Goal: Information Seeking & Learning: Compare options

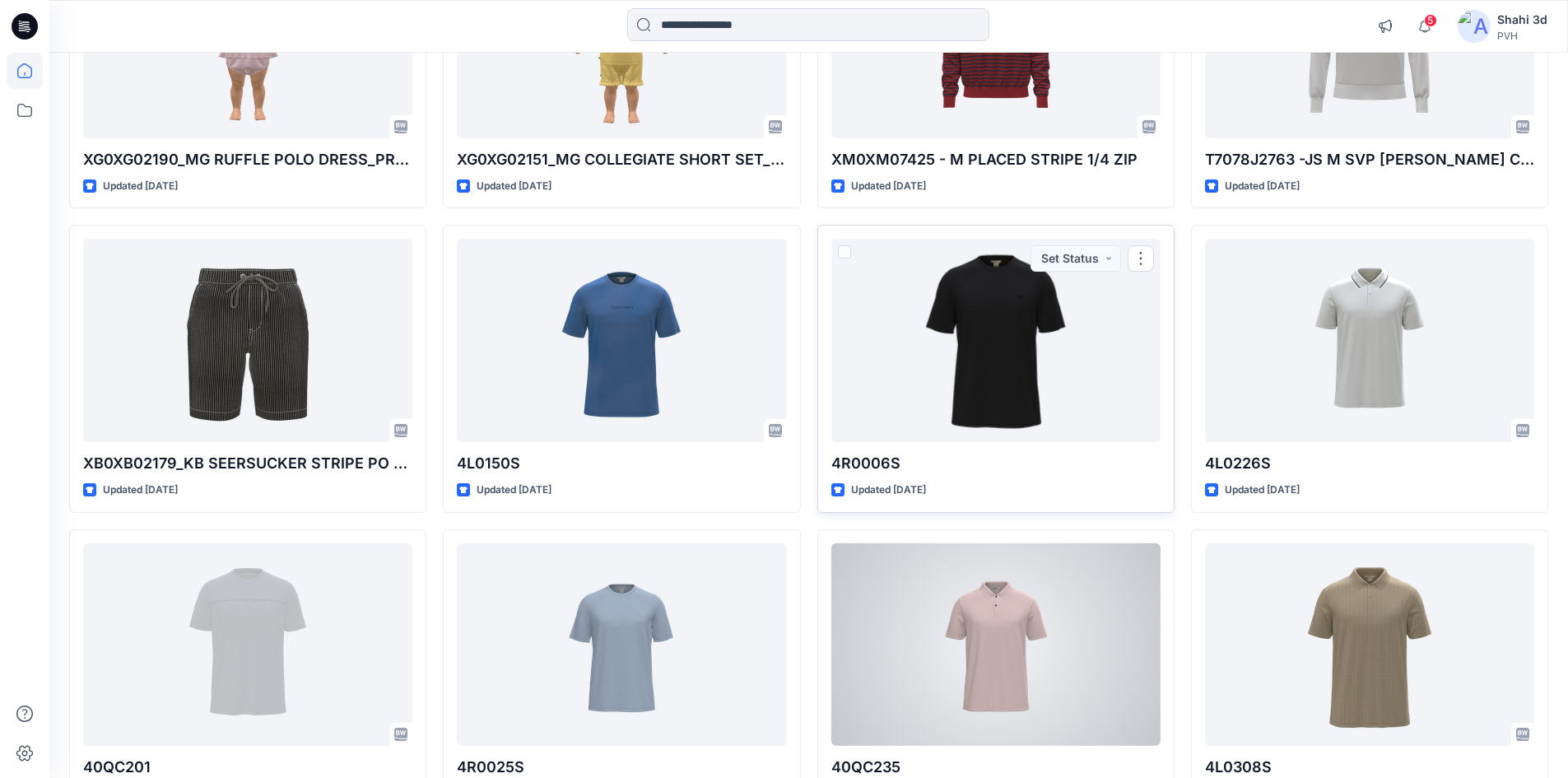
scroll to position [1339, 0]
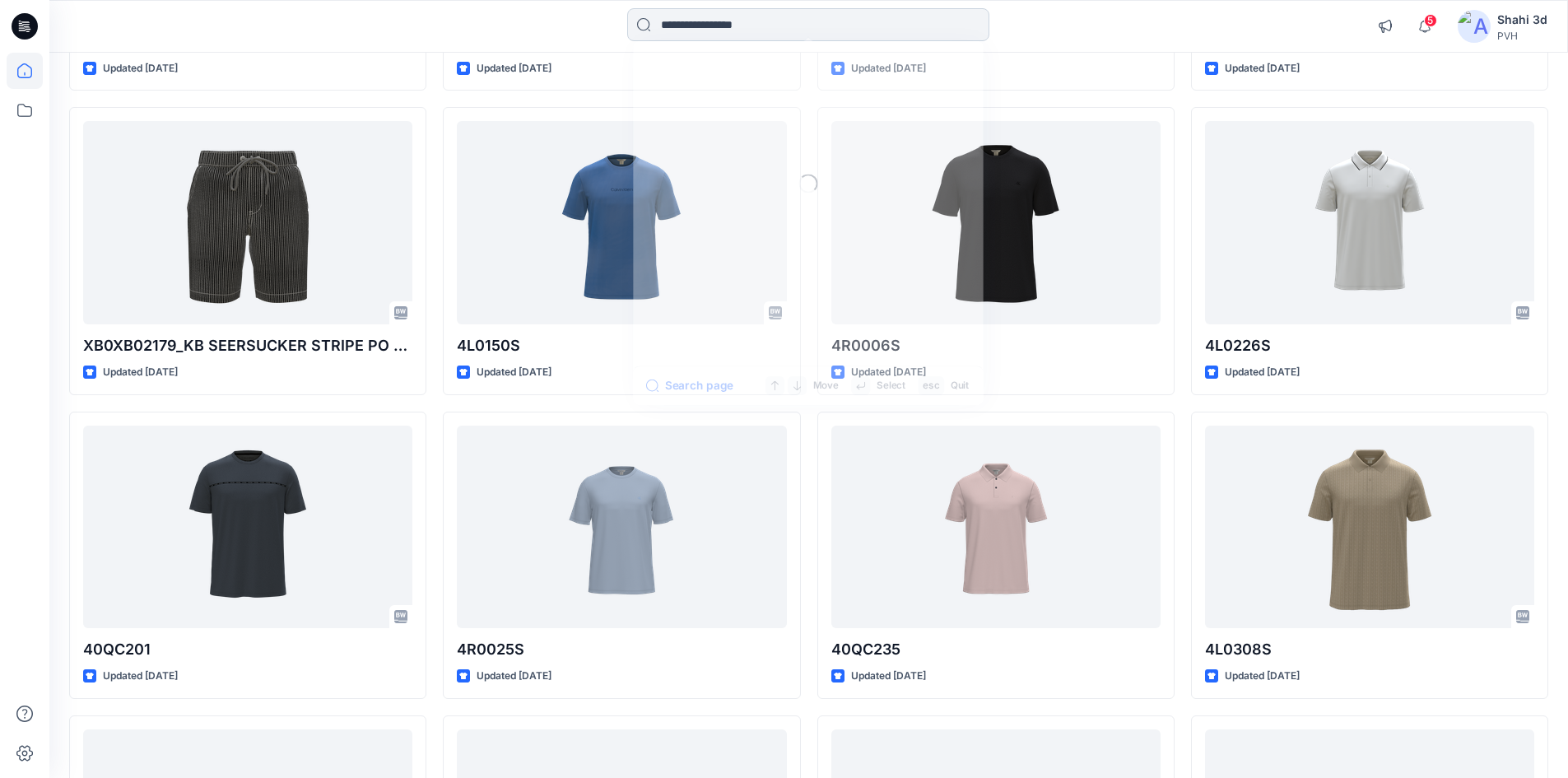
click at [750, 32] on input at bounding box center [809, 25] width 362 height 33
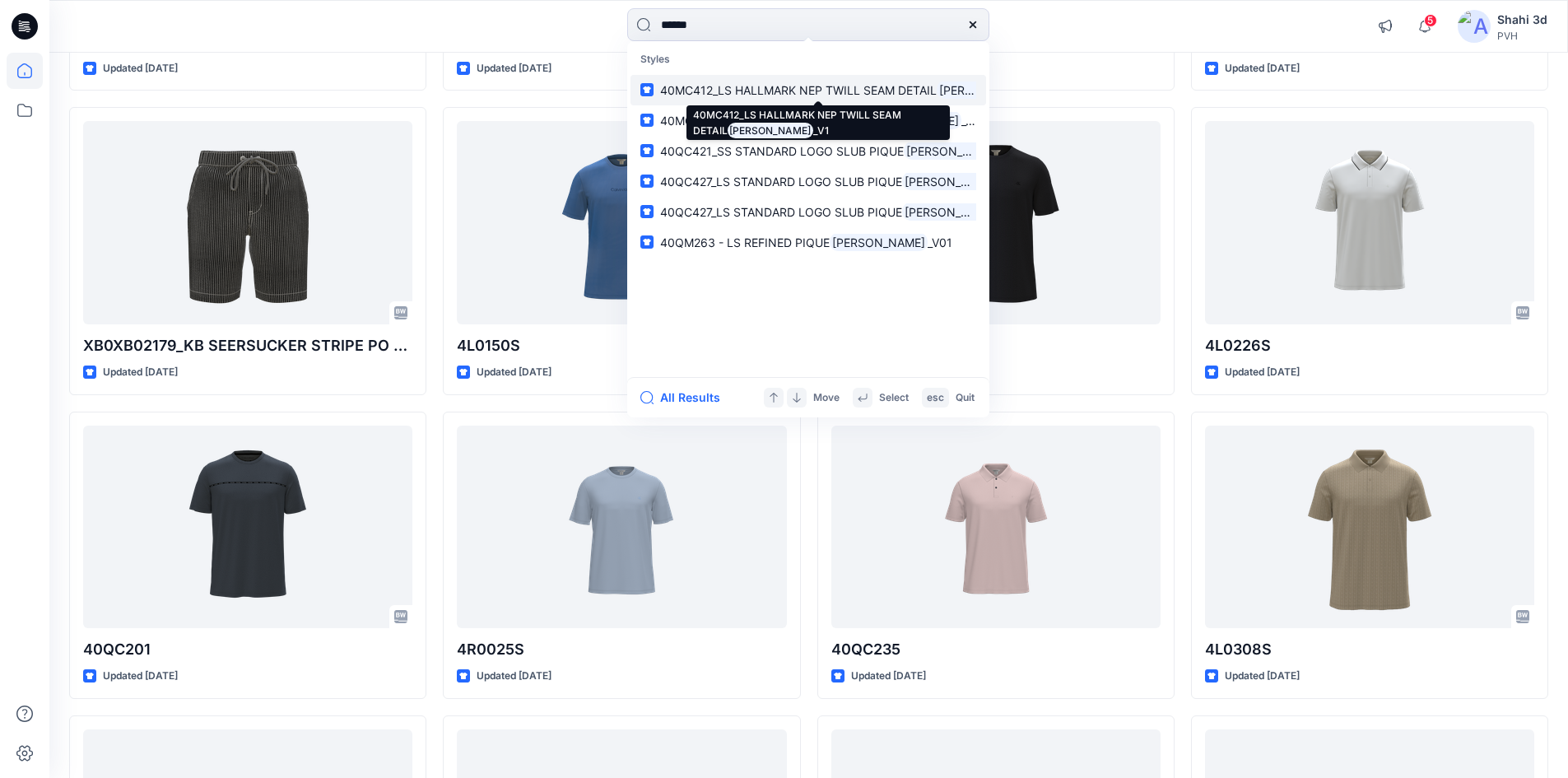
type input "******"
click at [771, 92] on span "40MC412_LS HALLMARK NEP TWILL SEAM DETAIL" at bounding box center [798, 90] width 277 height 14
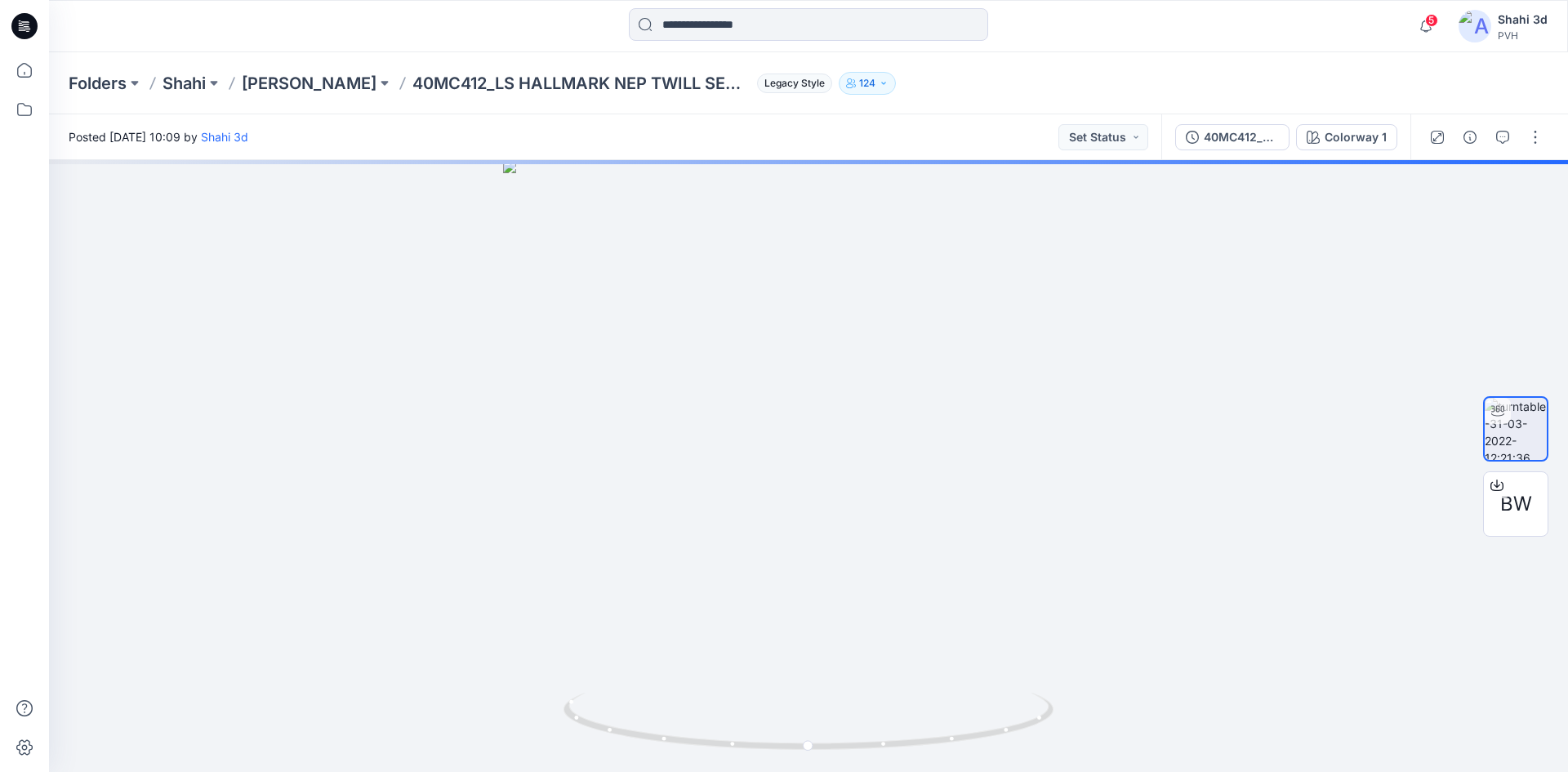
click at [792, 43] on div at bounding box center [808, 25] width 359 height 36
click at [790, 34] on input at bounding box center [808, 24] width 359 height 33
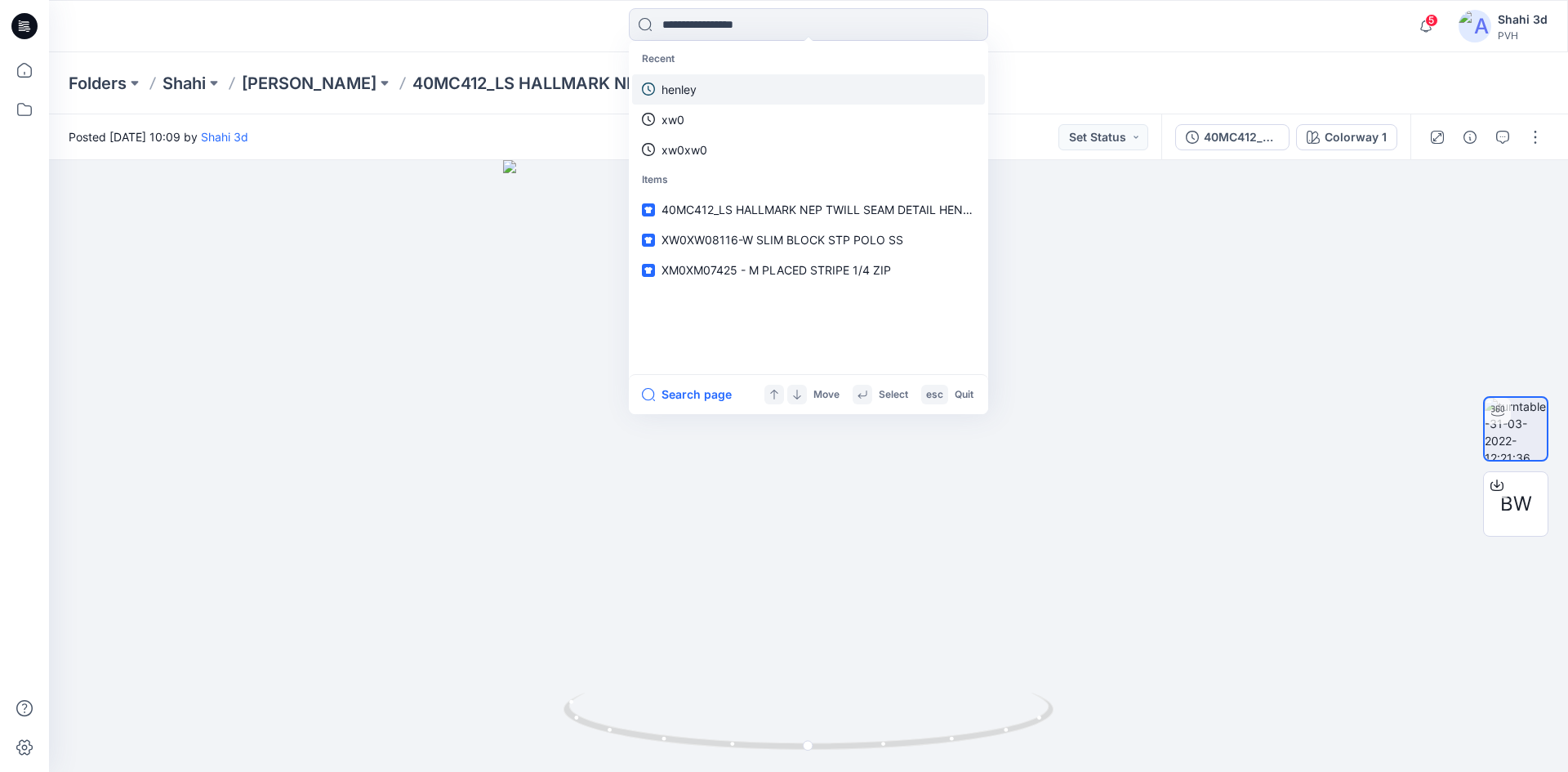
click at [699, 84] on link "henley" at bounding box center [808, 89] width 352 height 30
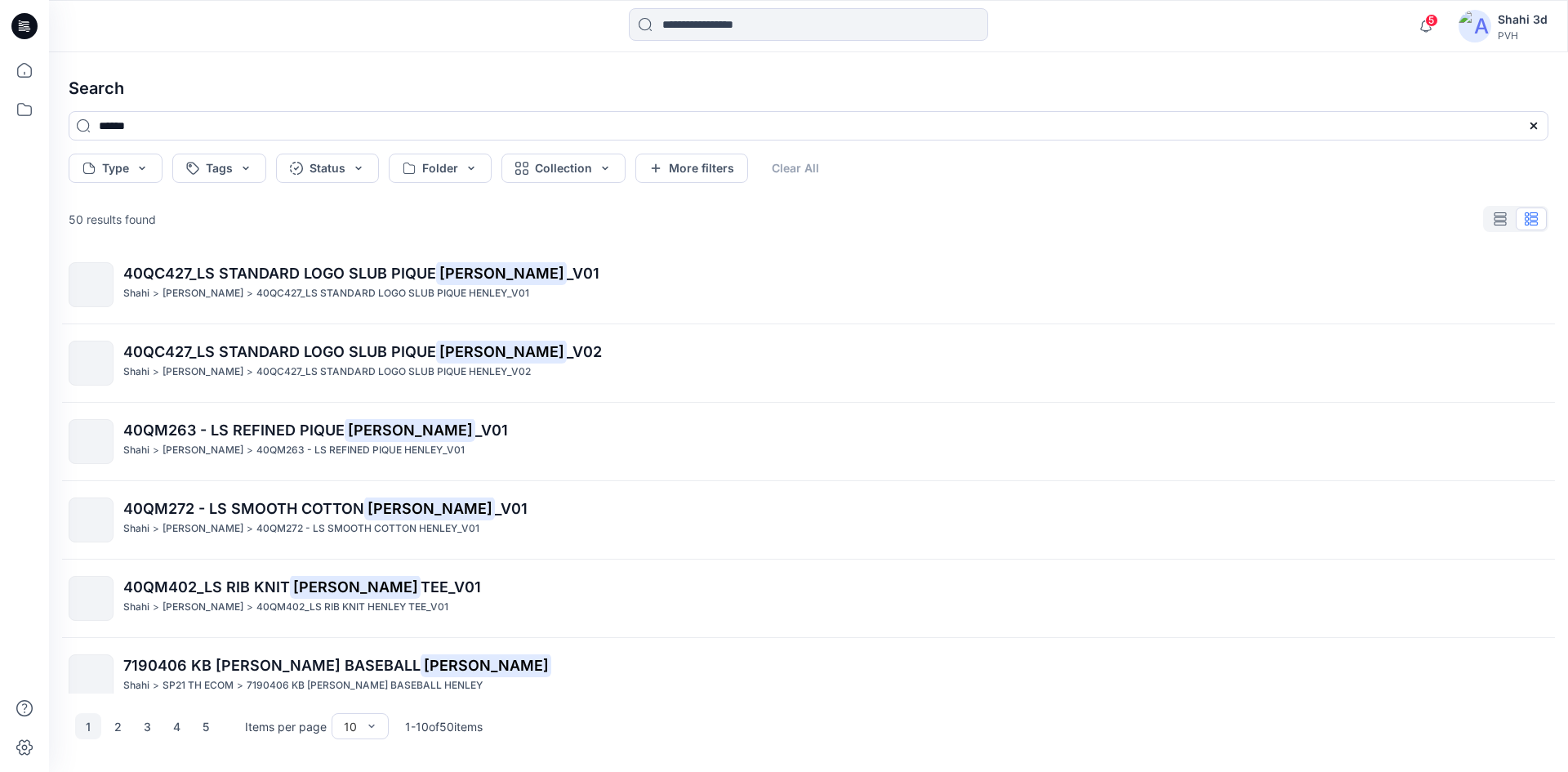
scroll to position [245, 0]
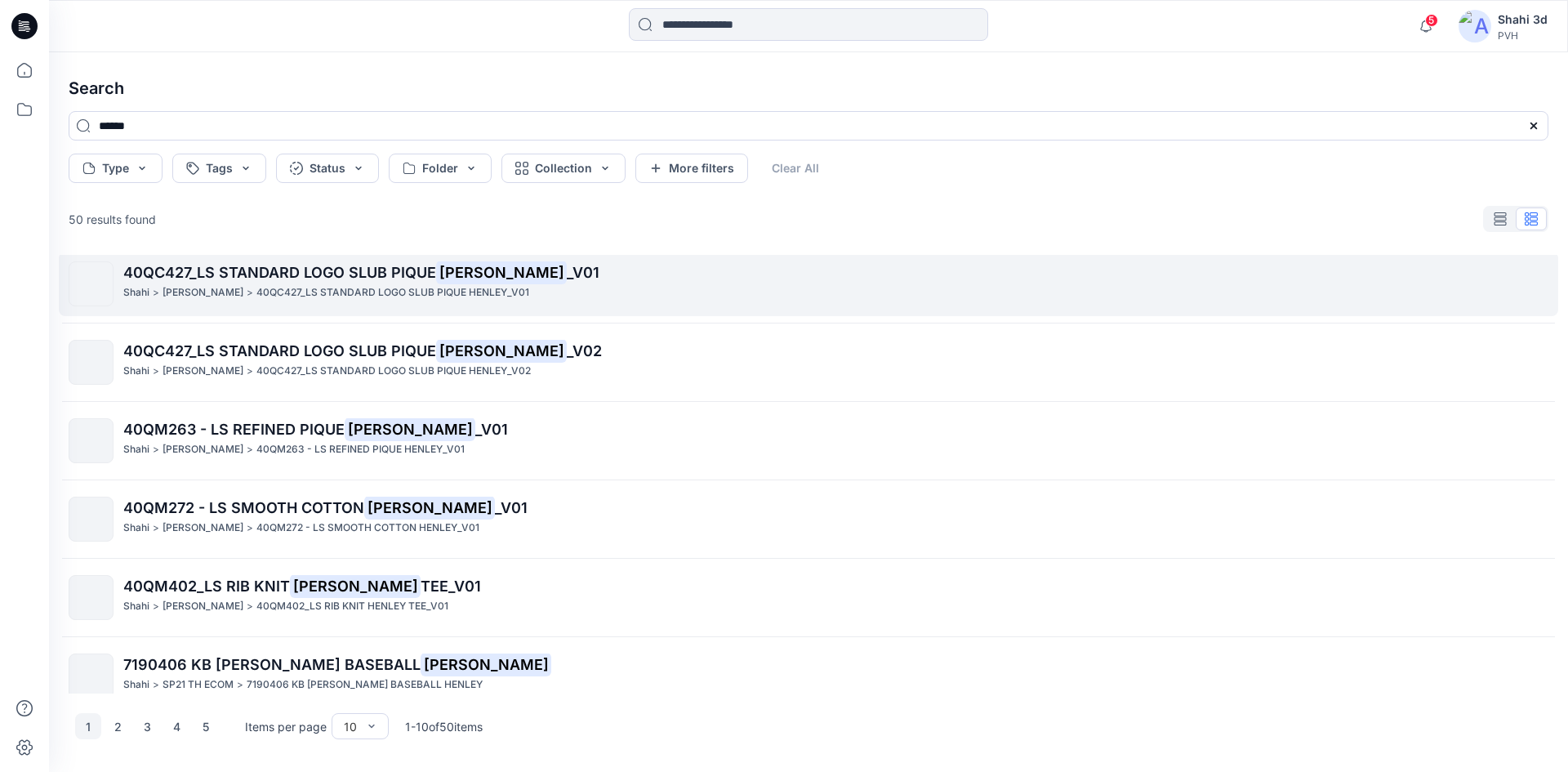
click at [335, 287] on p "40QC427_LS STANDARD LOGO SLUB PIQUE HENLEY_V01" at bounding box center [392, 293] width 273 height 17
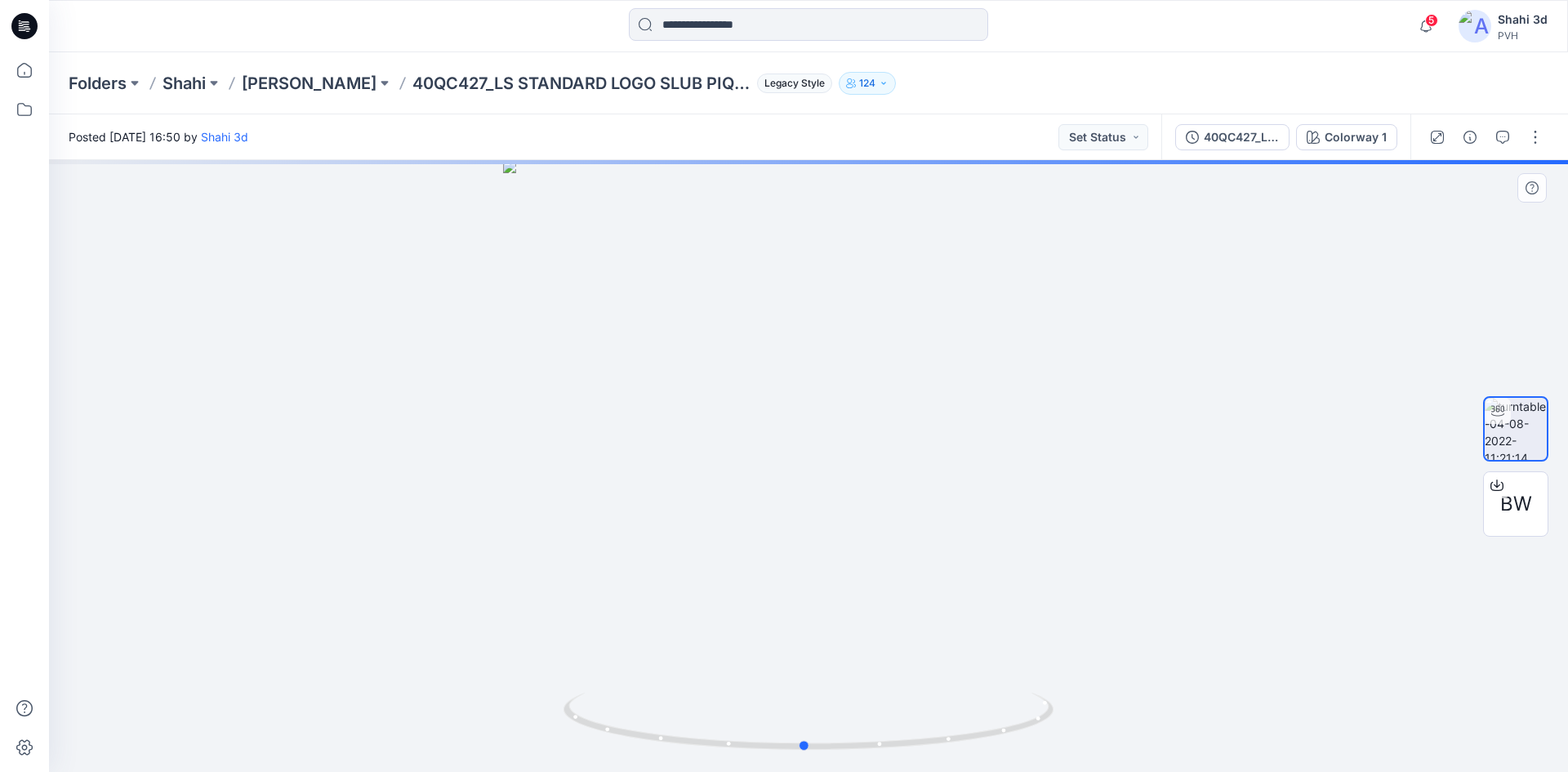
drag, startPoint x: 781, startPoint y: 439, endPoint x: 776, endPoint y: 450, distance: 12.1
click at [776, 450] on div at bounding box center [807, 465] width 1519 height 611
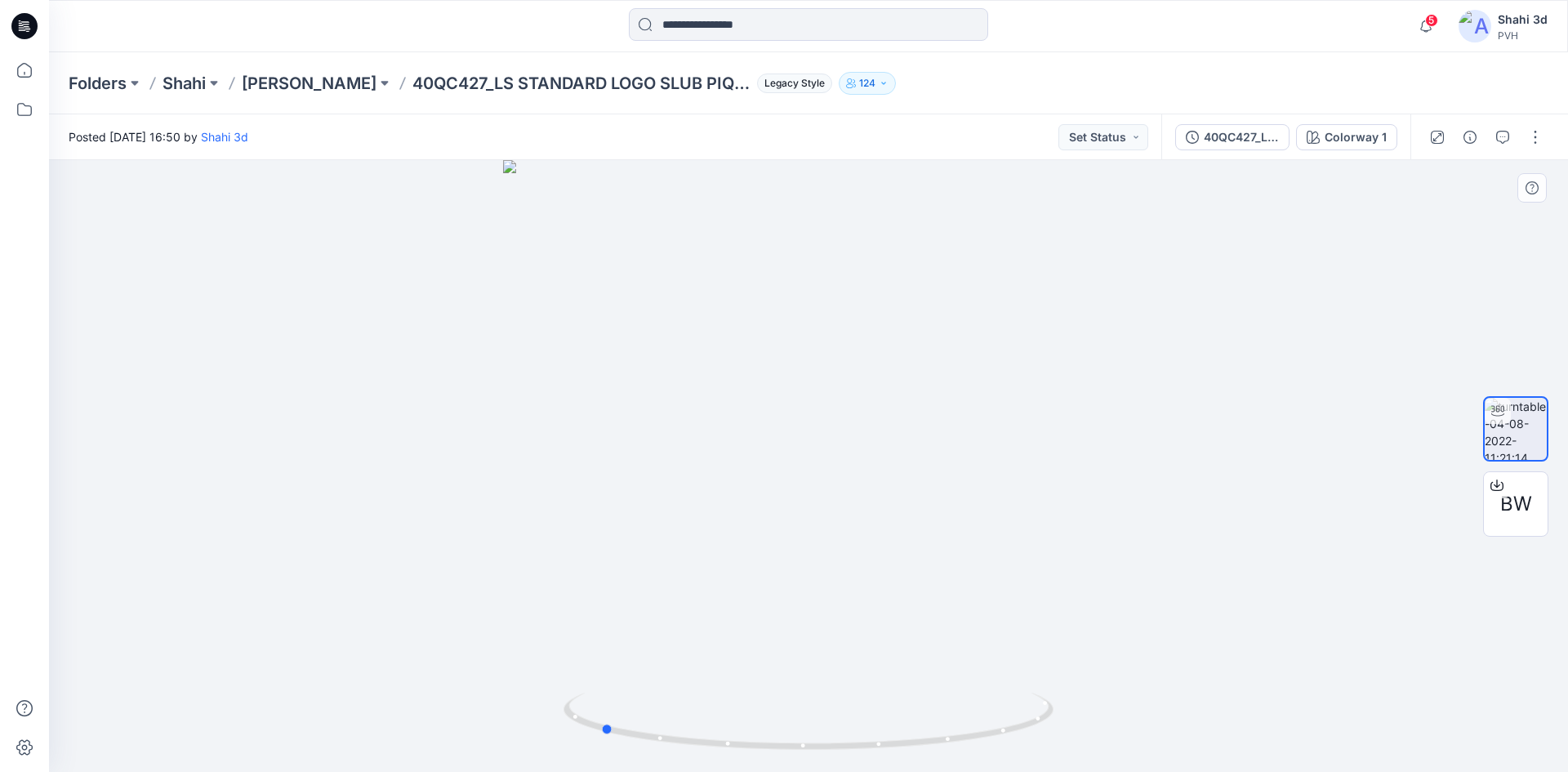
drag, startPoint x: 916, startPoint y: 432, endPoint x: 711, endPoint y: 432, distance: 205.0
click at [711, 432] on div at bounding box center [807, 465] width 1519 height 611
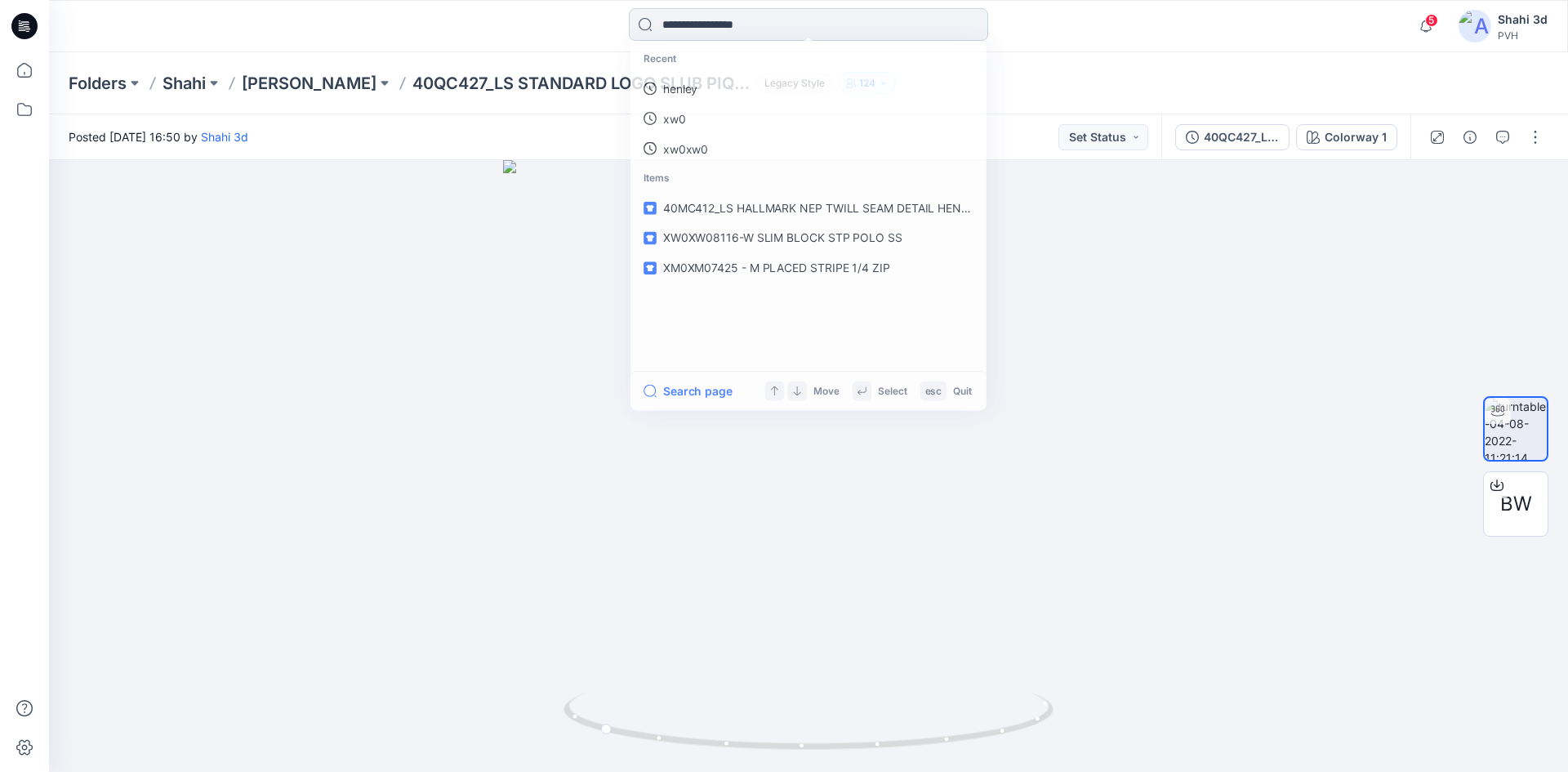
click at [759, 30] on input at bounding box center [808, 24] width 359 height 33
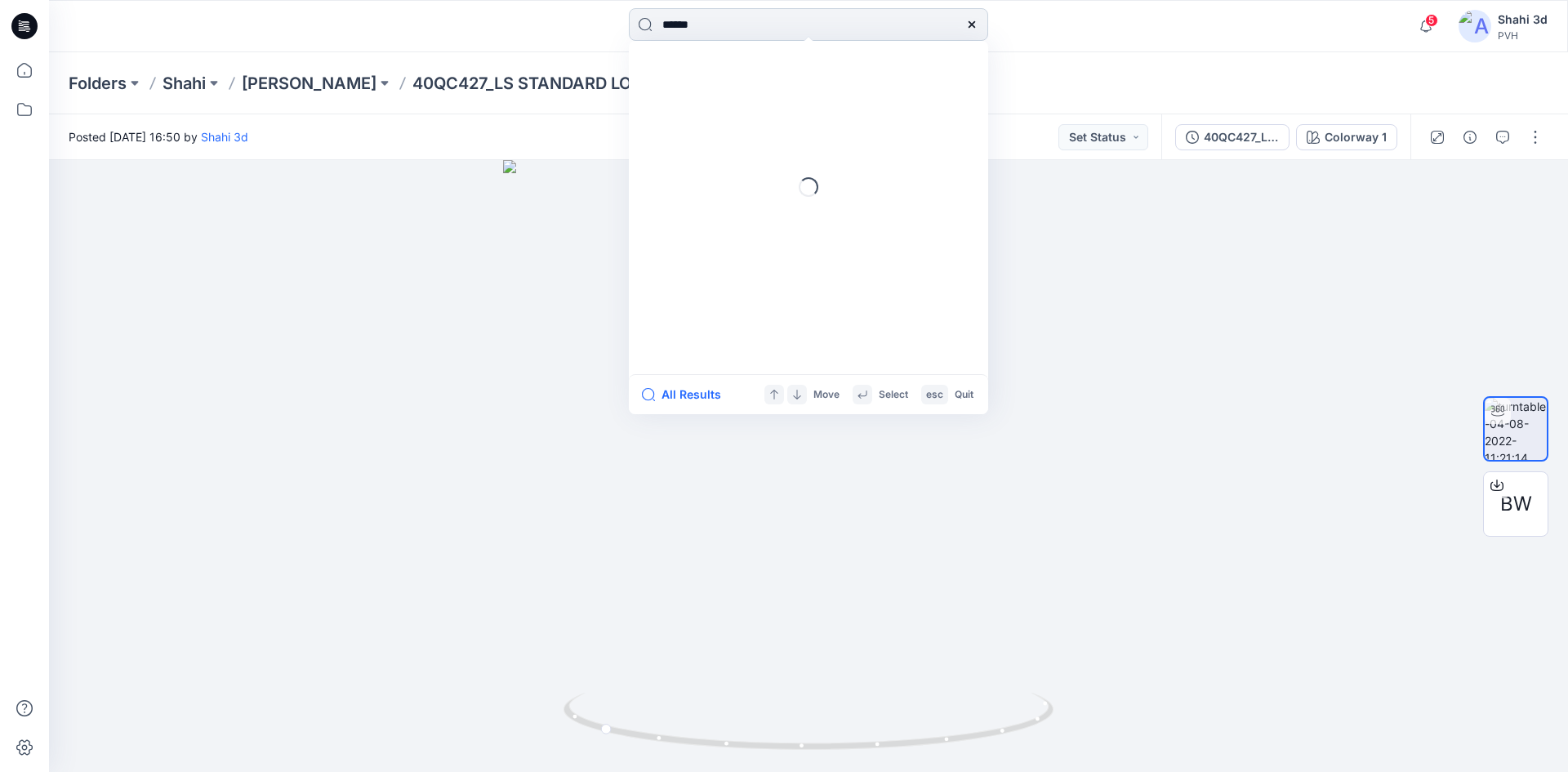
type input "******"
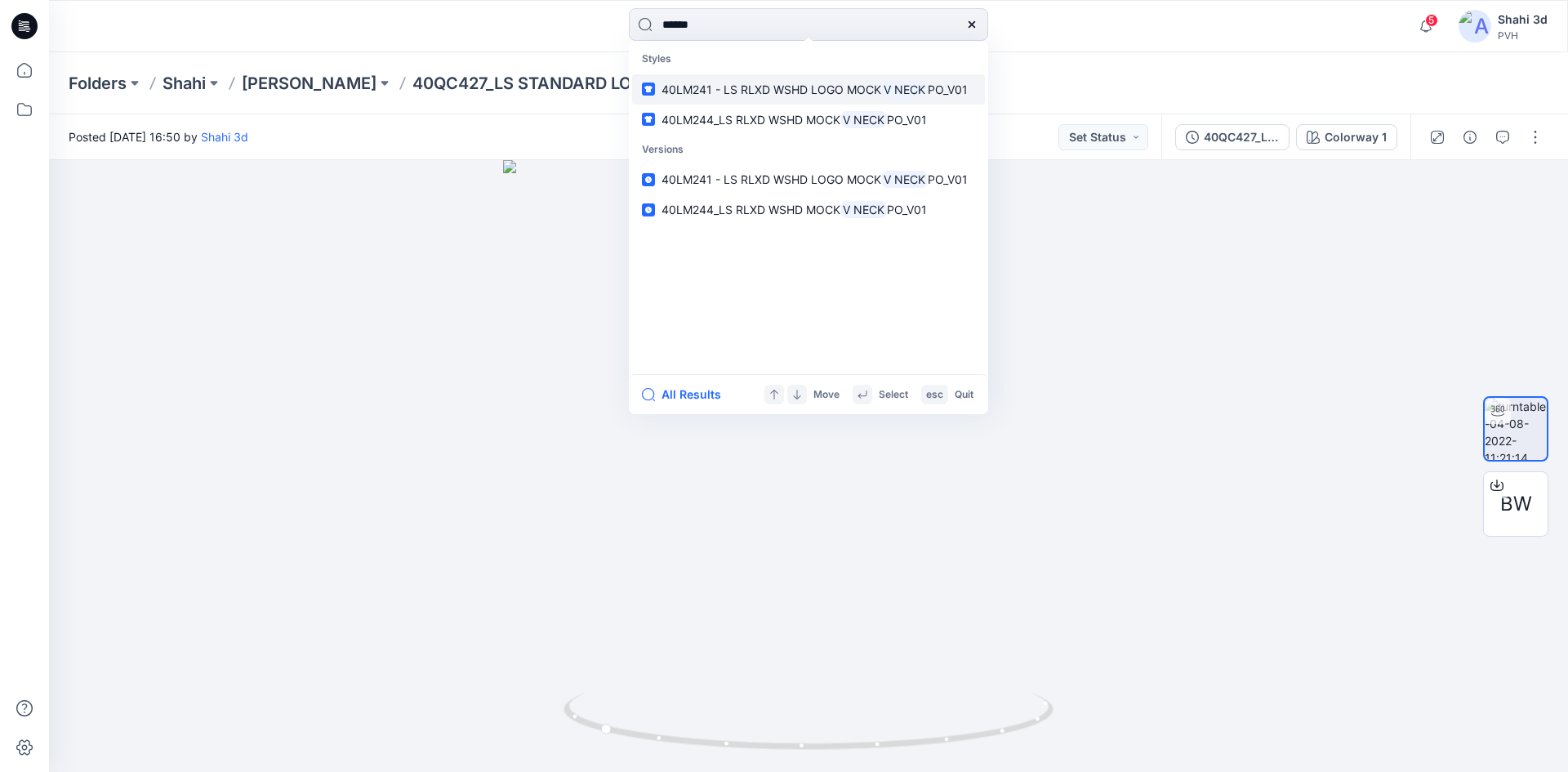
click at [913, 96] on mark "V NECK" at bounding box center [905, 89] width 47 height 19
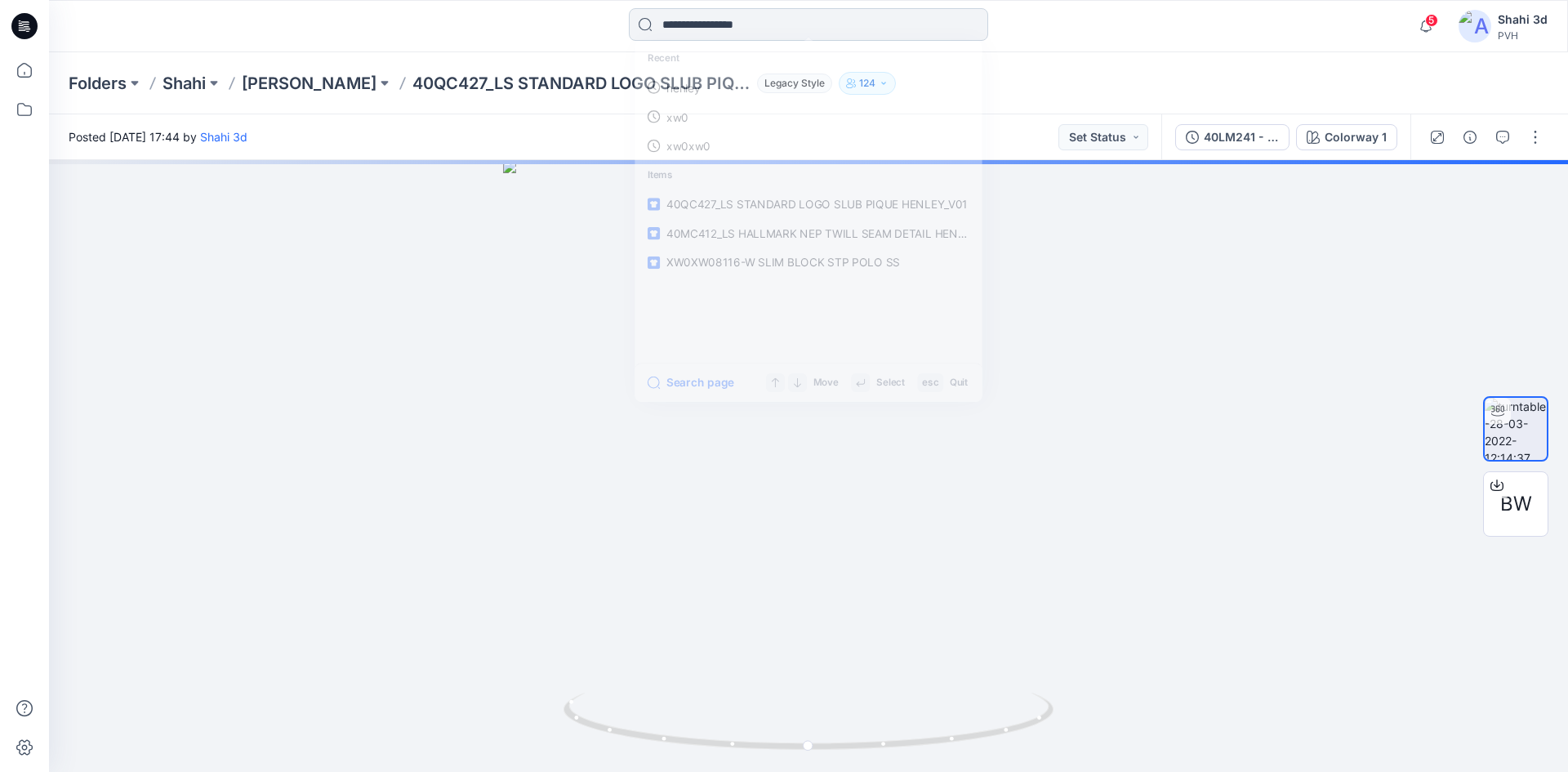
click at [733, 23] on input at bounding box center [808, 24] width 359 height 33
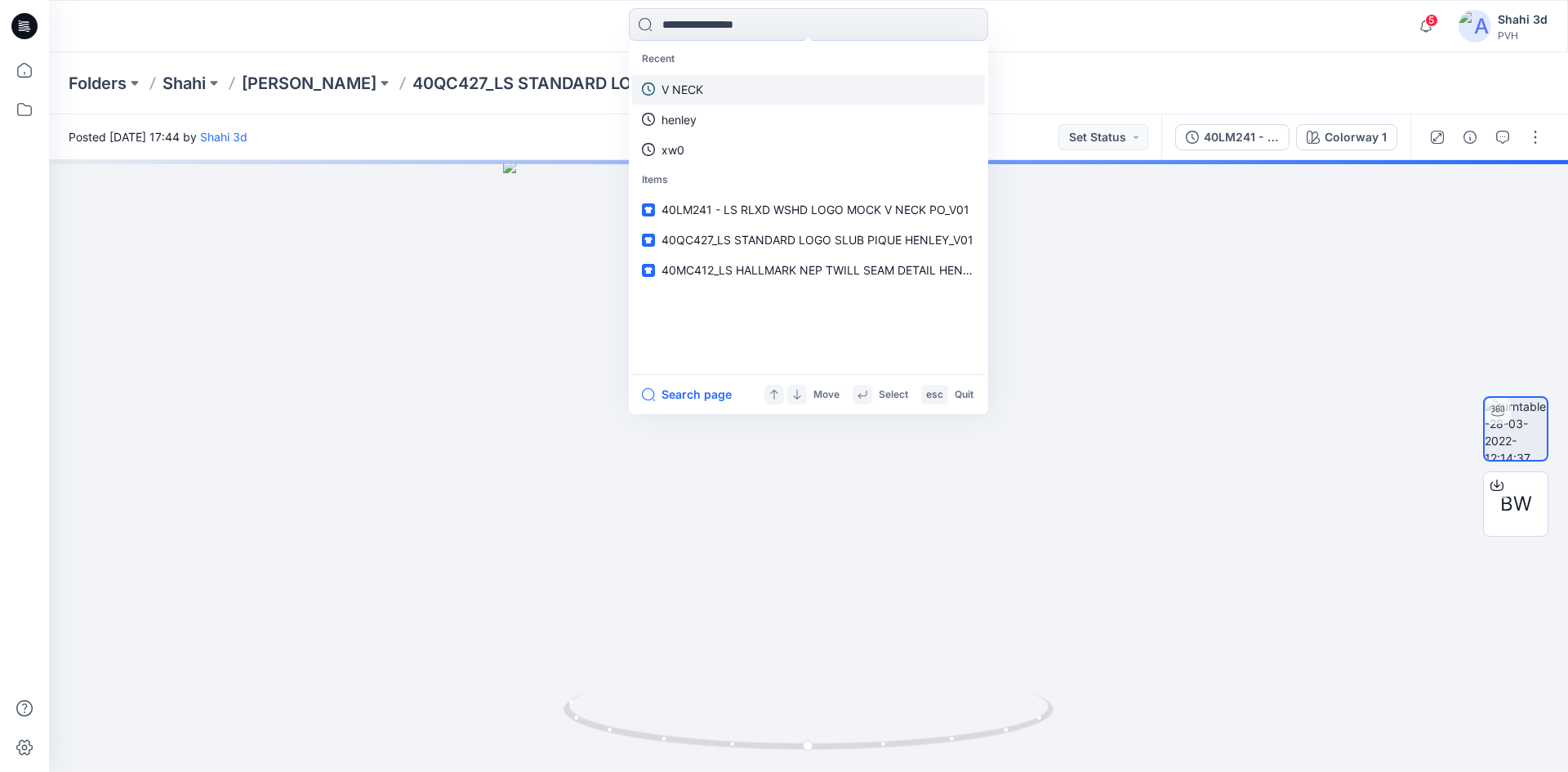
click at [694, 102] on link "V NECK" at bounding box center [808, 89] width 352 height 30
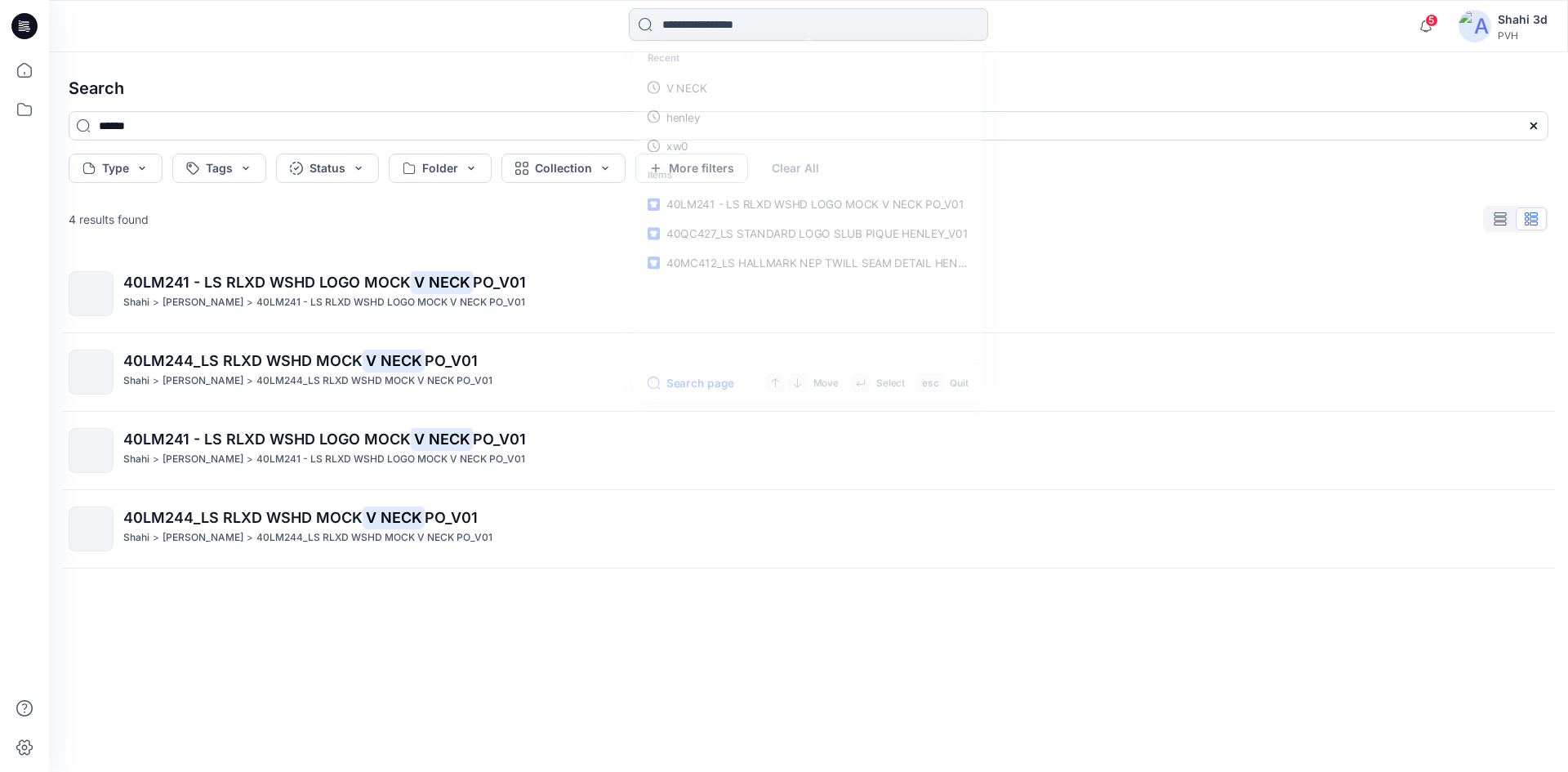
click at [719, 38] on input at bounding box center [808, 24] width 359 height 33
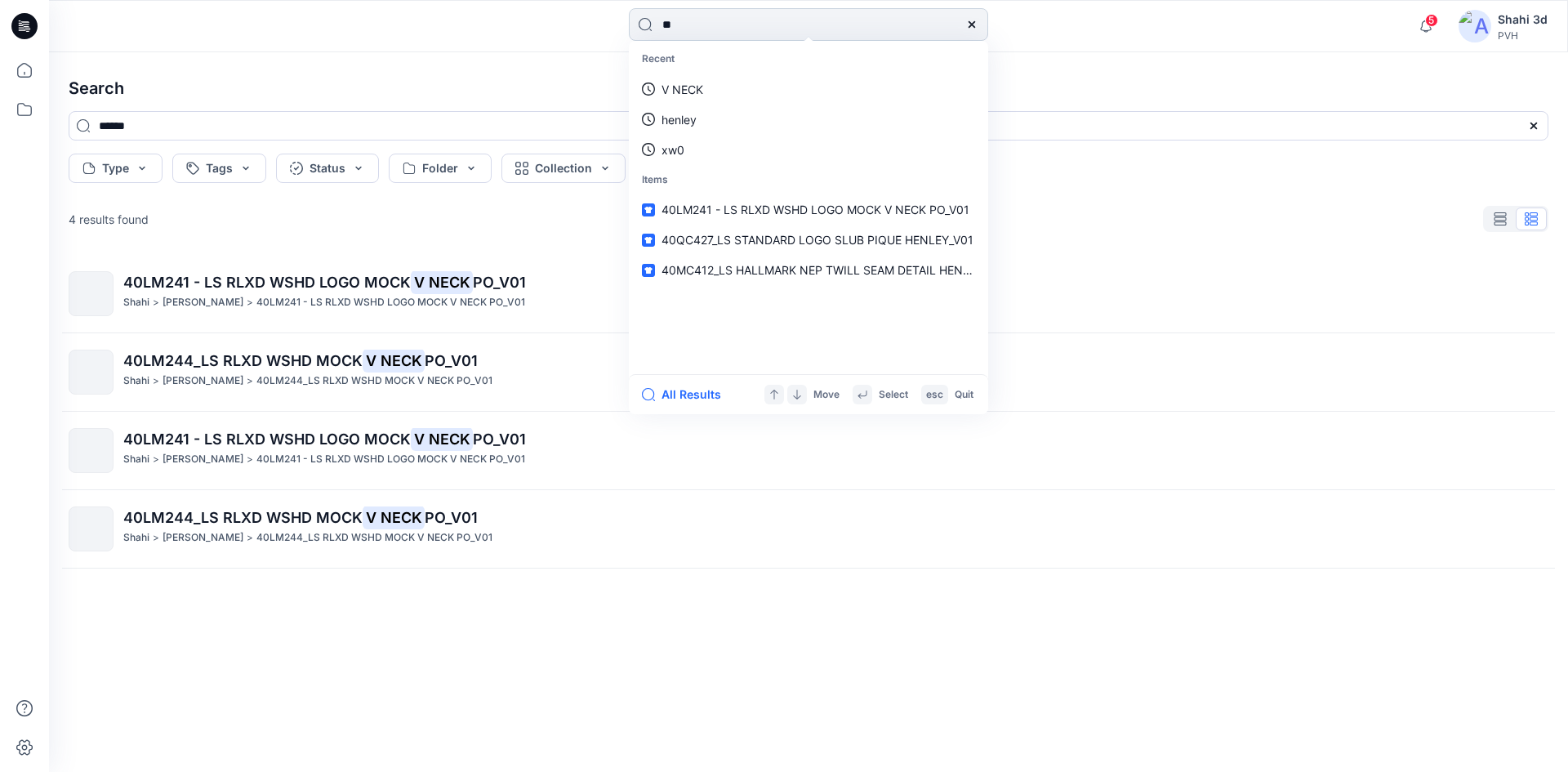
type input "*"
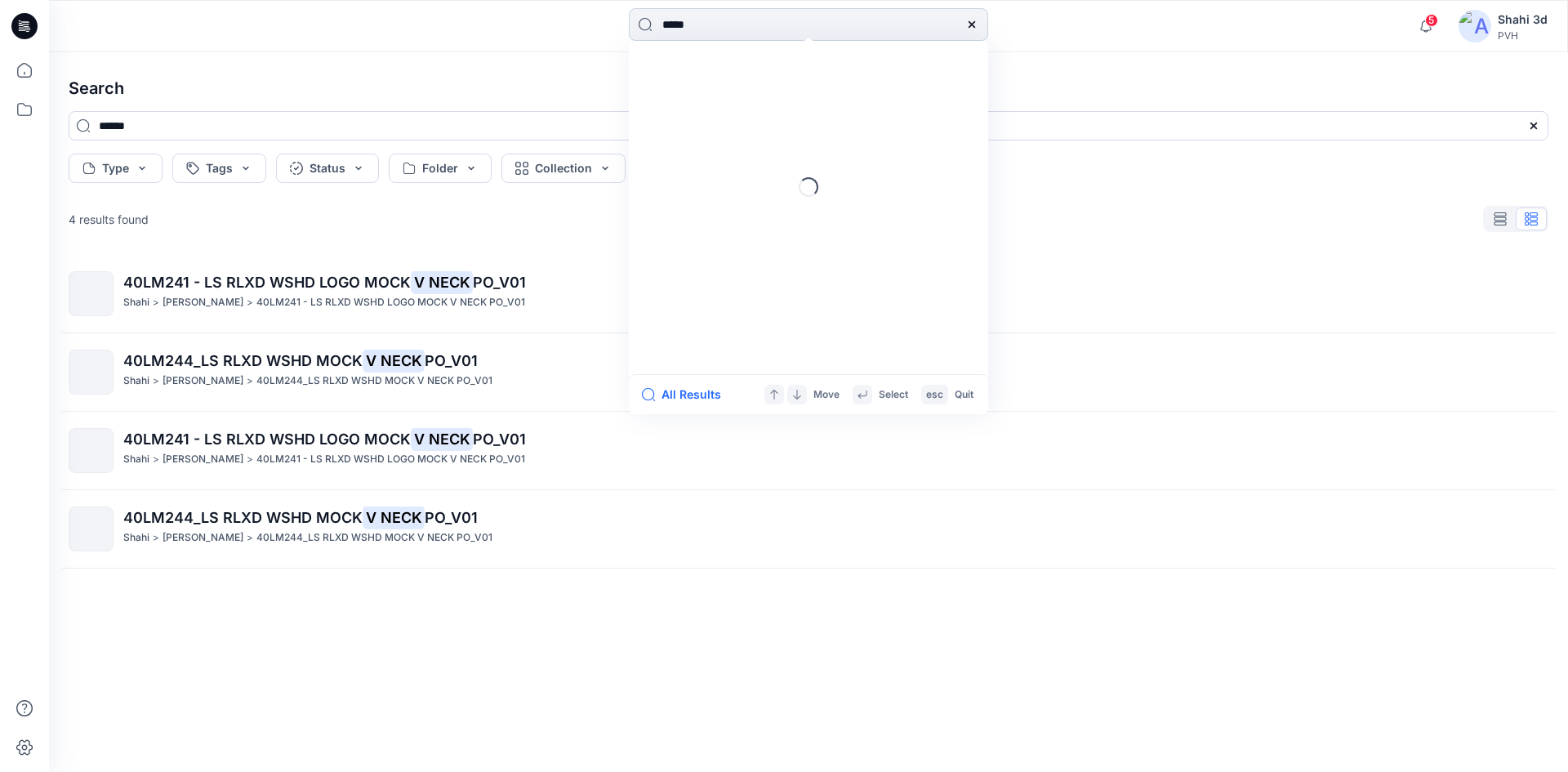
type input "*****"
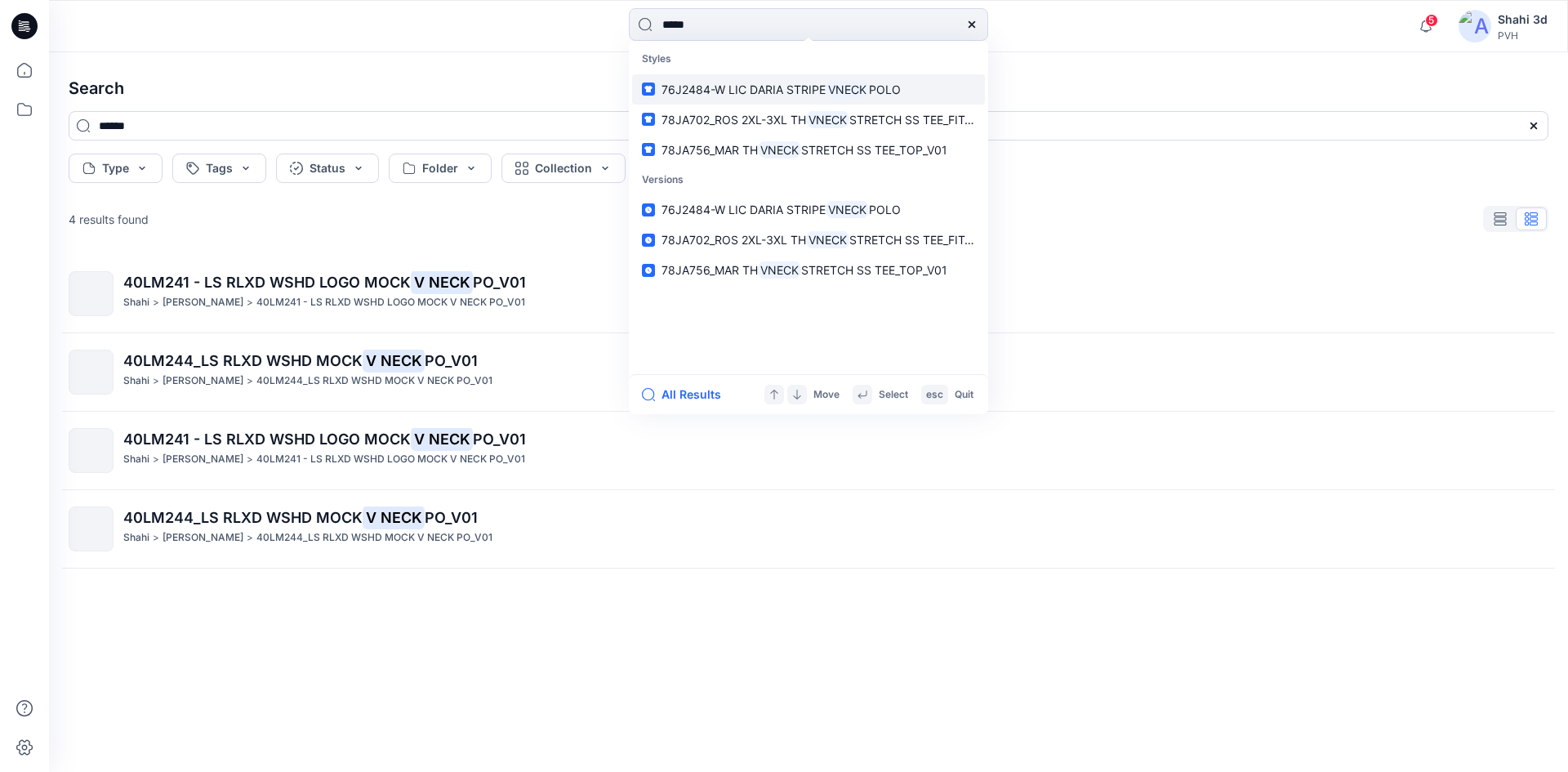
click at [816, 89] on span "76J2484-W LIC DARIA STRIPE" at bounding box center [743, 89] width 164 height 14
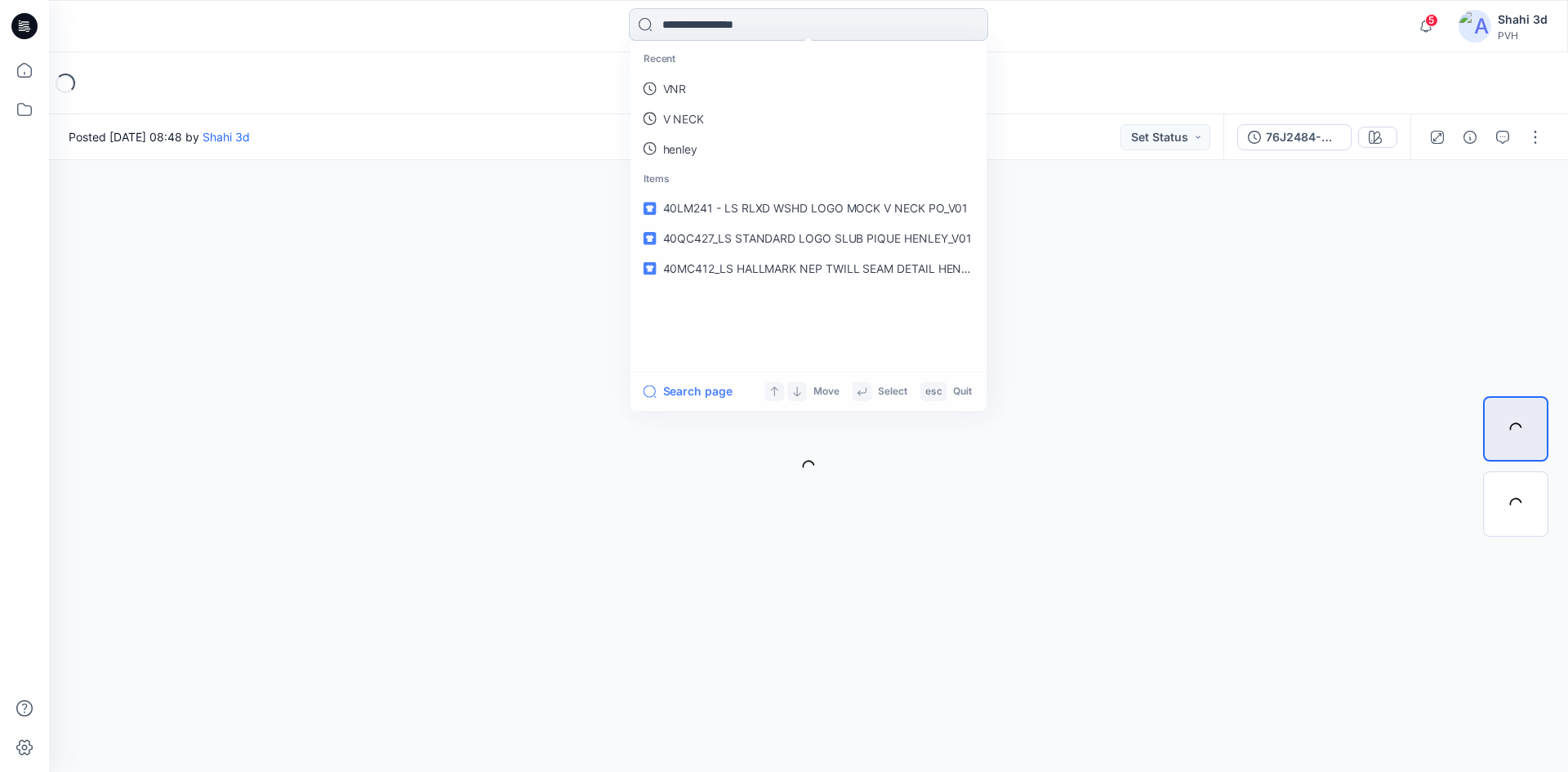
click at [781, 25] on input at bounding box center [808, 24] width 359 height 33
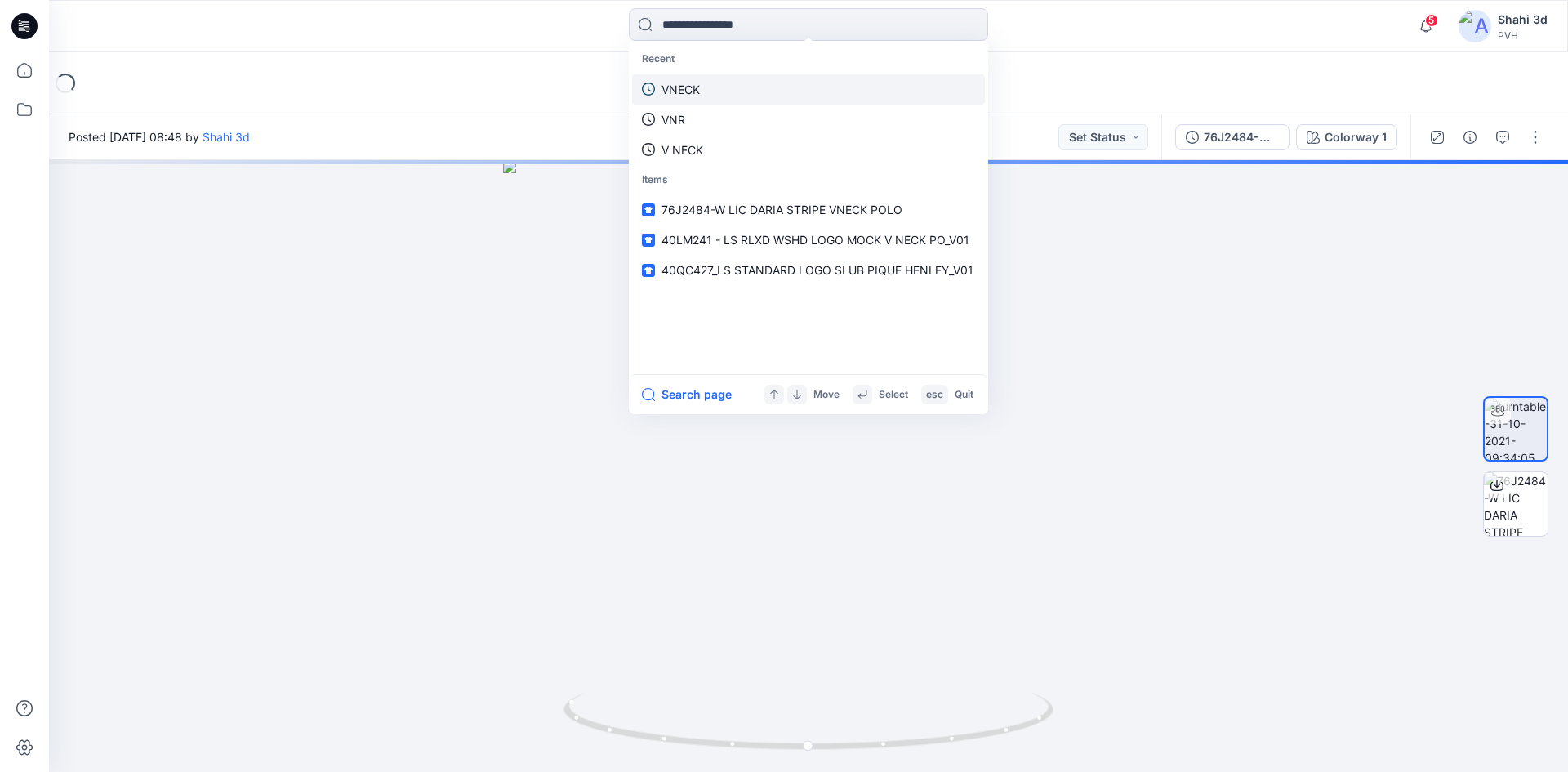
click at [695, 91] on p "VNECK" at bounding box center [681, 89] width 38 height 17
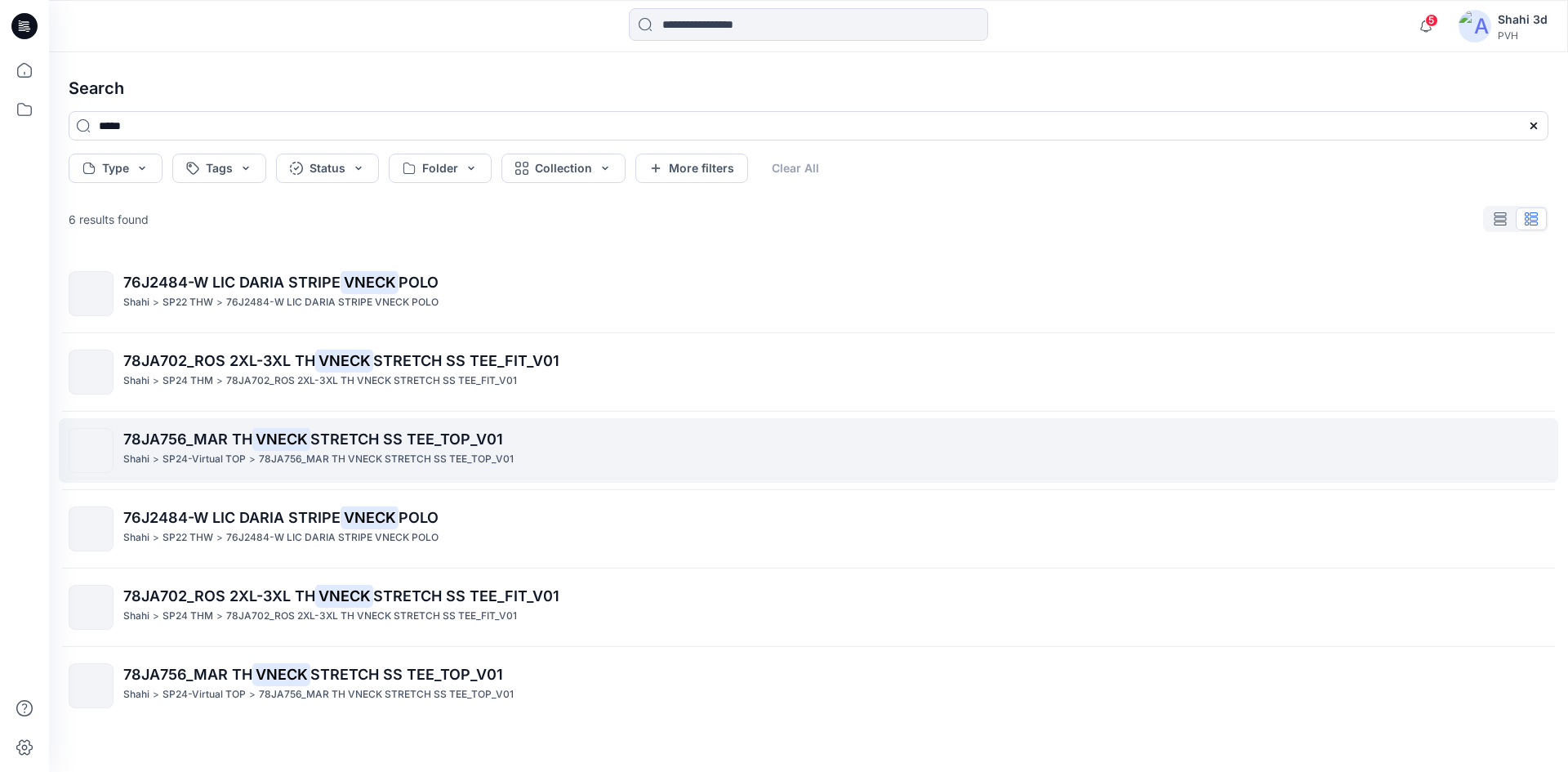
click at [247, 434] on span "78JA756_MAR TH" at bounding box center [188, 439] width 129 height 17
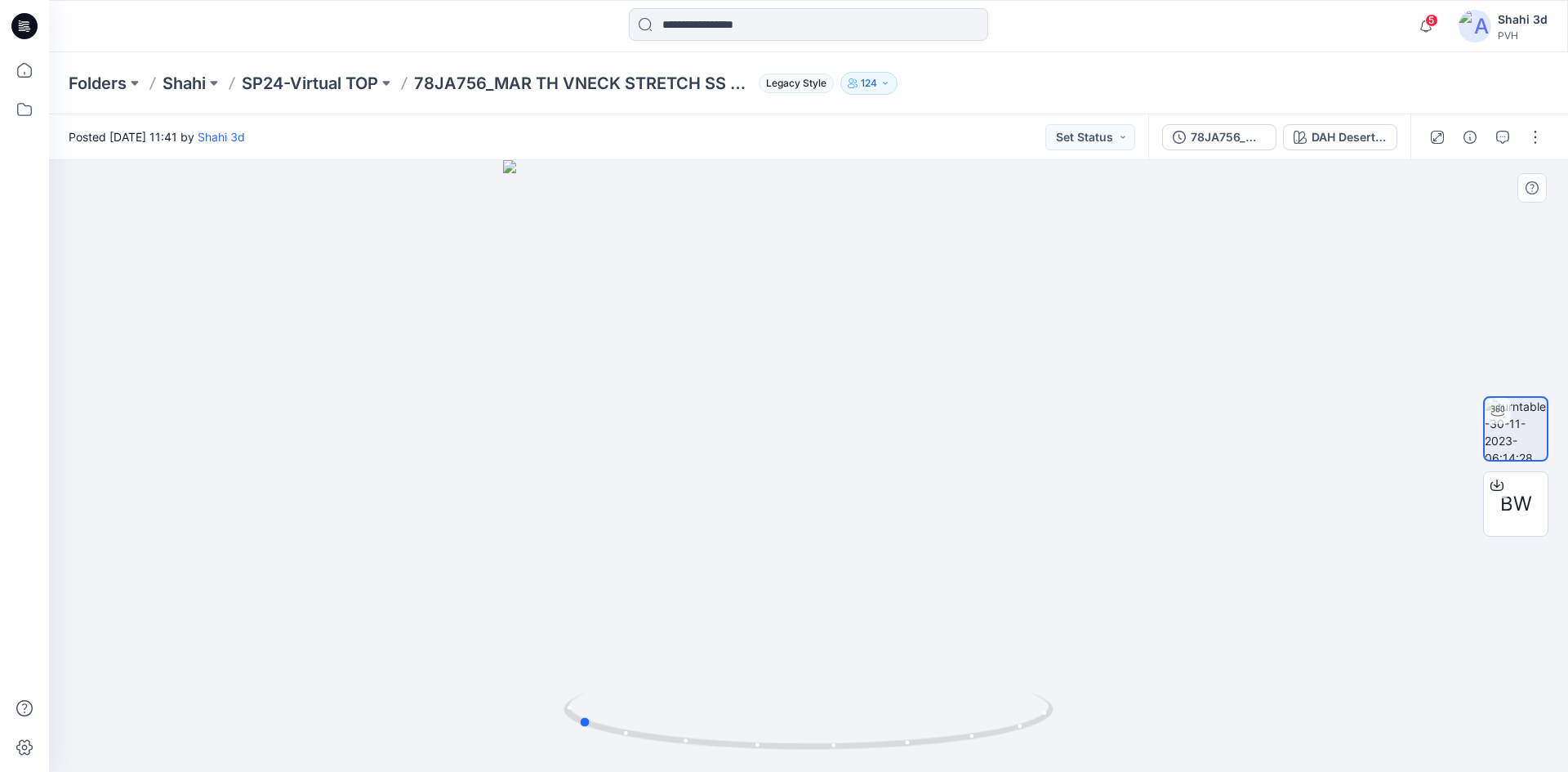
drag, startPoint x: 779, startPoint y: 419, endPoint x: 548, endPoint y: 463, distance: 235.2
click at [548, 463] on div at bounding box center [807, 465] width 1519 height 611
click at [755, 28] on input at bounding box center [808, 24] width 359 height 33
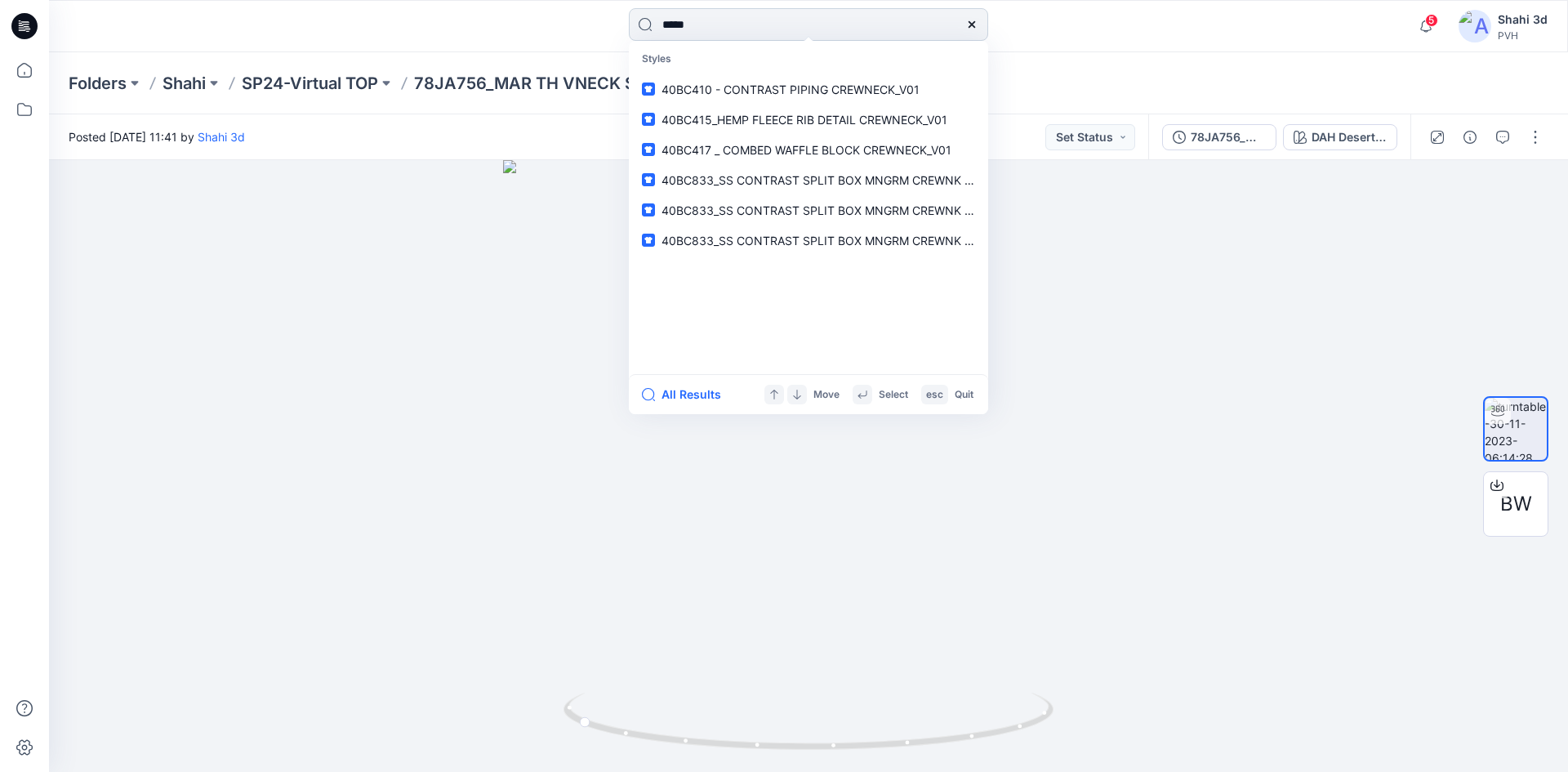
click at [772, 31] on input "****" at bounding box center [808, 24] width 359 height 33
drag, startPoint x: 804, startPoint y: 40, endPoint x: 774, endPoint y: 32, distance: 31.0
click at [774, 32] on div "**** Styles 40BC410 - CONTRAST PIPING CREW NECK_V01 40BC415_HEMP FLEECE RIB DET…" at bounding box center [808, 25] width 359 height 36
drag, startPoint x: 771, startPoint y: 28, endPoint x: 565, endPoint y: 25, distance: 206.0
click at [565, 25] on div "**** Styles 40BC410 - CONTRAST PIPING CREW NECK_V01 40BC415_HEMP FLEECE RIB DET…" at bounding box center [808, 25] width 760 height 36
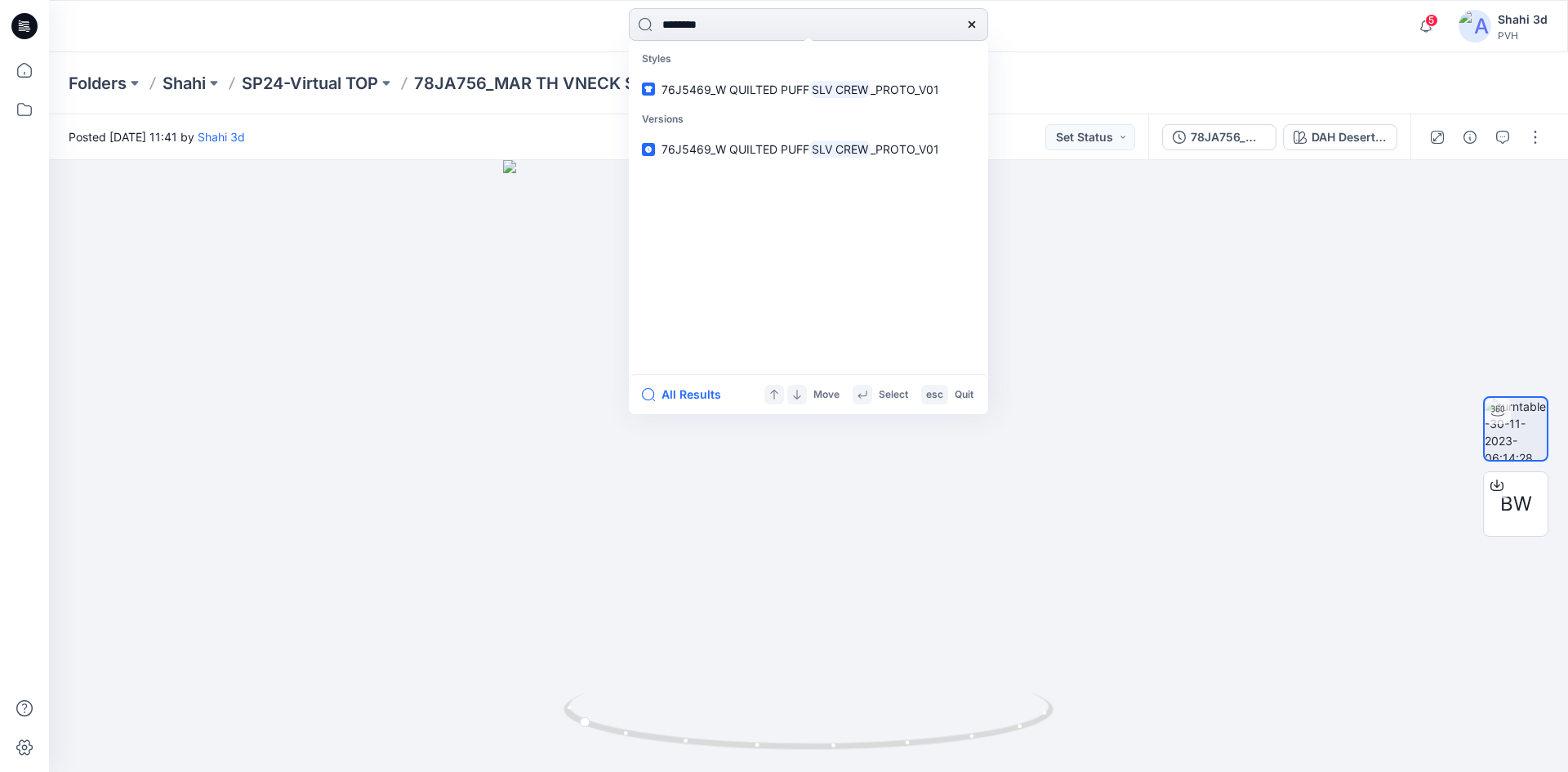
drag, startPoint x: 748, startPoint y: 33, endPoint x: 629, endPoint y: 17, distance: 120.1
click at [629, 17] on input "********" at bounding box center [808, 24] width 359 height 33
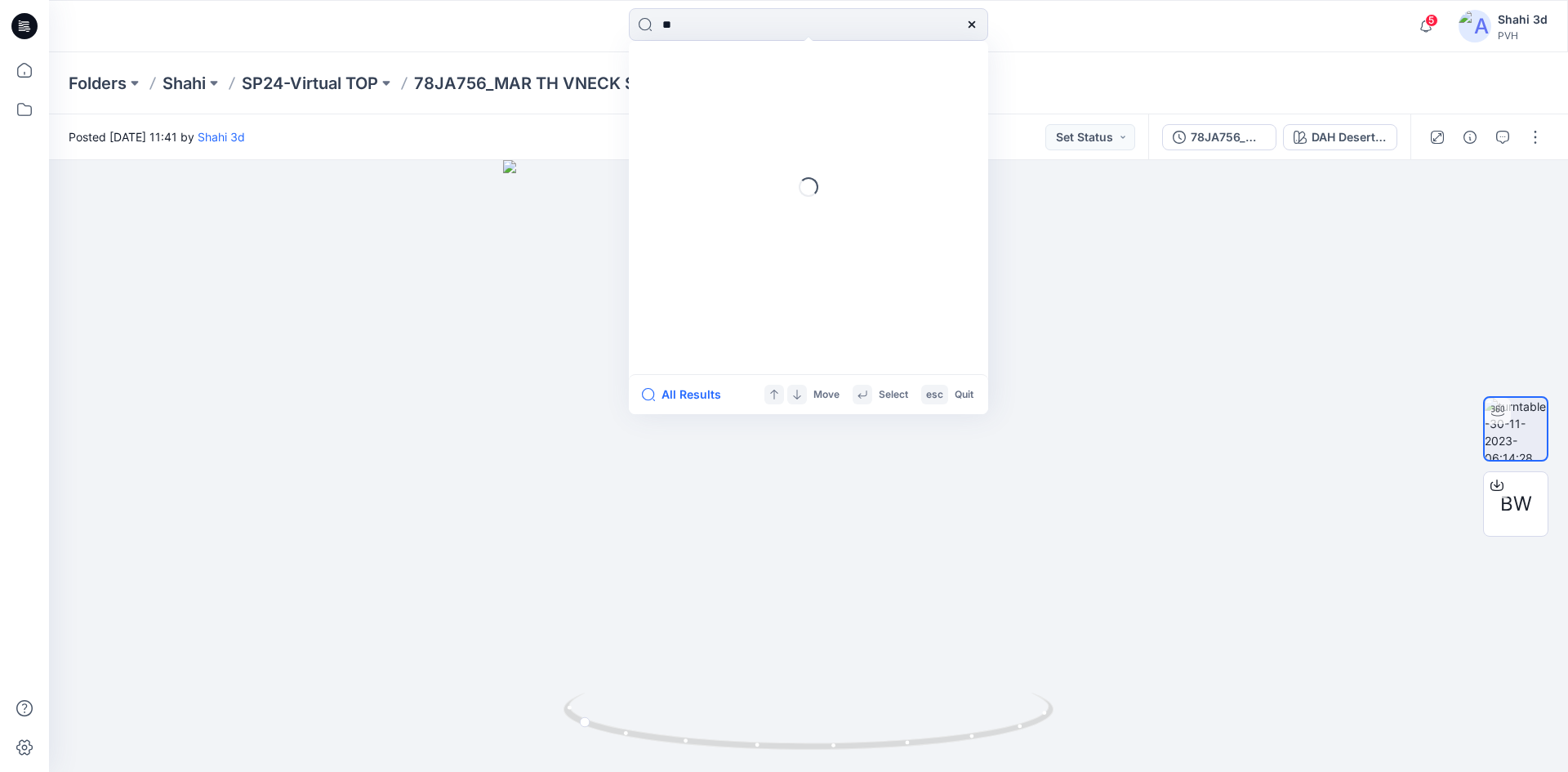
type input "*"
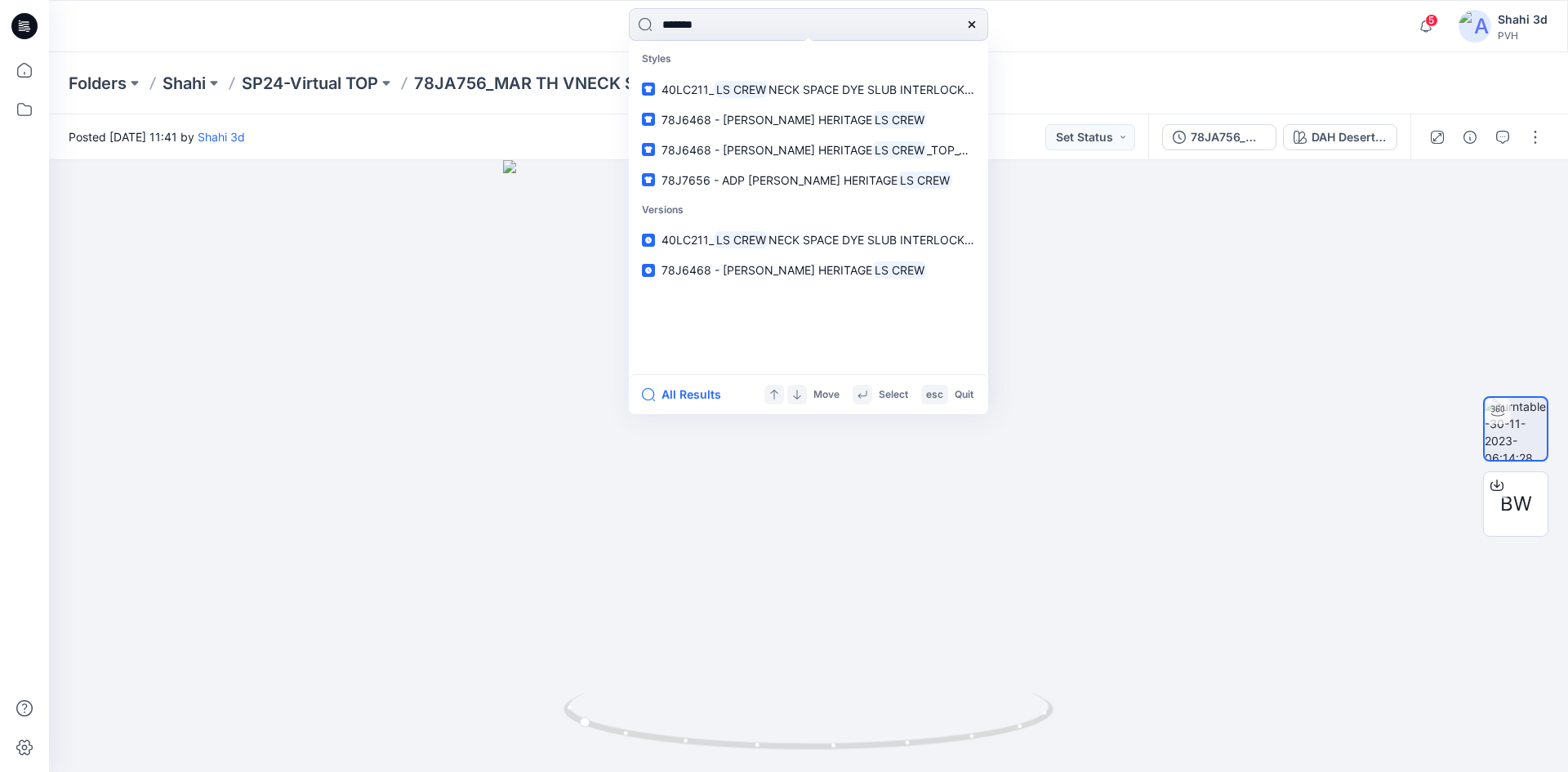
type input "*******"
click at [762, 100] on link "40LC211_ LS CREW NECK SPACE DYE SLUB INTERLOCK TEE_V02" at bounding box center [808, 89] width 352 height 30
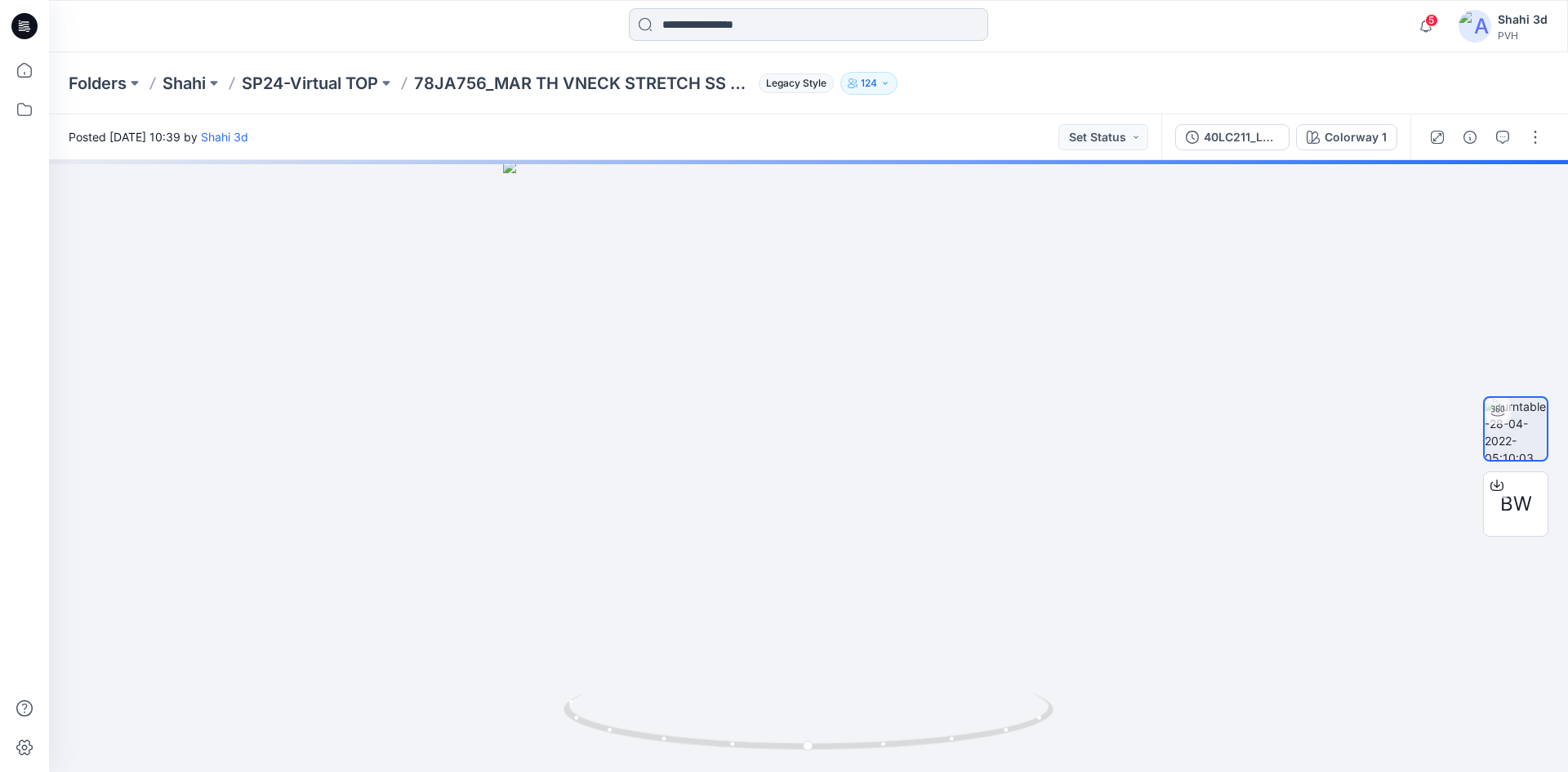
click at [747, 30] on input at bounding box center [808, 24] width 359 height 33
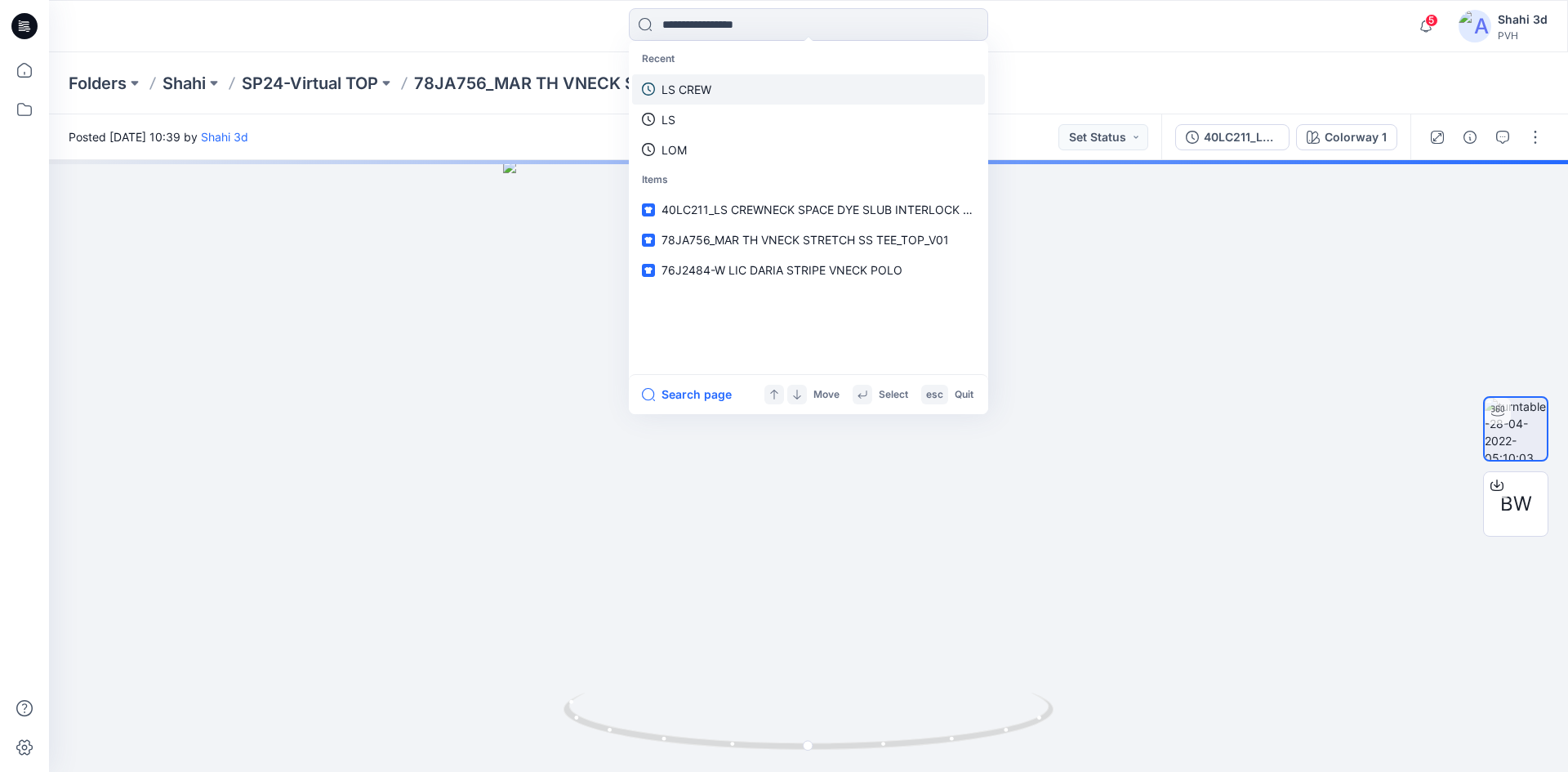
click at [718, 86] on link "LS CREW" at bounding box center [808, 89] width 352 height 30
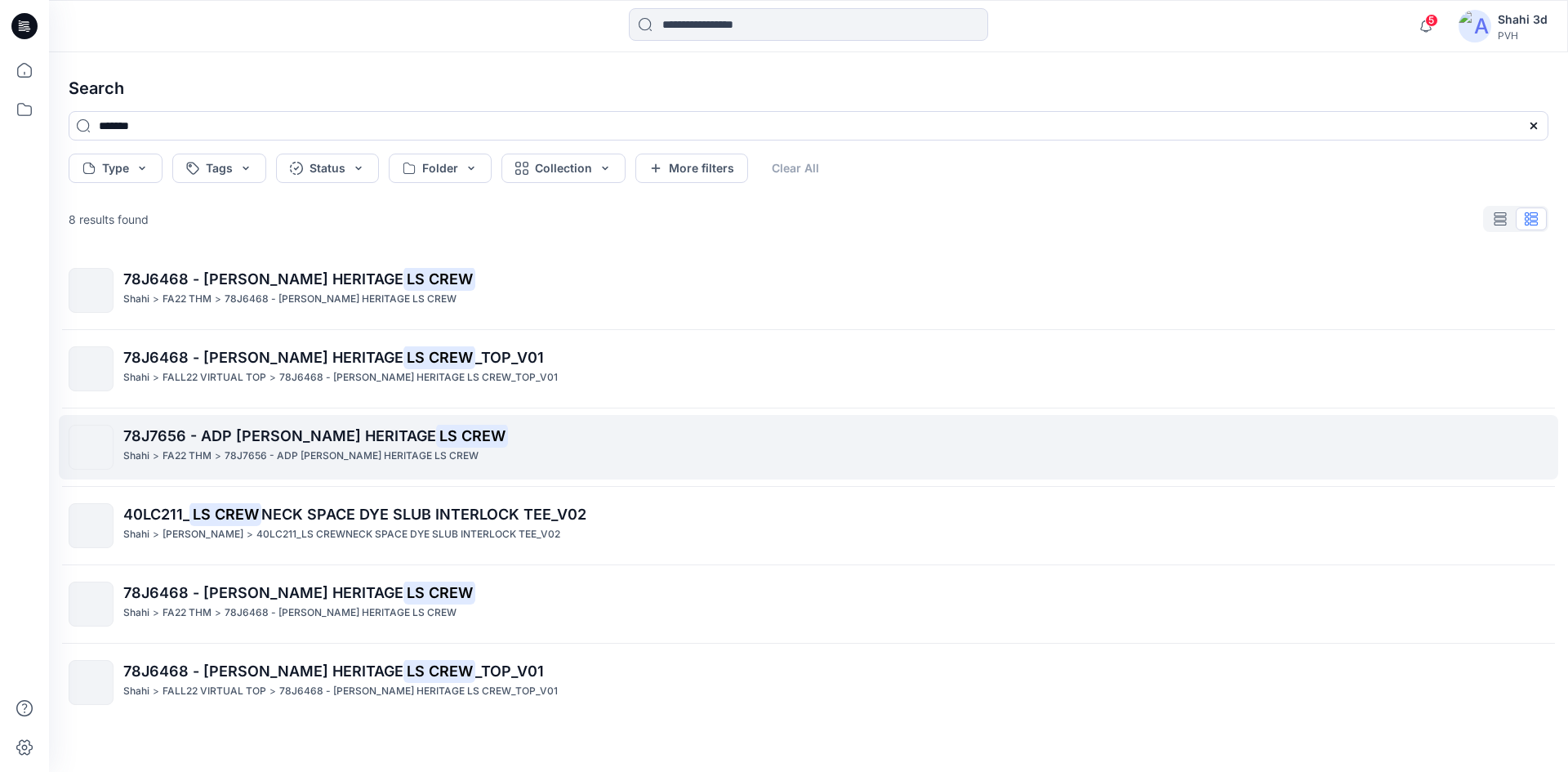
scroll to position [162, 0]
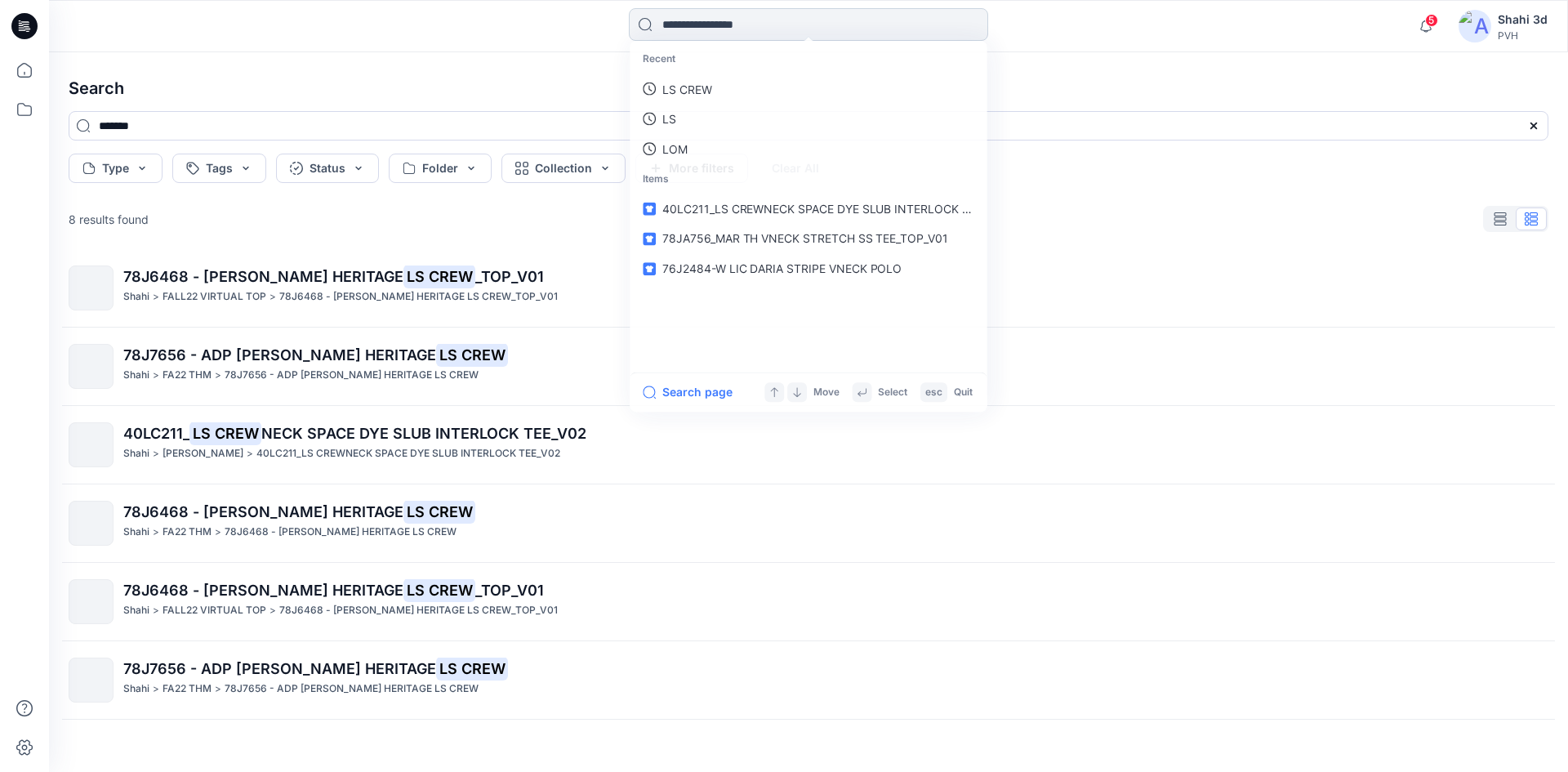
click at [758, 34] on input at bounding box center [808, 24] width 359 height 33
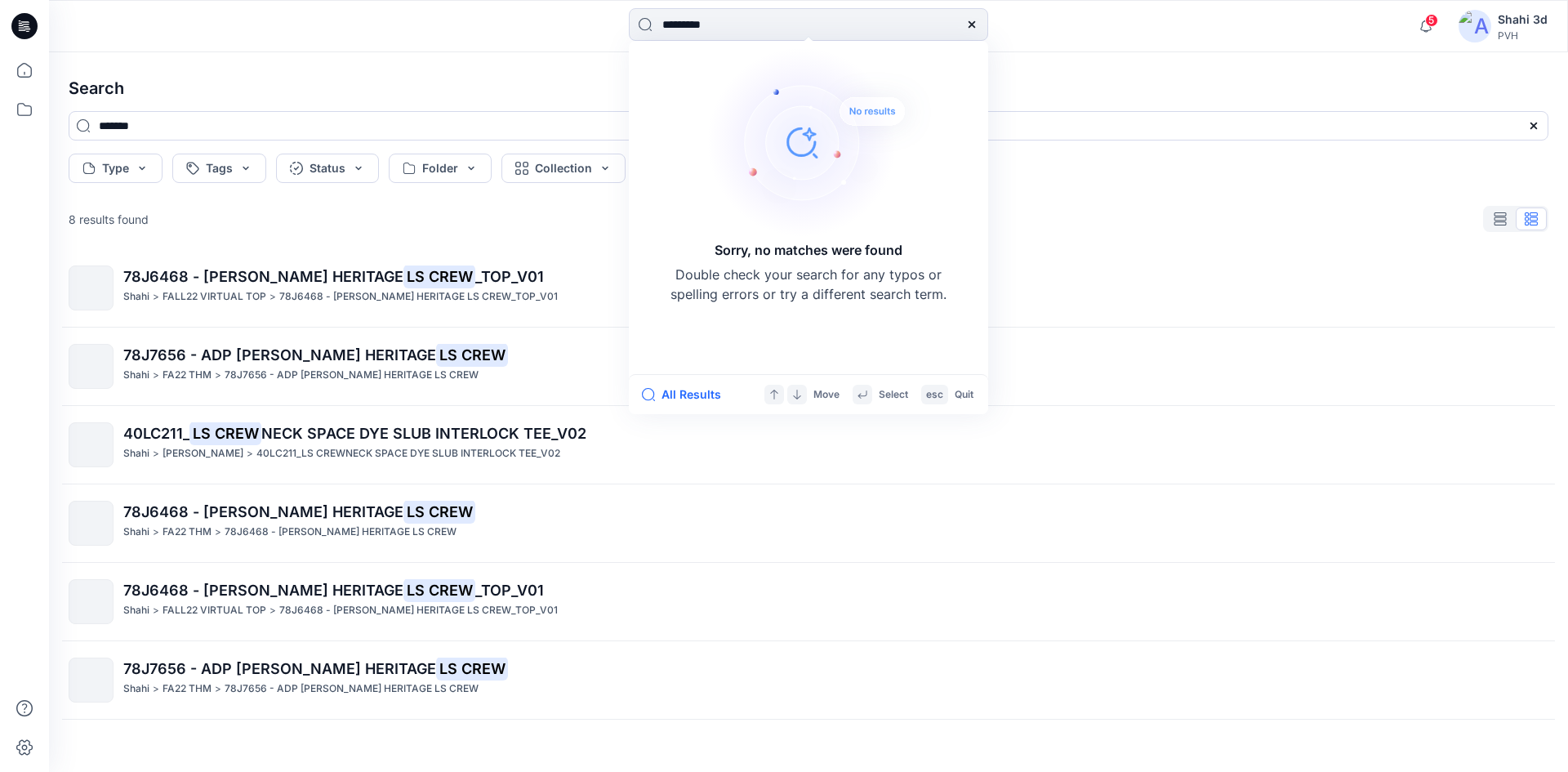
drag, startPoint x: 753, startPoint y: 23, endPoint x: 614, endPoint y: 33, distance: 139.4
click at [616, 33] on div "********* Sorry, no matches were found Double check your search for any typos o…" at bounding box center [808, 25] width 760 height 36
type input "****"
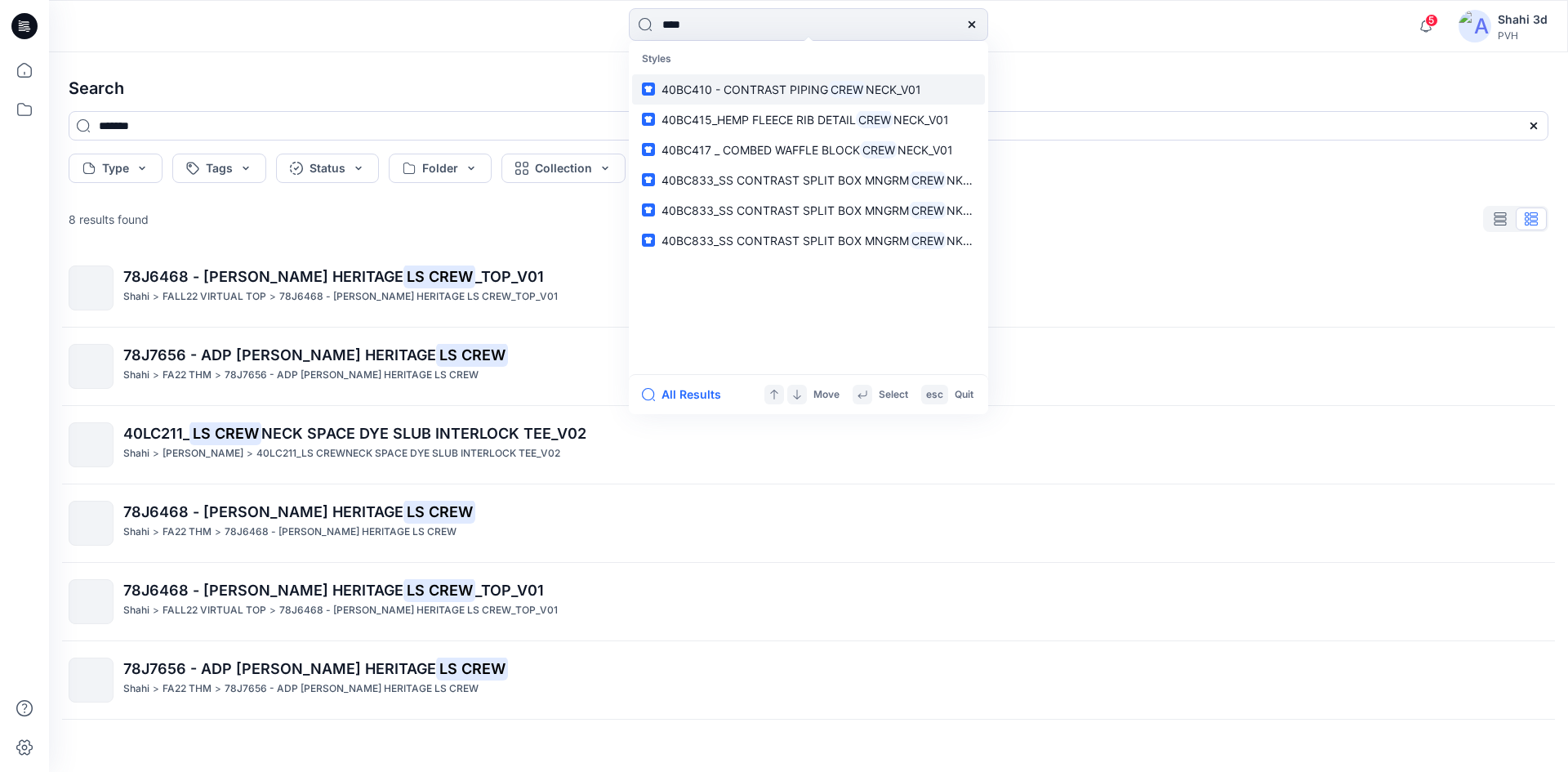
click at [872, 98] on link "40BC410 - CONTRAST PIPING CREW NECK_V01" at bounding box center [808, 89] width 352 height 30
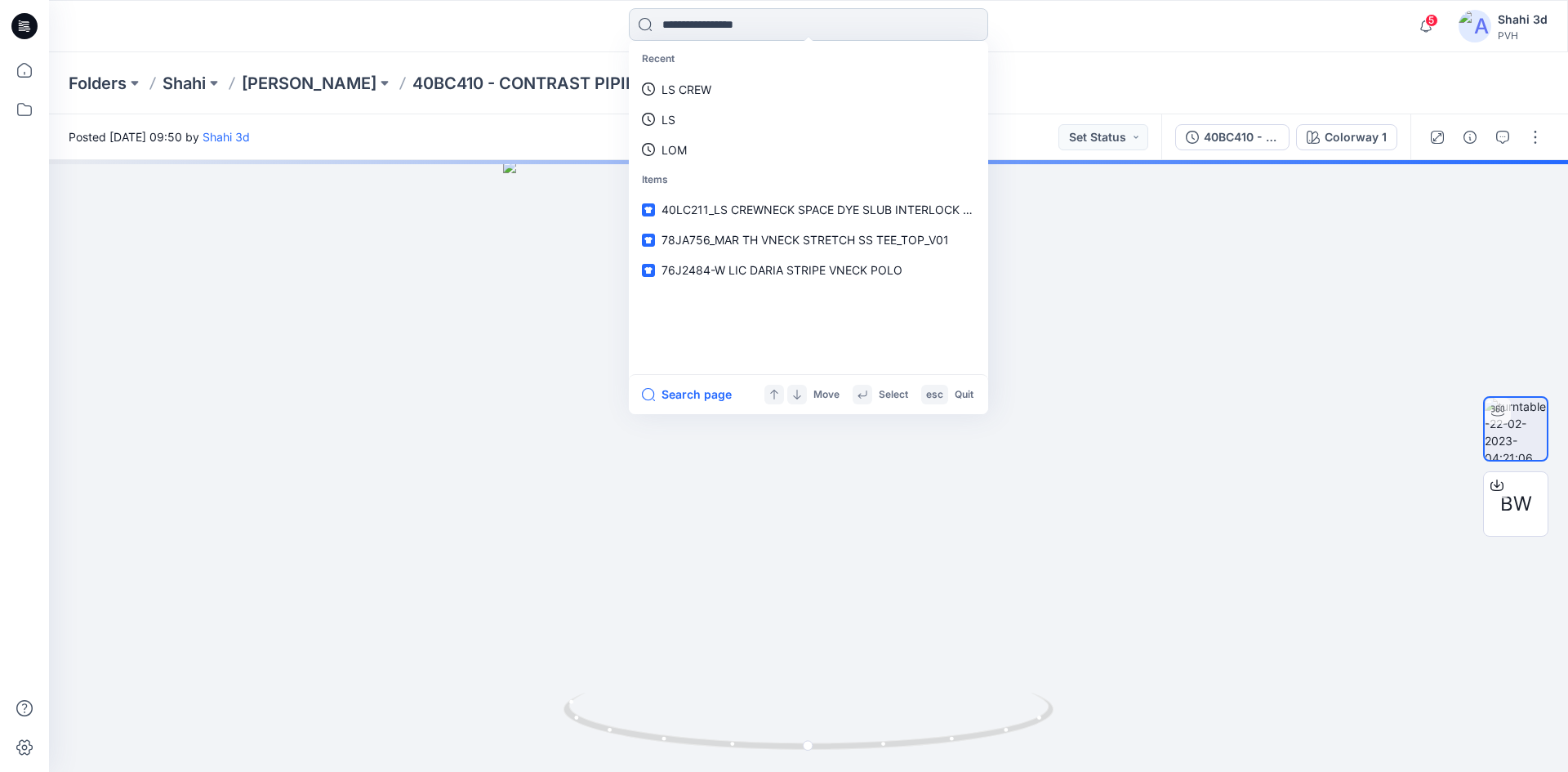
click at [750, 33] on input at bounding box center [808, 24] width 359 height 33
click at [710, 82] on link "CREW" at bounding box center [808, 89] width 352 height 30
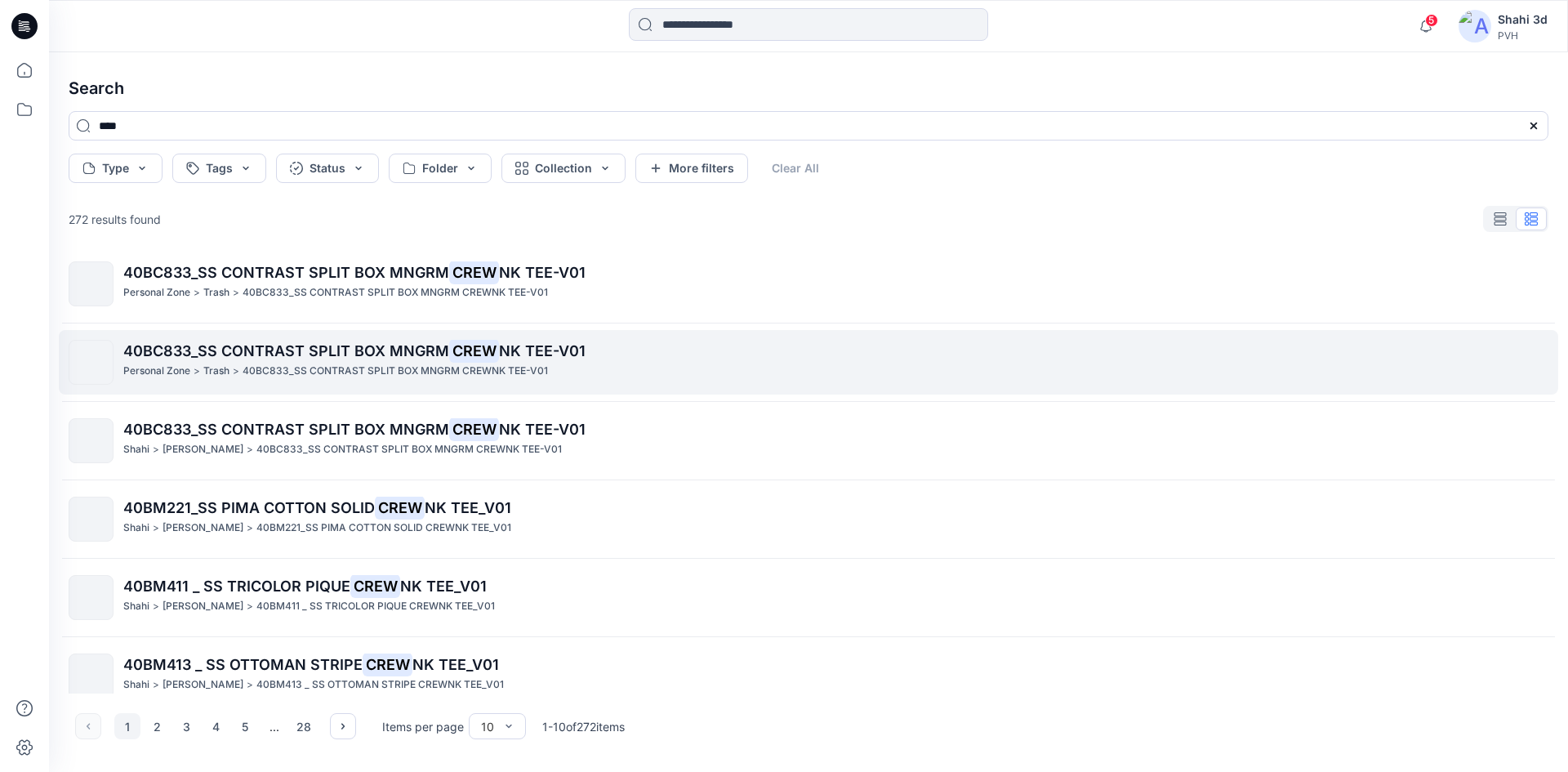
scroll to position [346, 0]
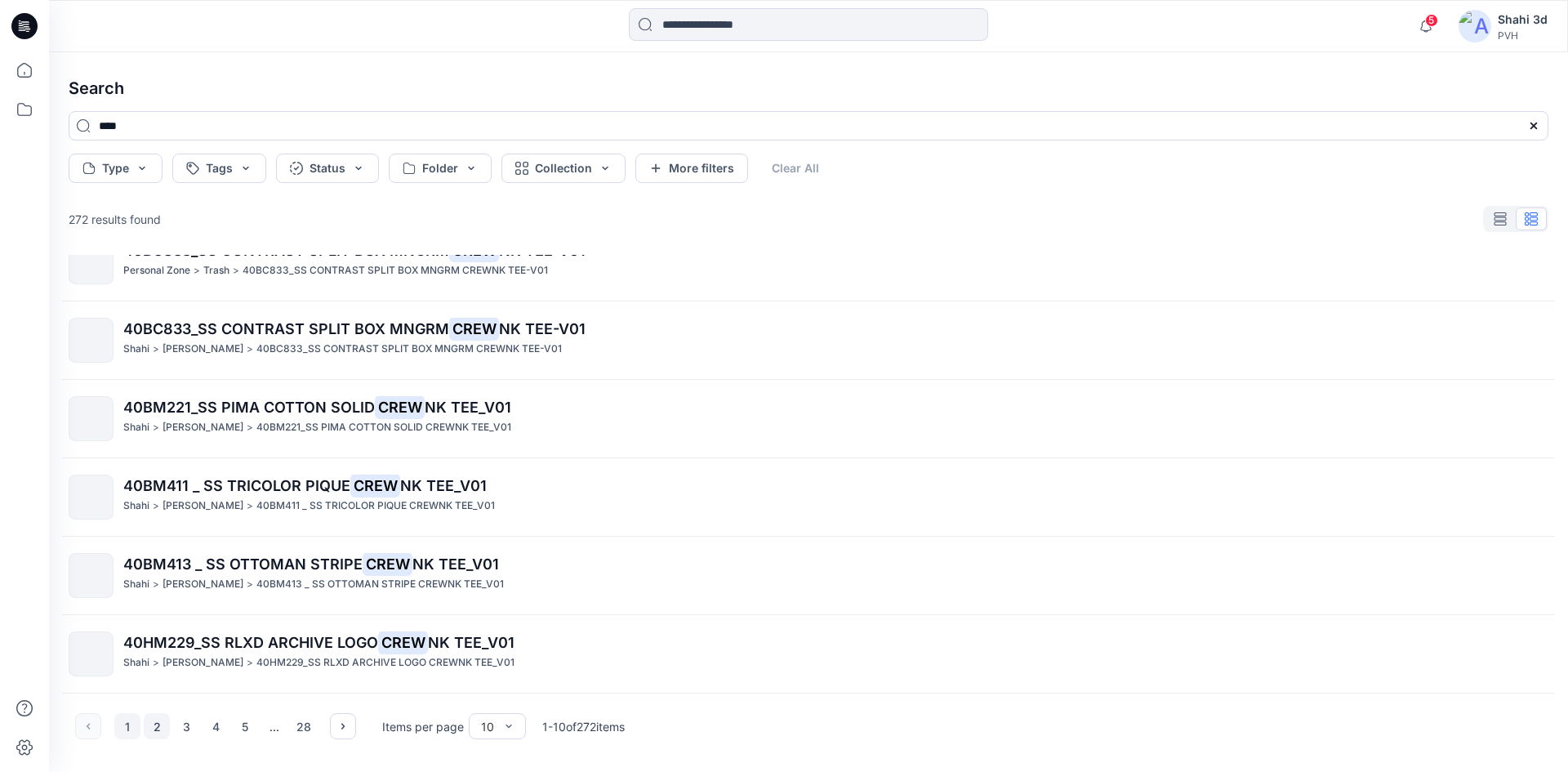
click at [155, 728] on button "2" at bounding box center [157, 726] width 26 height 26
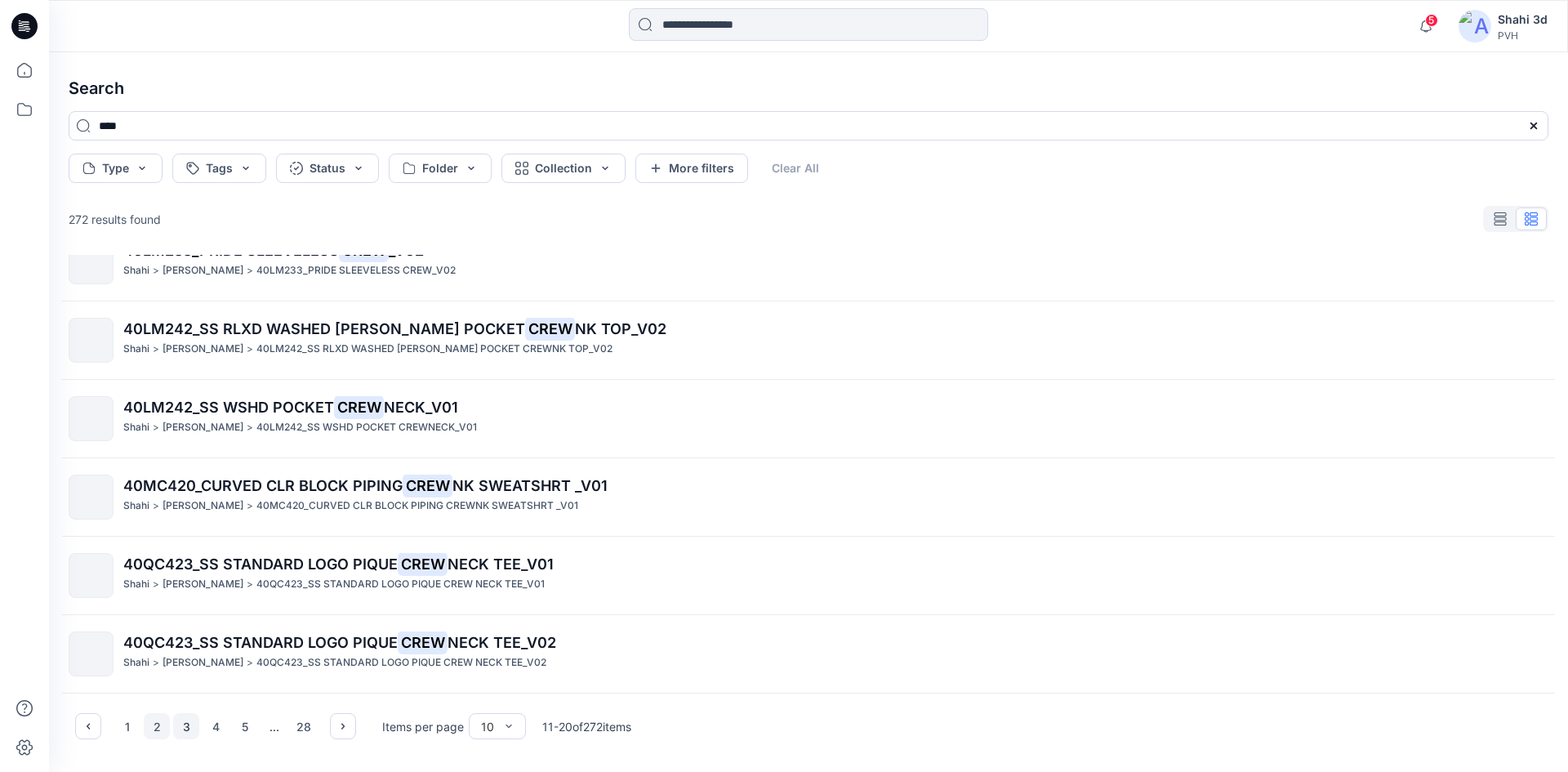
click at [185, 733] on button "3" at bounding box center [186, 726] width 26 height 26
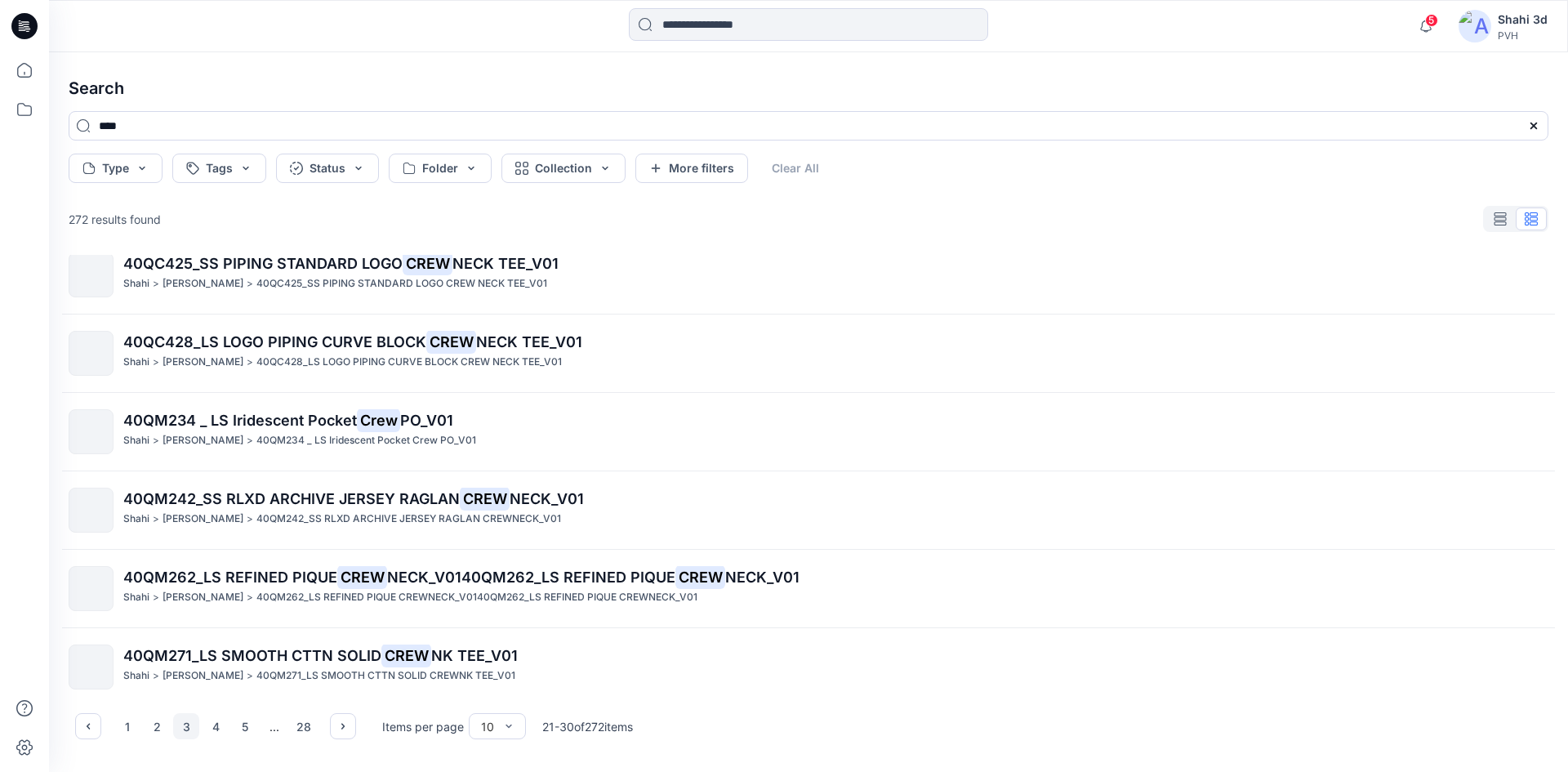
scroll to position [0, 0]
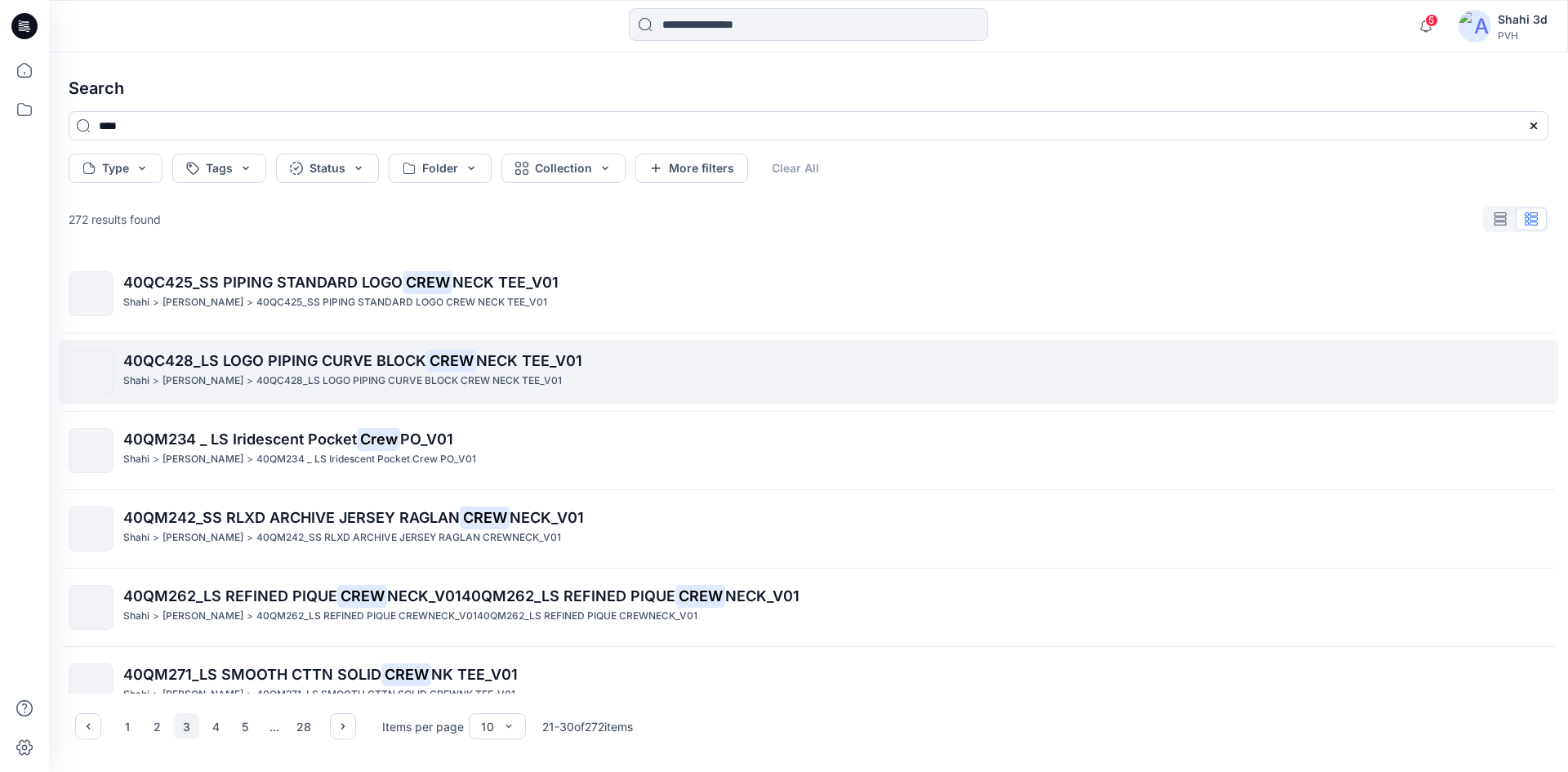
click at [256, 380] on p "40QC428_LS LOGO PIPING CURVE BLOCK CREW NECK TEE_V01" at bounding box center [409, 381] width 306 height 17
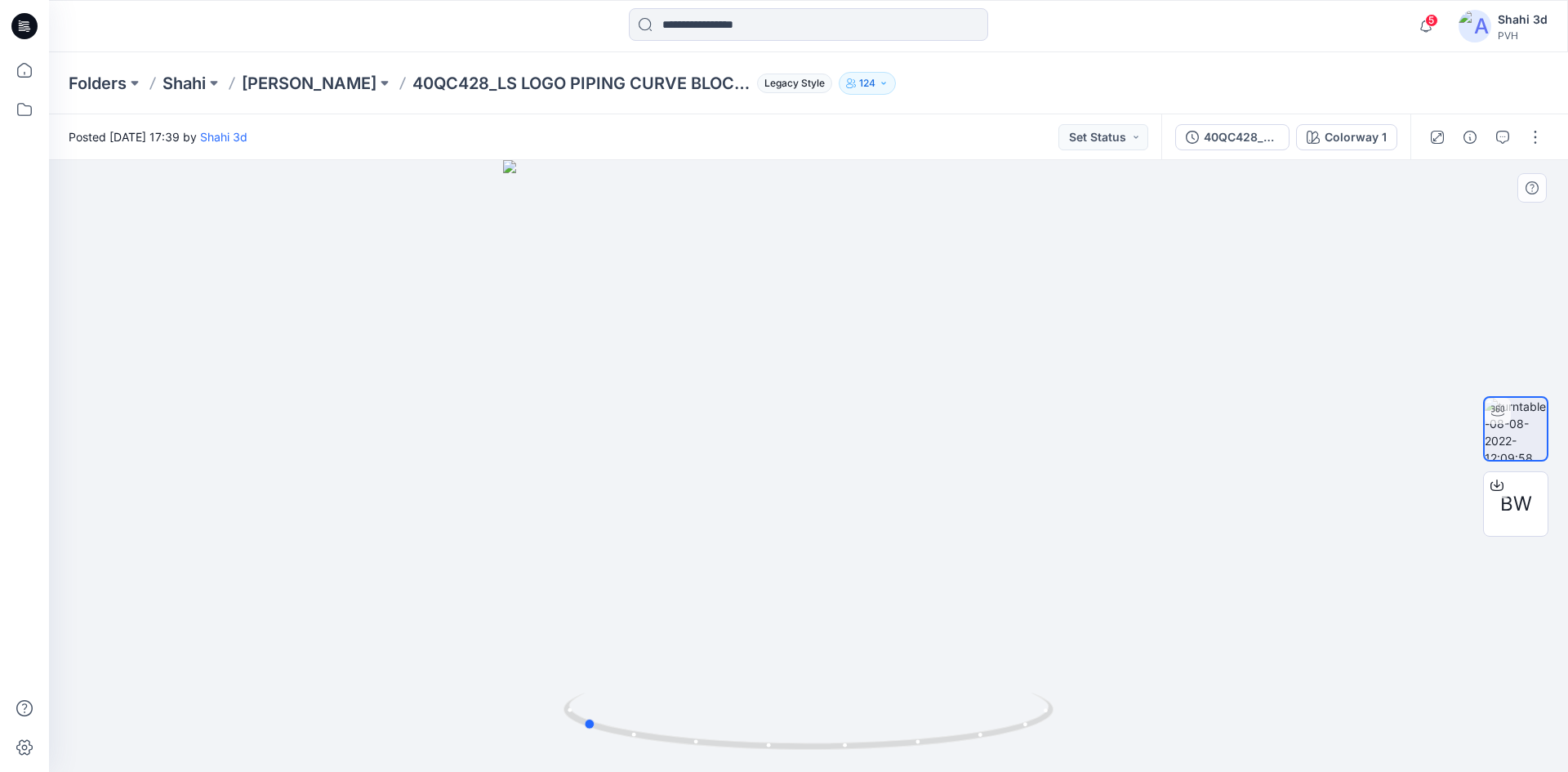
drag, startPoint x: 919, startPoint y: 367, endPoint x: 693, endPoint y: 455, distance: 242.5
click at [693, 455] on div at bounding box center [807, 465] width 1519 height 611
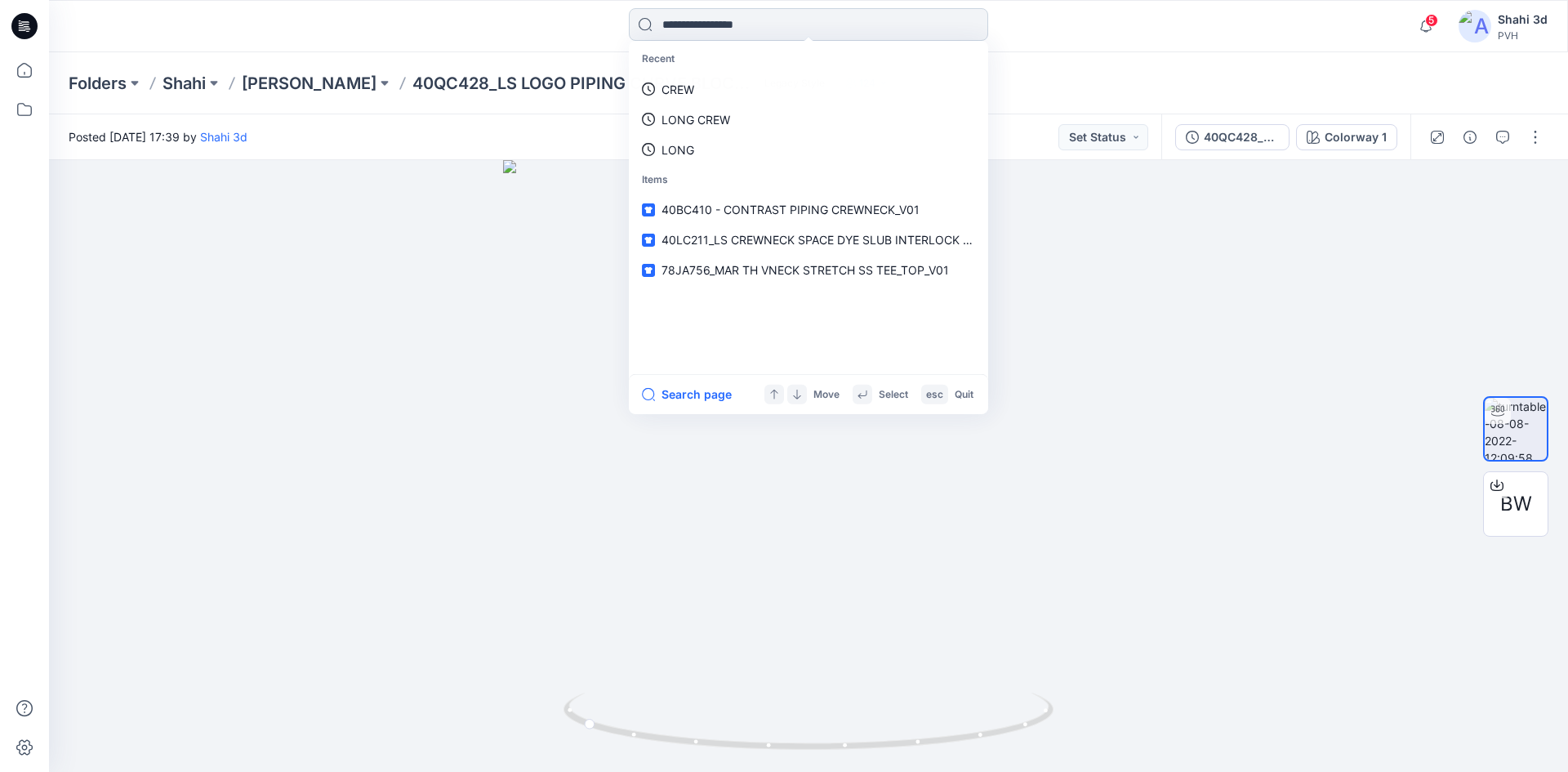
click at [760, 19] on input at bounding box center [808, 24] width 359 height 33
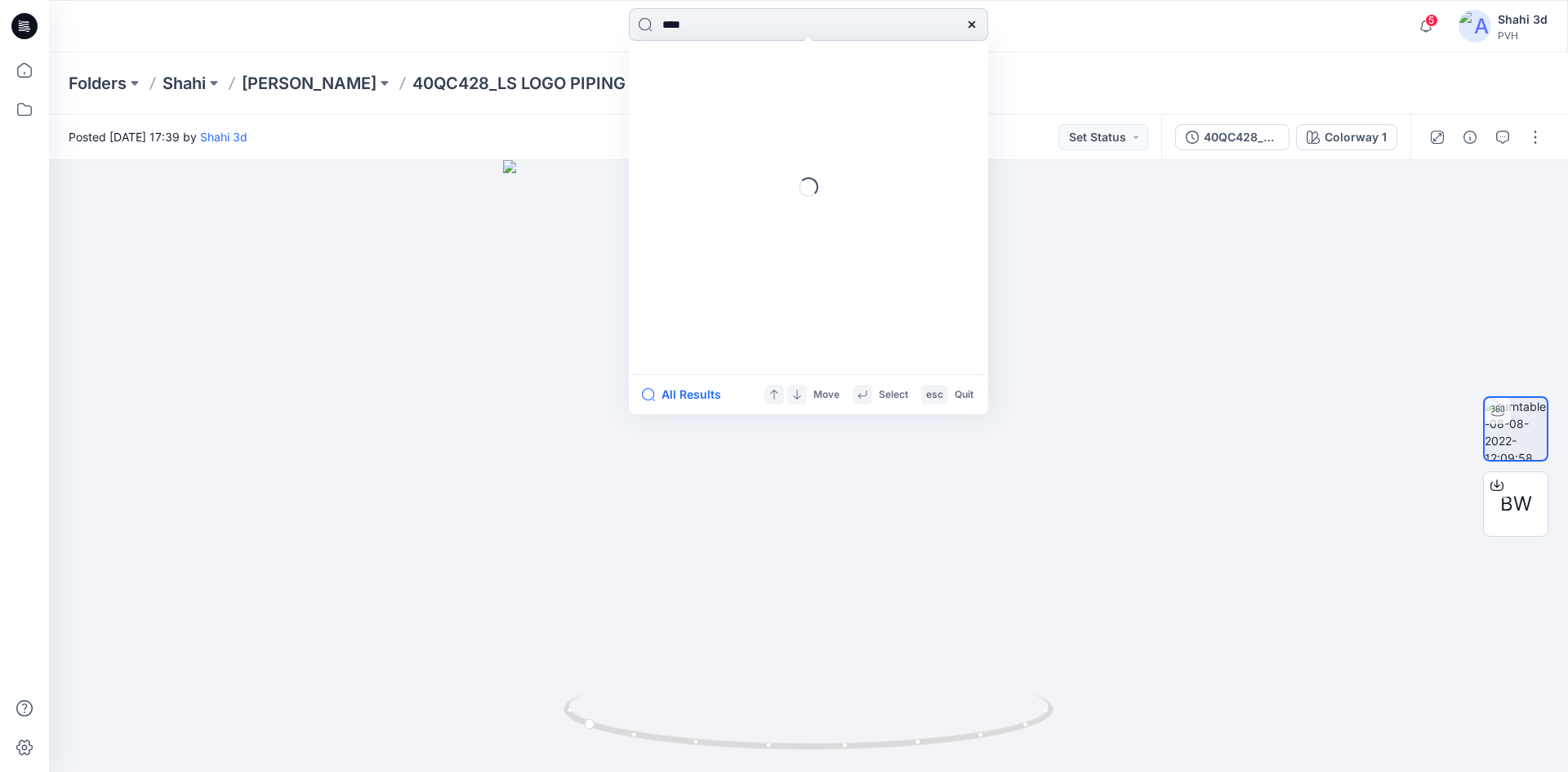
type input "***"
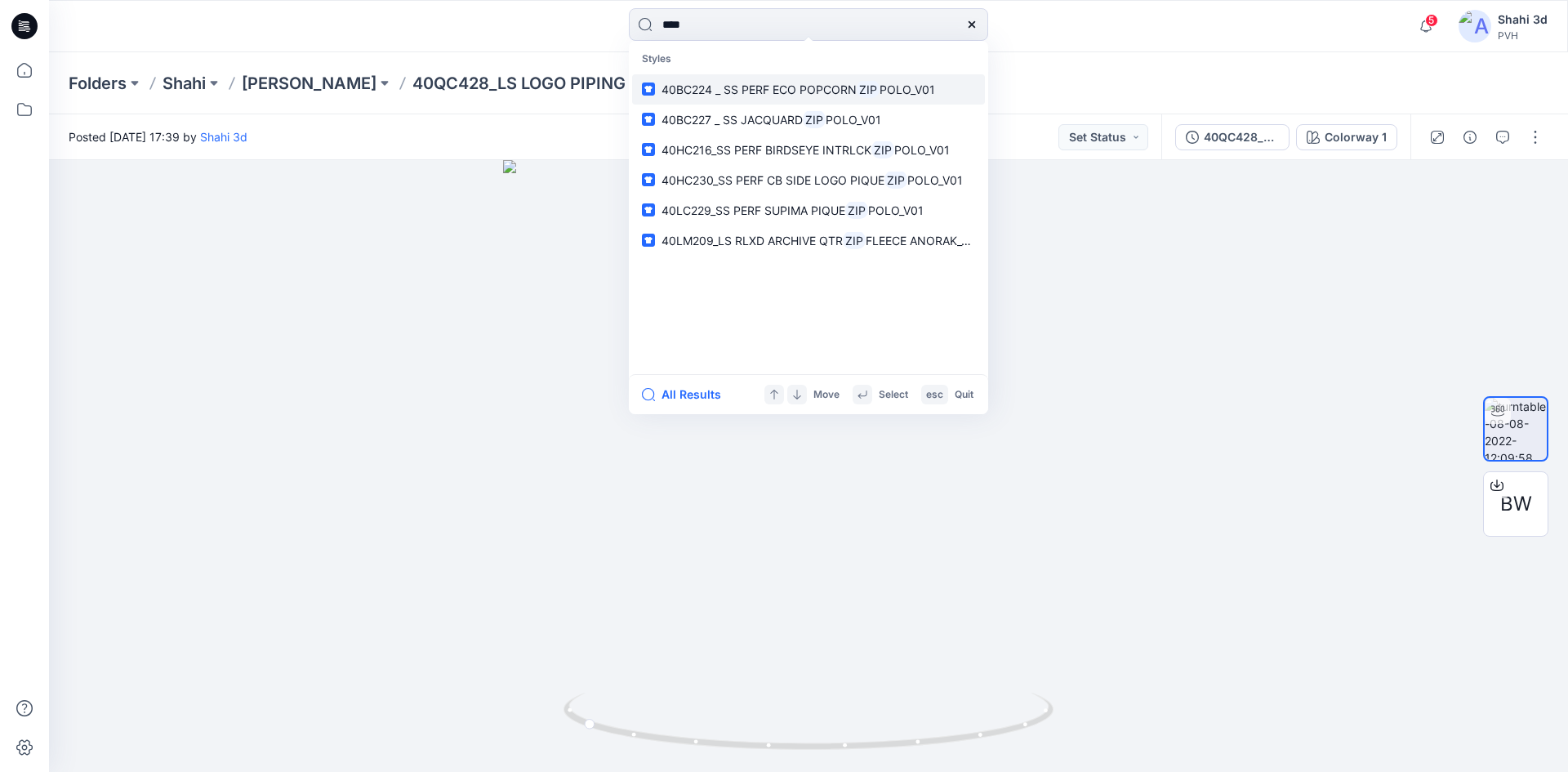
click at [825, 88] on span "40BC224 _ SS PERF ECO POPCORN" at bounding box center [759, 89] width 195 height 14
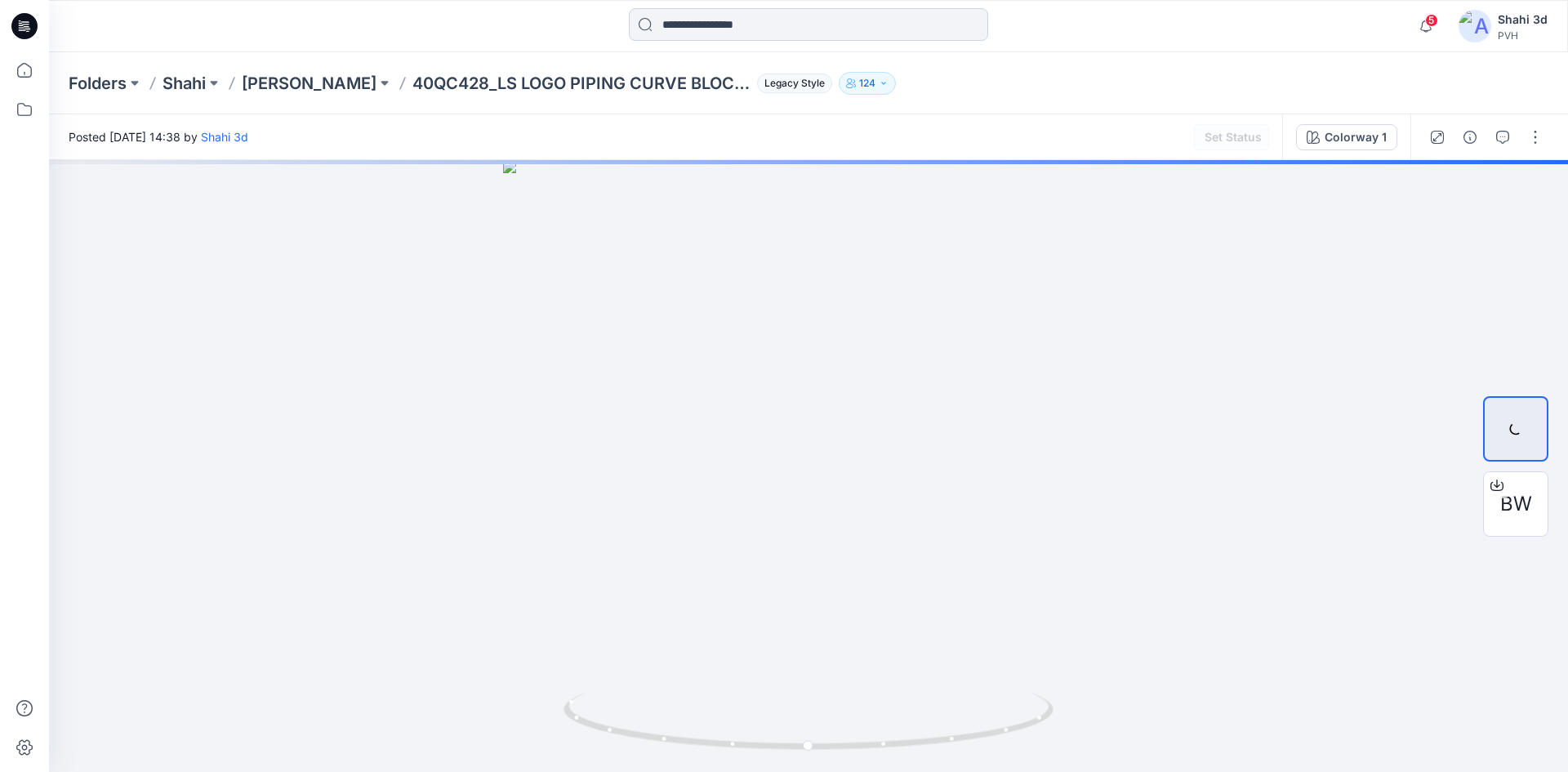
click at [754, 23] on input at bounding box center [808, 24] width 359 height 33
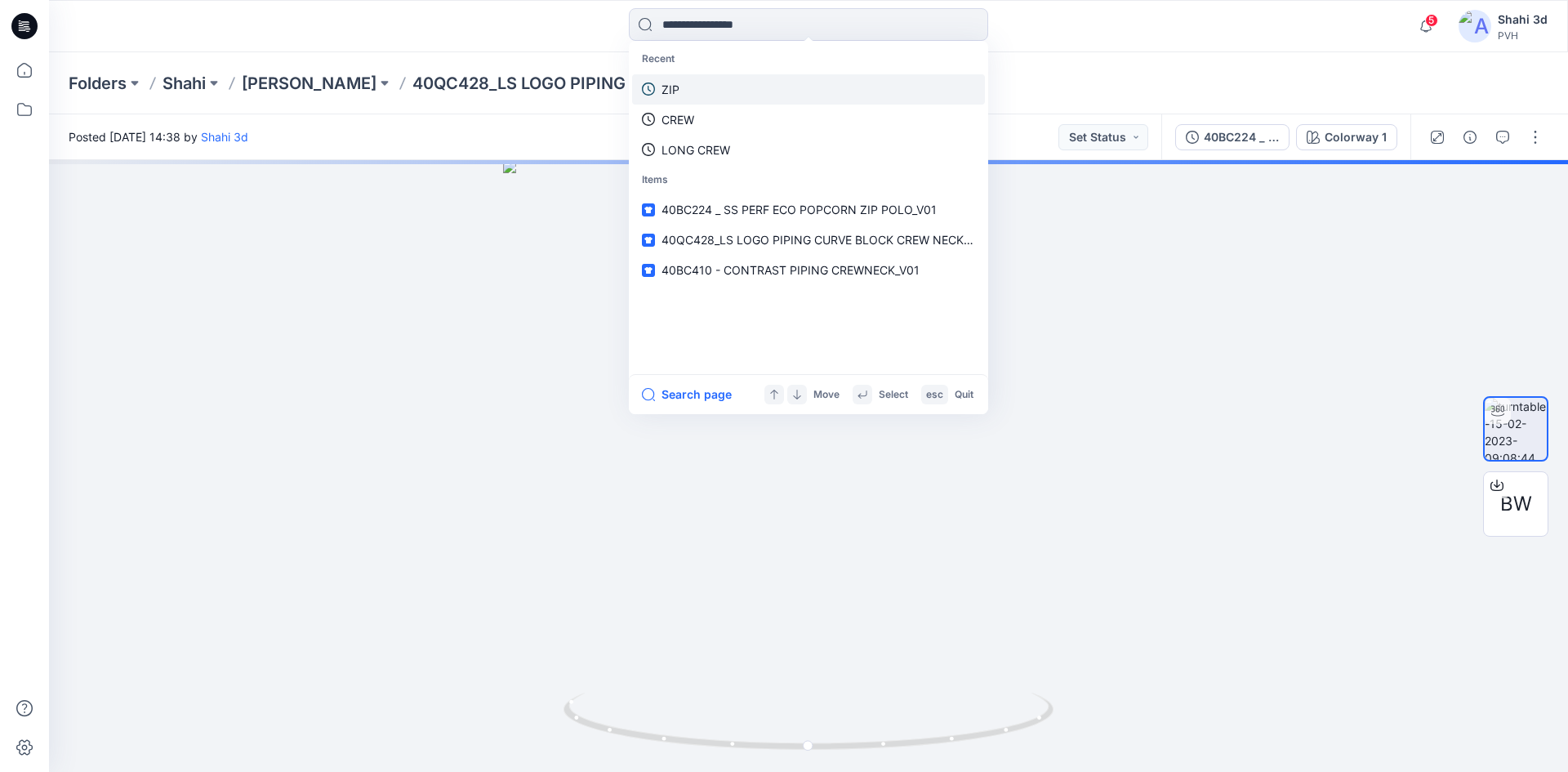
click at [728, 83] on link "ZIP" at bounding box center [808, 89] width 352 height 30
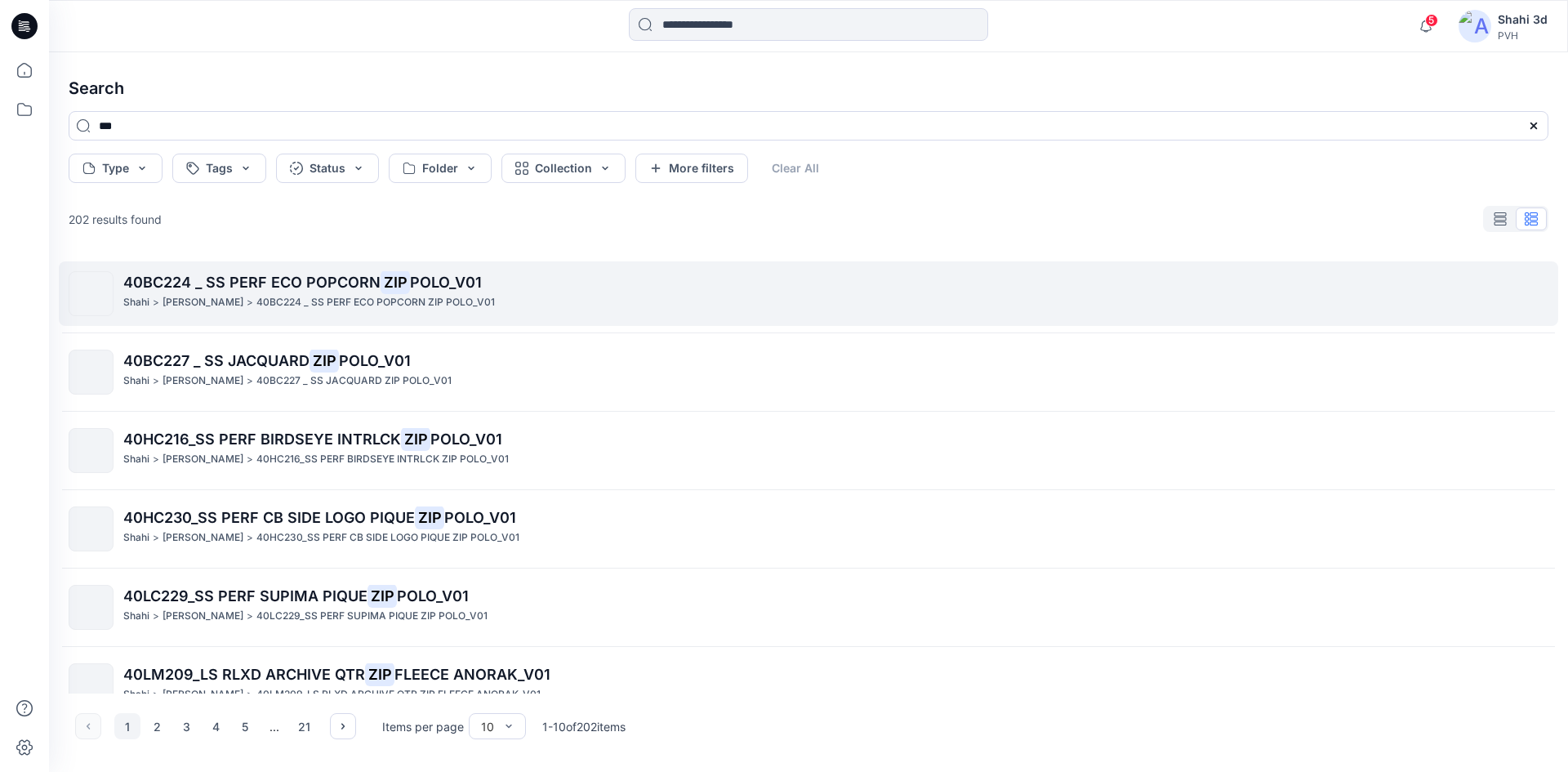
click at [291, 313] on div "40BC224 _ SS PERF ECO POPCORN ZIP POLO_V01 Shahi > [PERSON_NAME] > 40BC224 _ SS…" at bounding box center [835, 294] width 1424 height 45
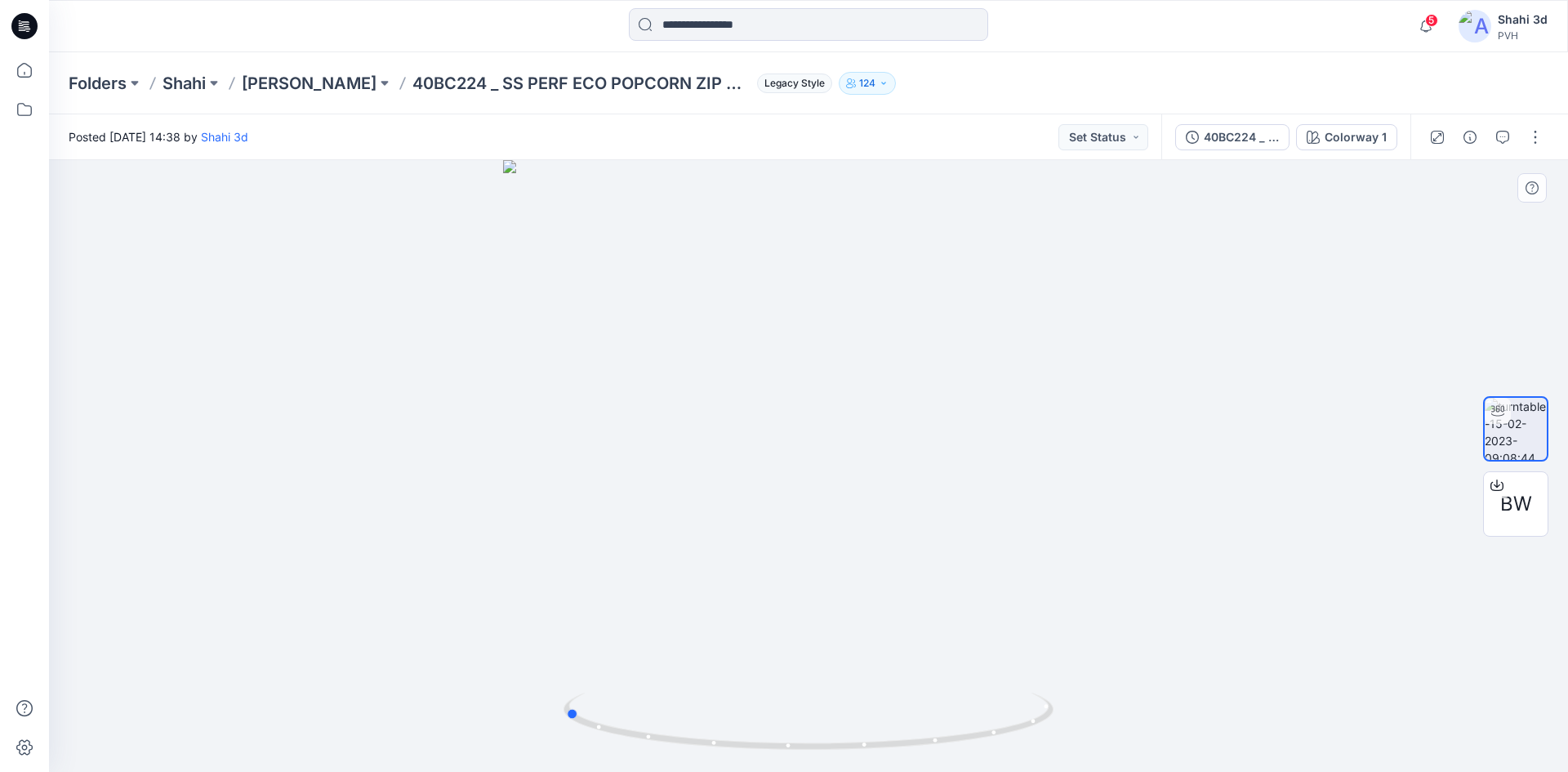
drag, startPoint x: 820, startPoint y: 401, endPoint x: 576, endPoint y: 377, distance: 245.2
click at [576, 377] on div at bounding box center [807, 465] width 1519 height 611
click at [734, 15] on input at bounding box center [808, 24] width 359 height 33
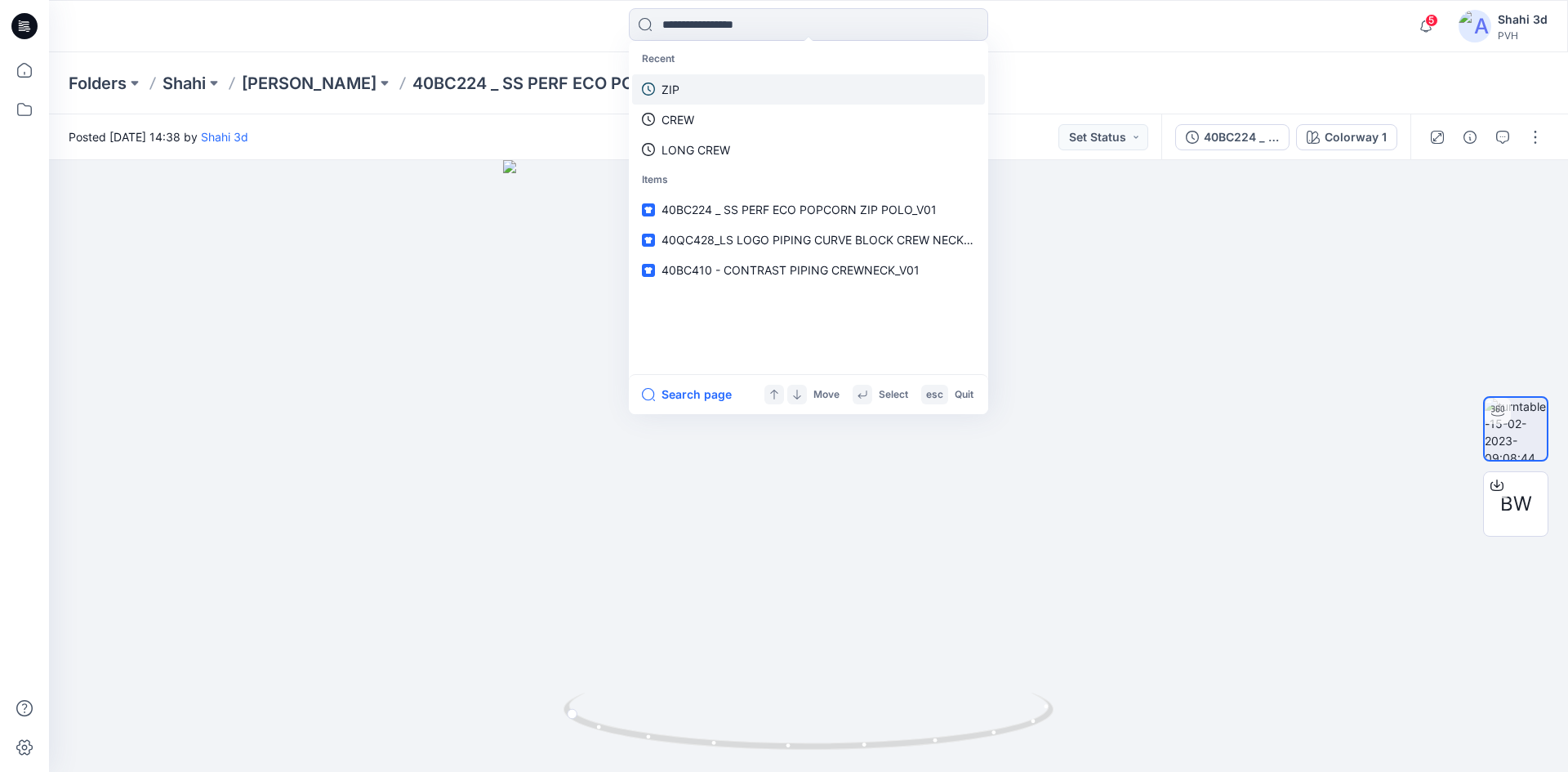
click at [719, 88] on link "ZIP" at bounding box center [808, 89] width 352 height 30
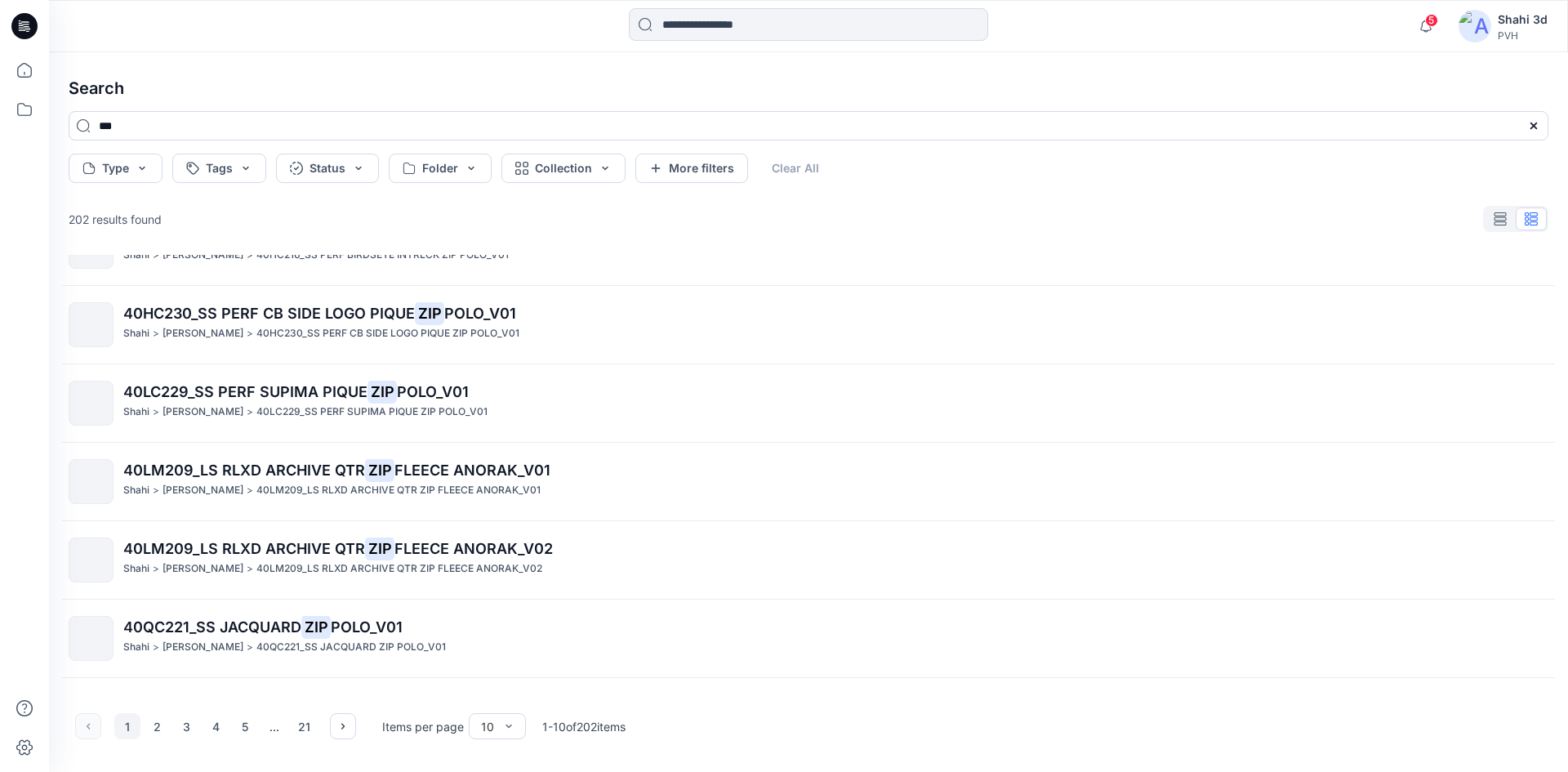
scroll to position [327, 0]
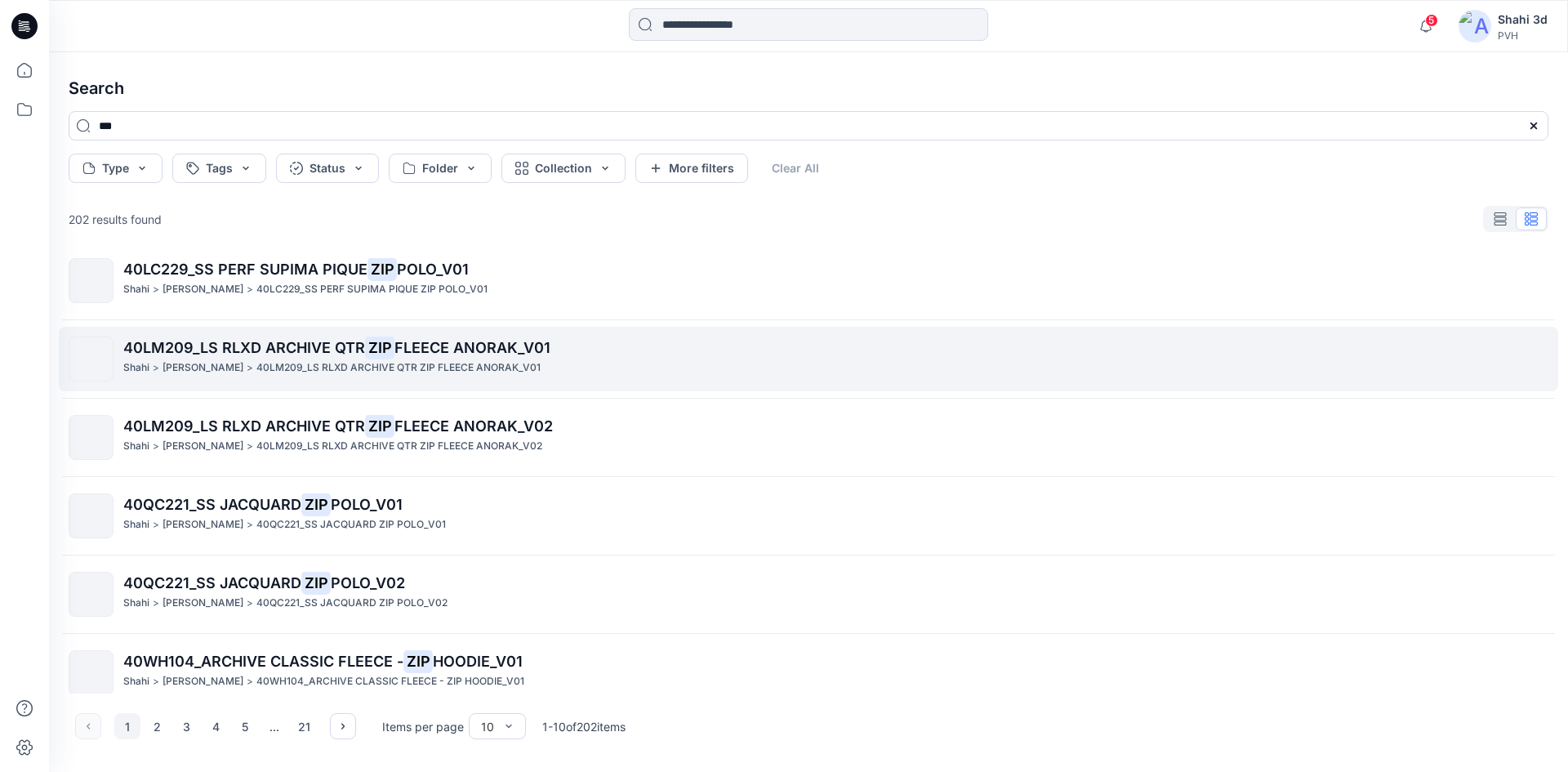
click at [188, 374] on p "[PERSON_NAME]" at bounding box center [202, 368] width 81 height 17
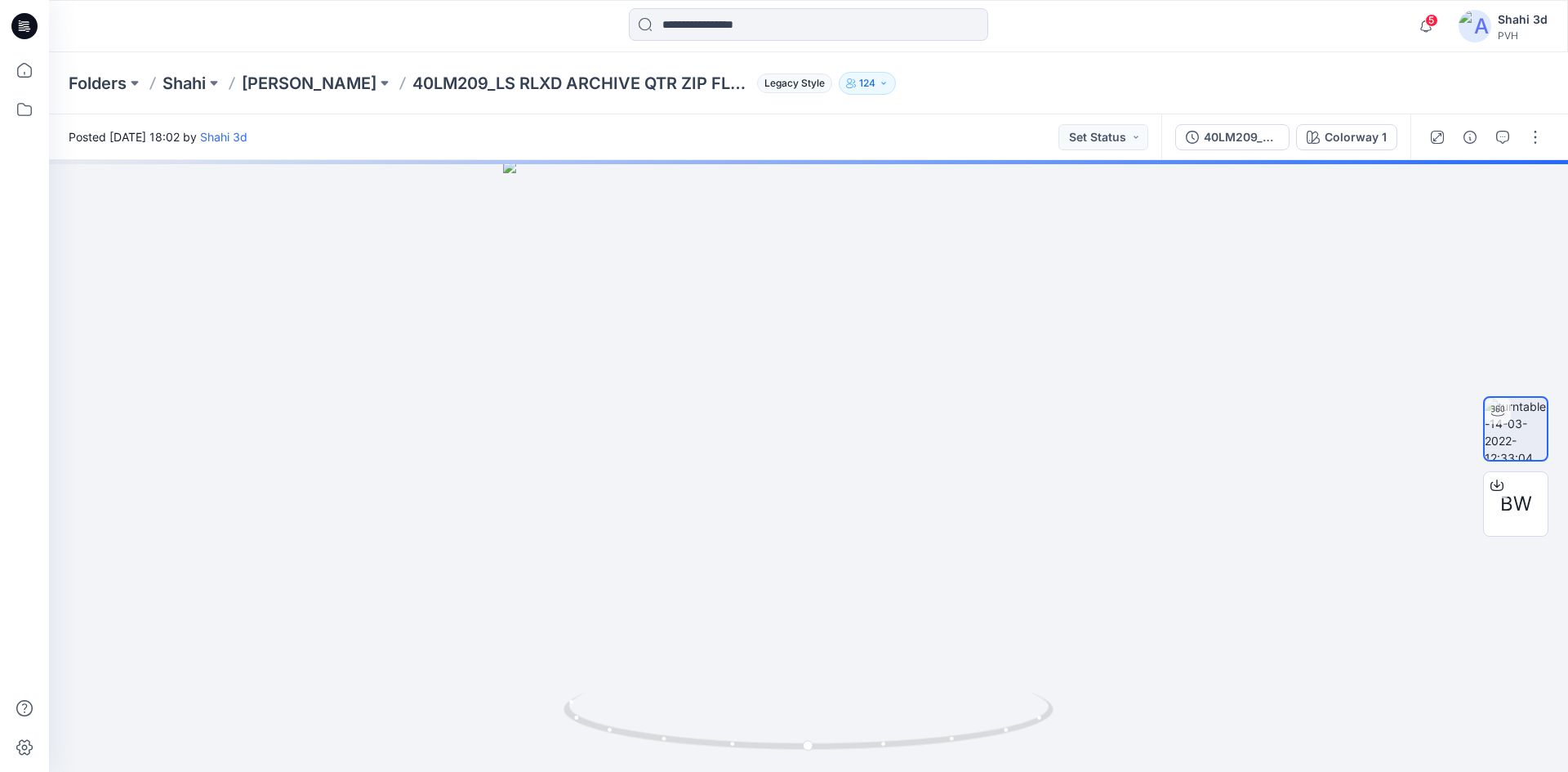
click at [747, 43] on div at bounding box center [808, 25] width 359 height 36
click at [748, 30] on input at bounding box center [808, 24] width 359 height 33
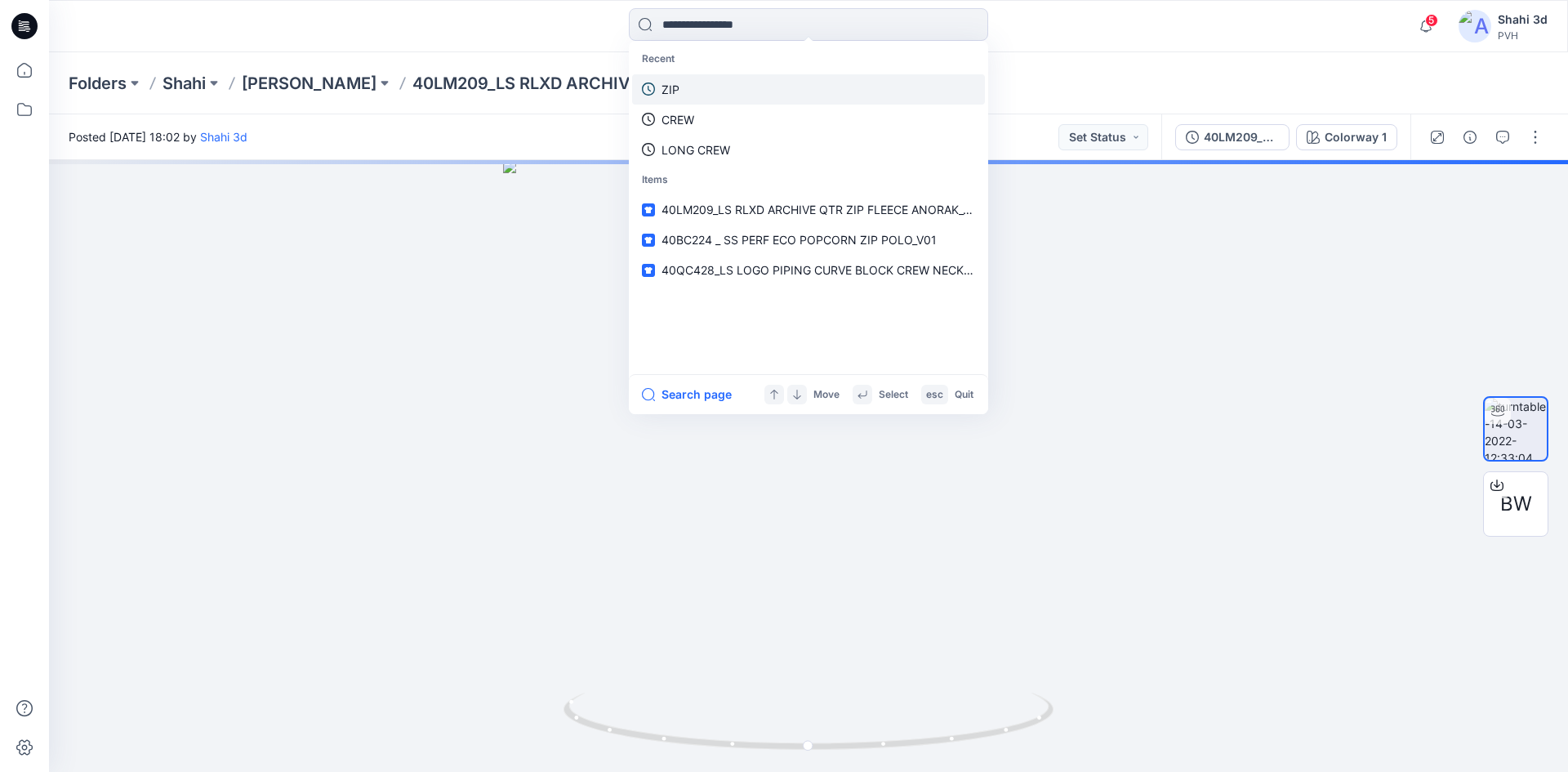
click at [695, 96] on link "ZIP" at bounding box center [808, 89] width 352 height 30
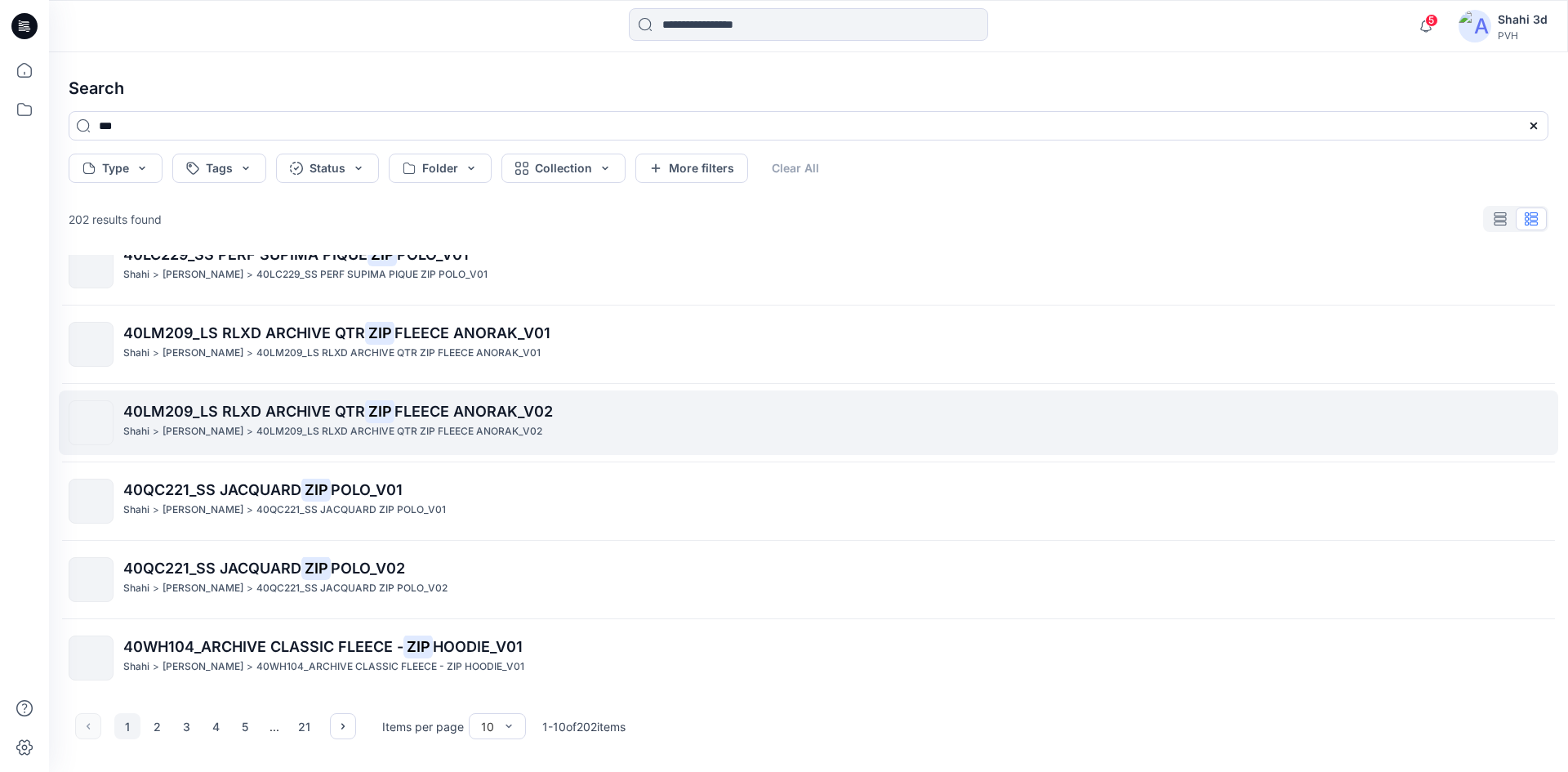
scroll to position [346, 0]
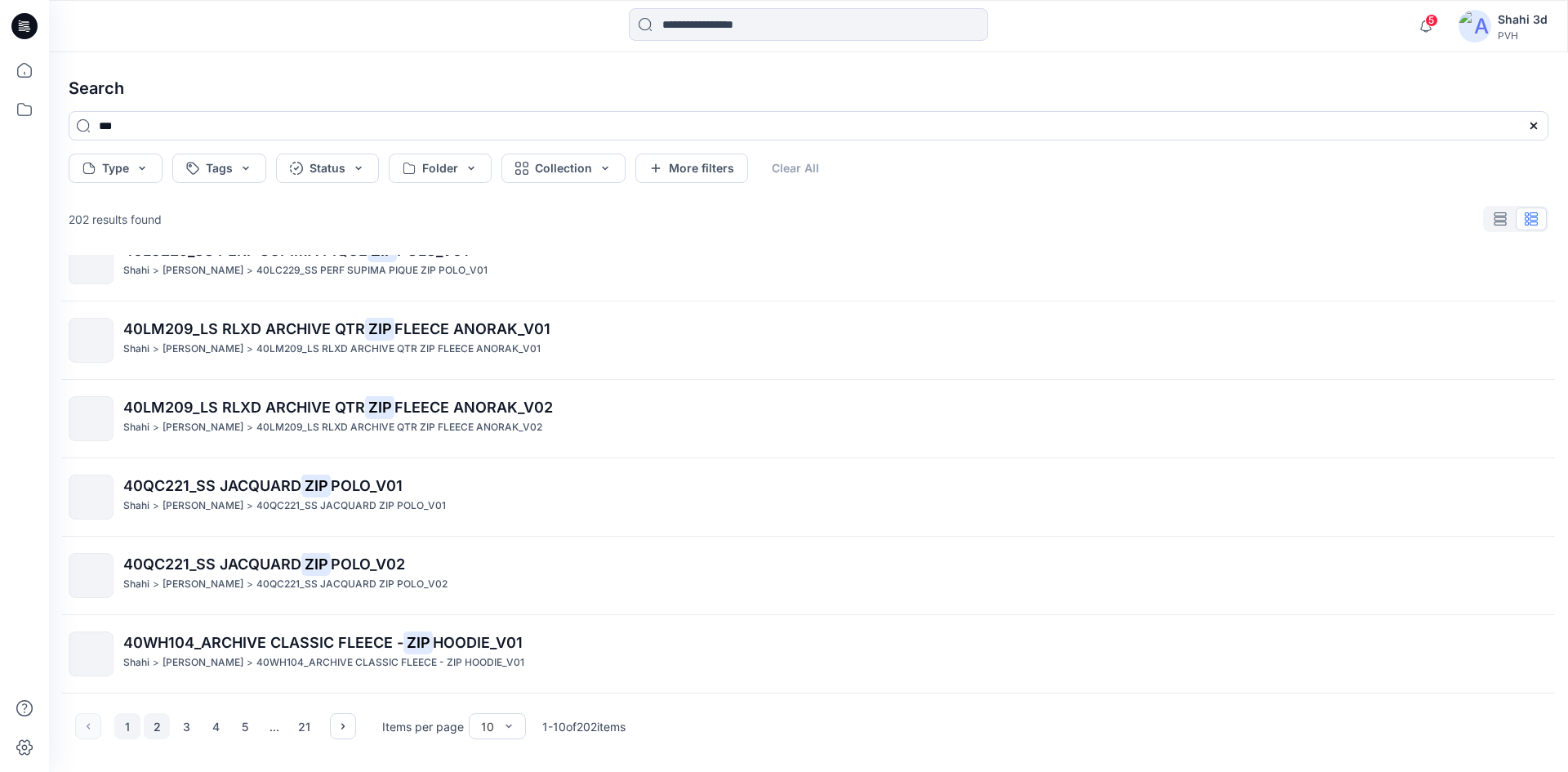
click at [160, 722] on button "2" at bounding box center [157, 726] width 26 height 26
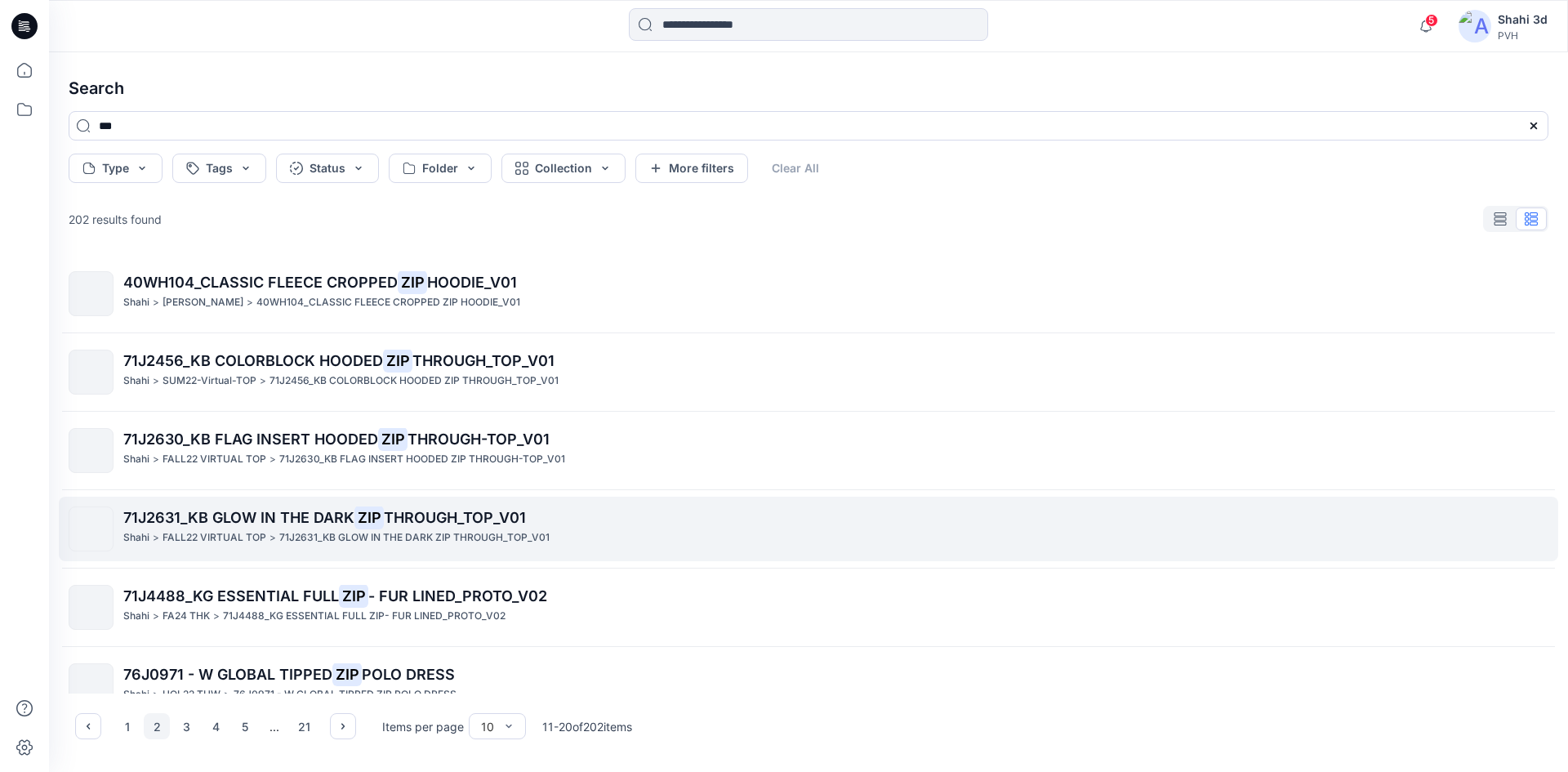
scroll to position [327, 0]
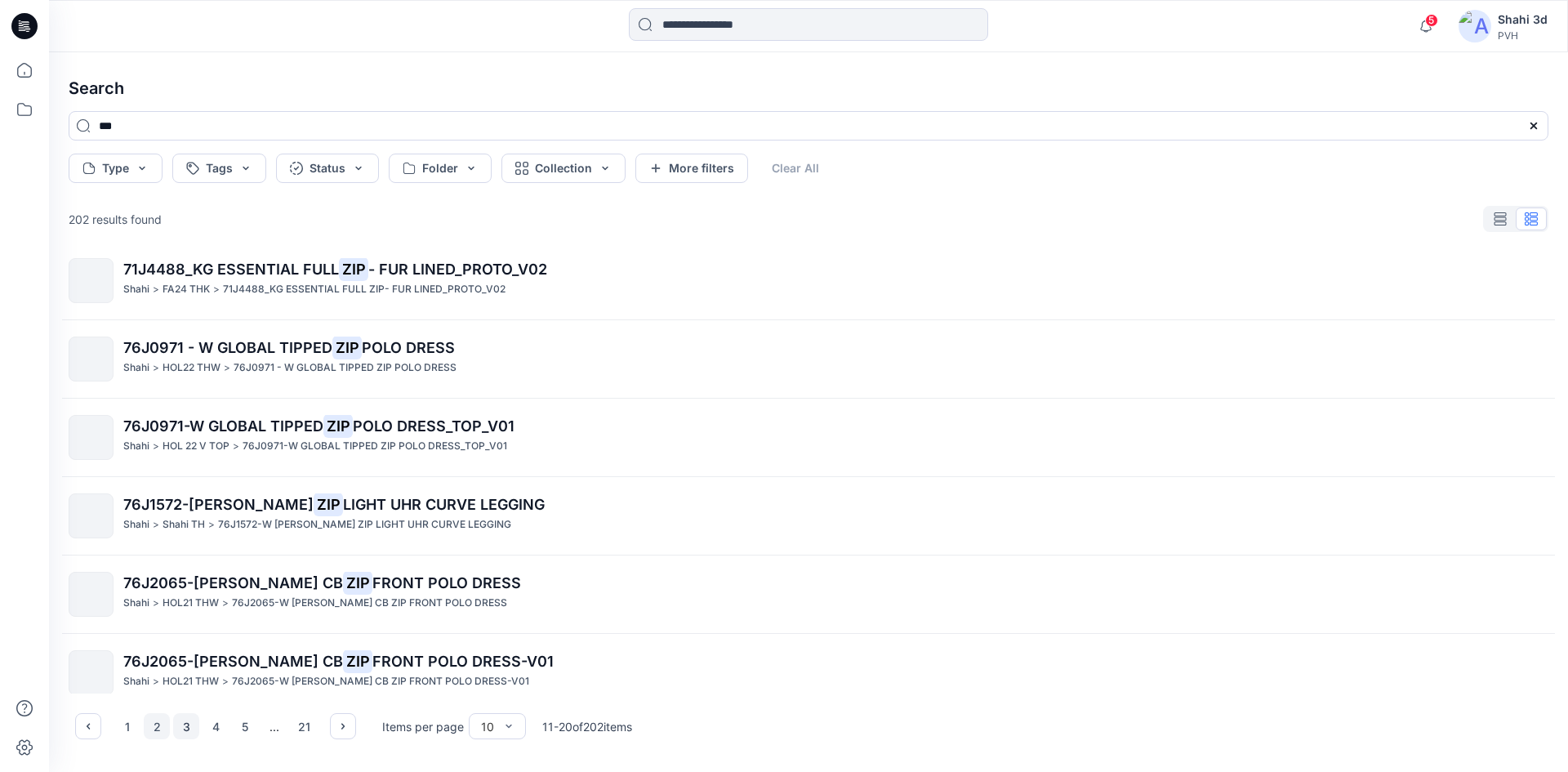
click at [194, 731] on button "3" at bounding box center [186, 726] width 26 height 26
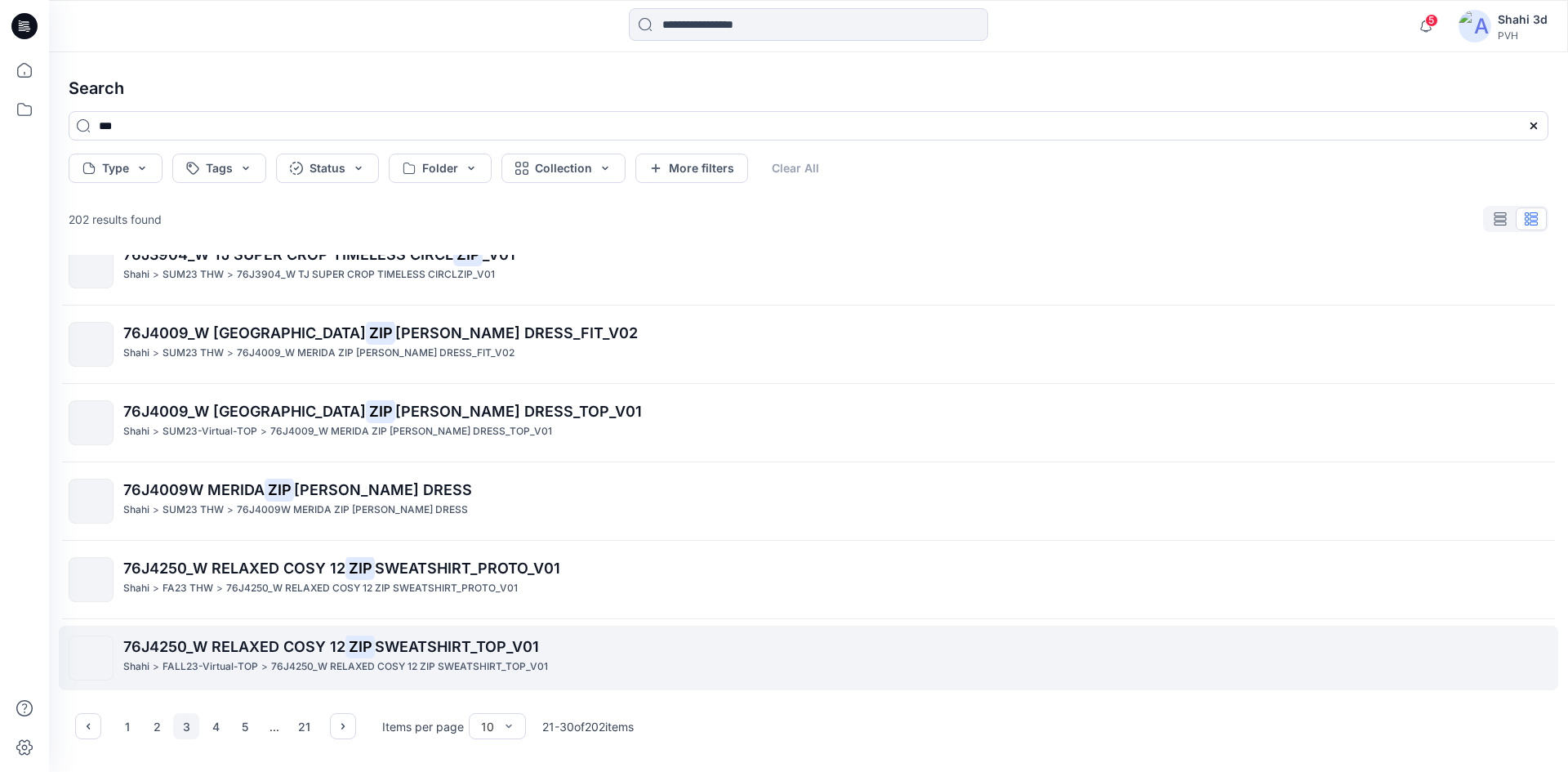
scroll to position [346, 0]
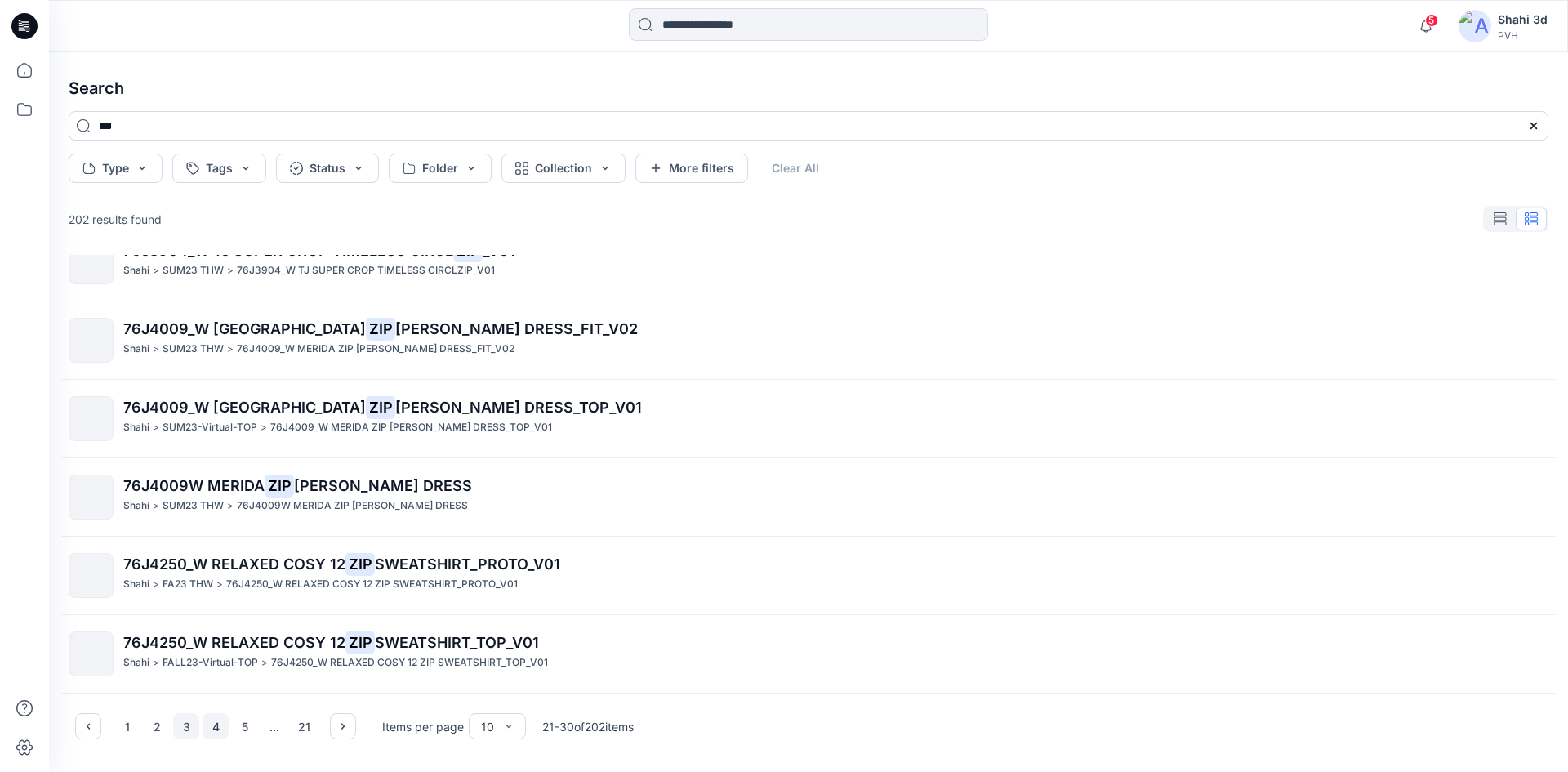
click at [213, 725] on button "4" at bounding box center [215, 726] width 26 height 26
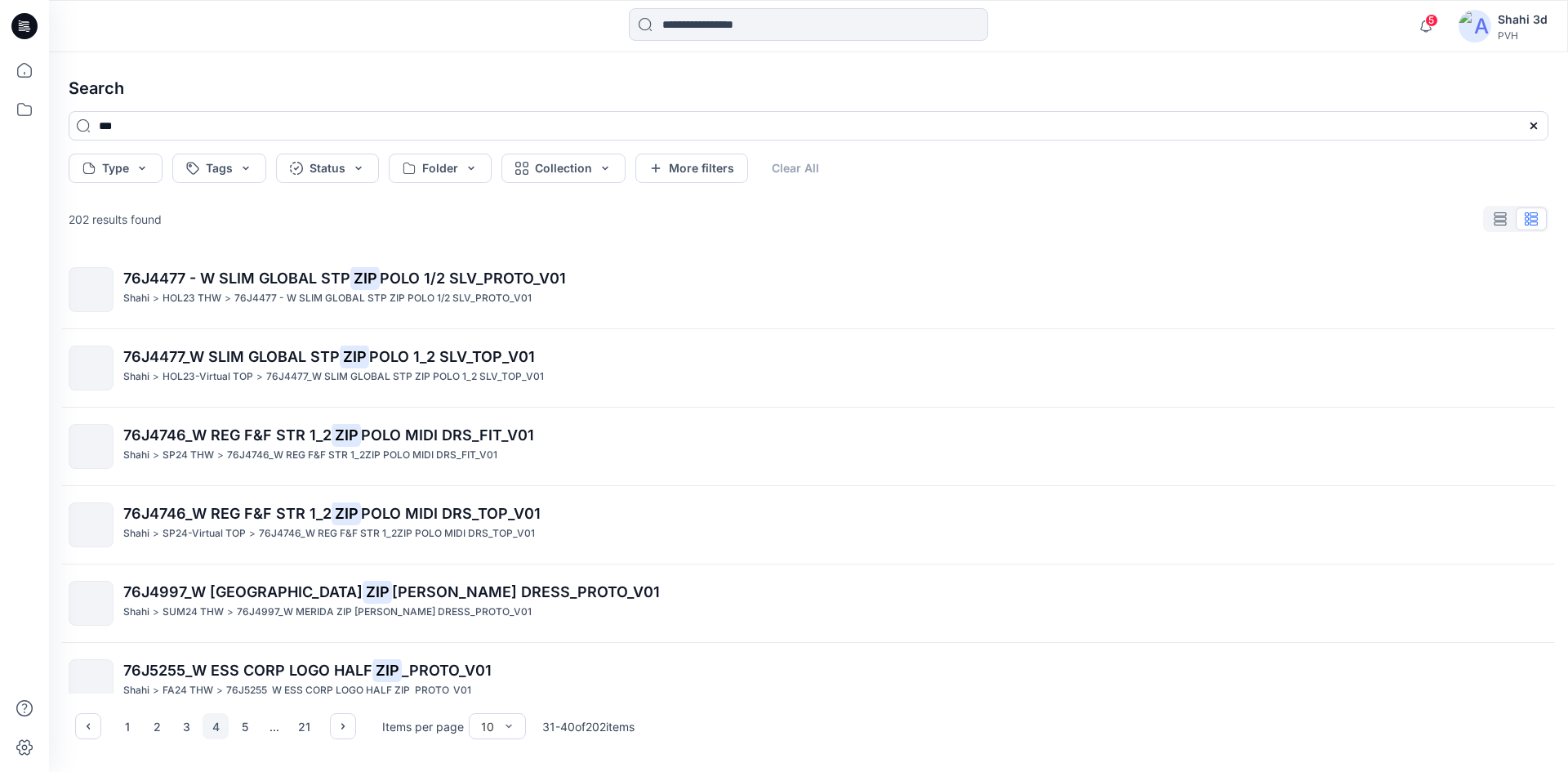
scroll to position [0, 0]
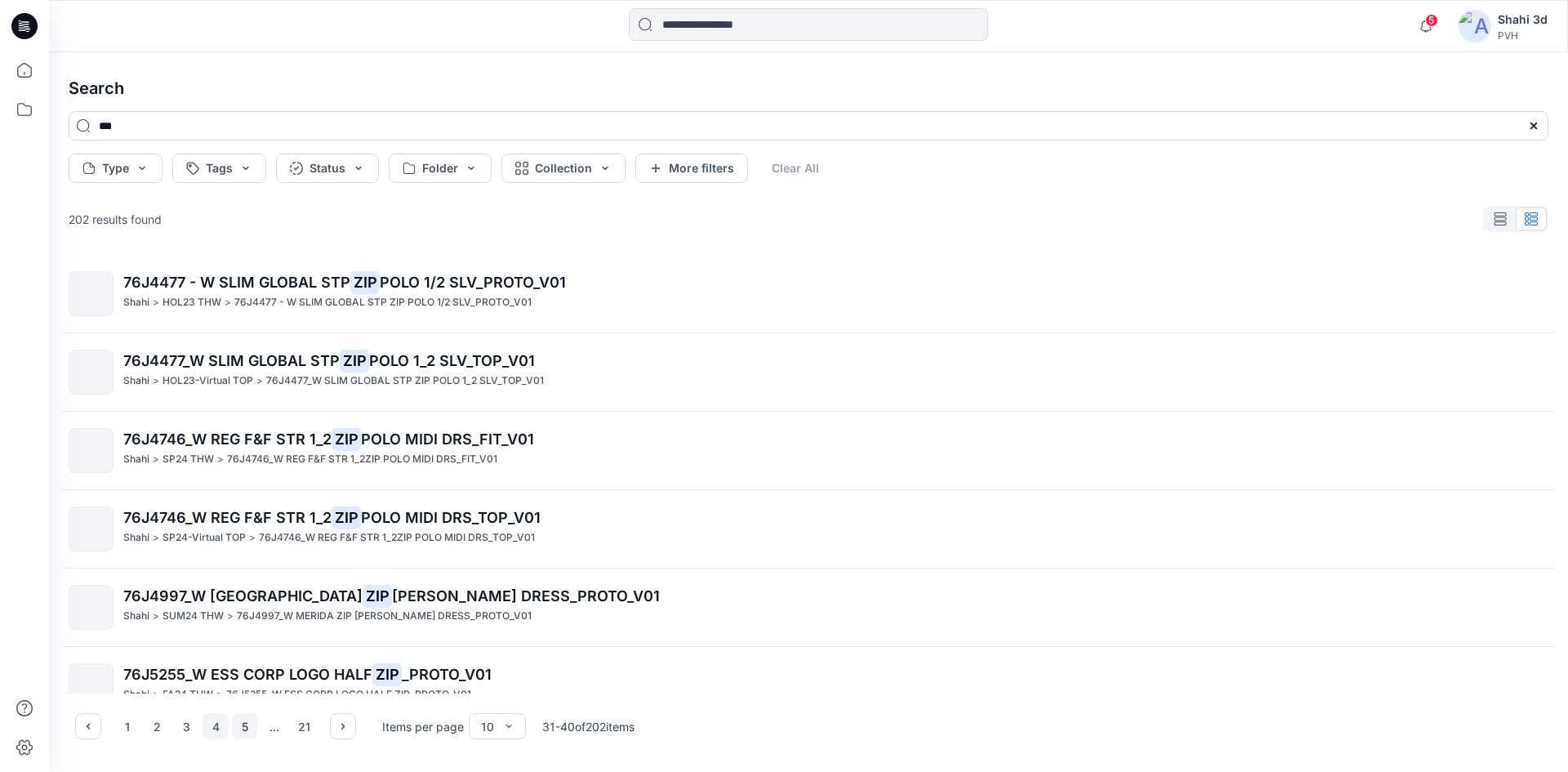
click at [245, 726] on button "5" at bounding box center [245, 726] width 26 height 26
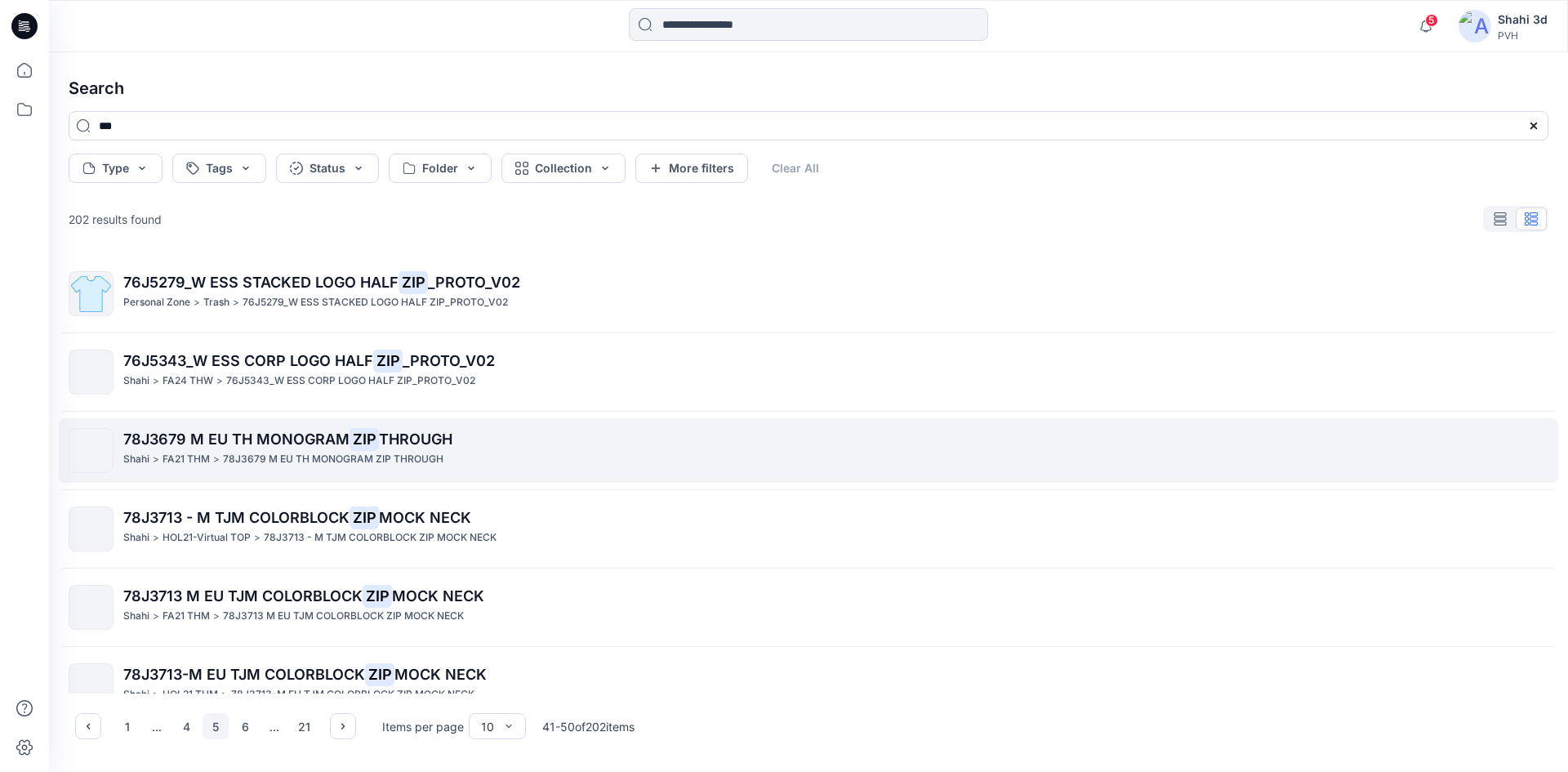
click at [240, 448] on p "78J3679 M EU TH MONOGRAM ZIP THROUGH" at bounding box center [835, 439] width 1424 height 23
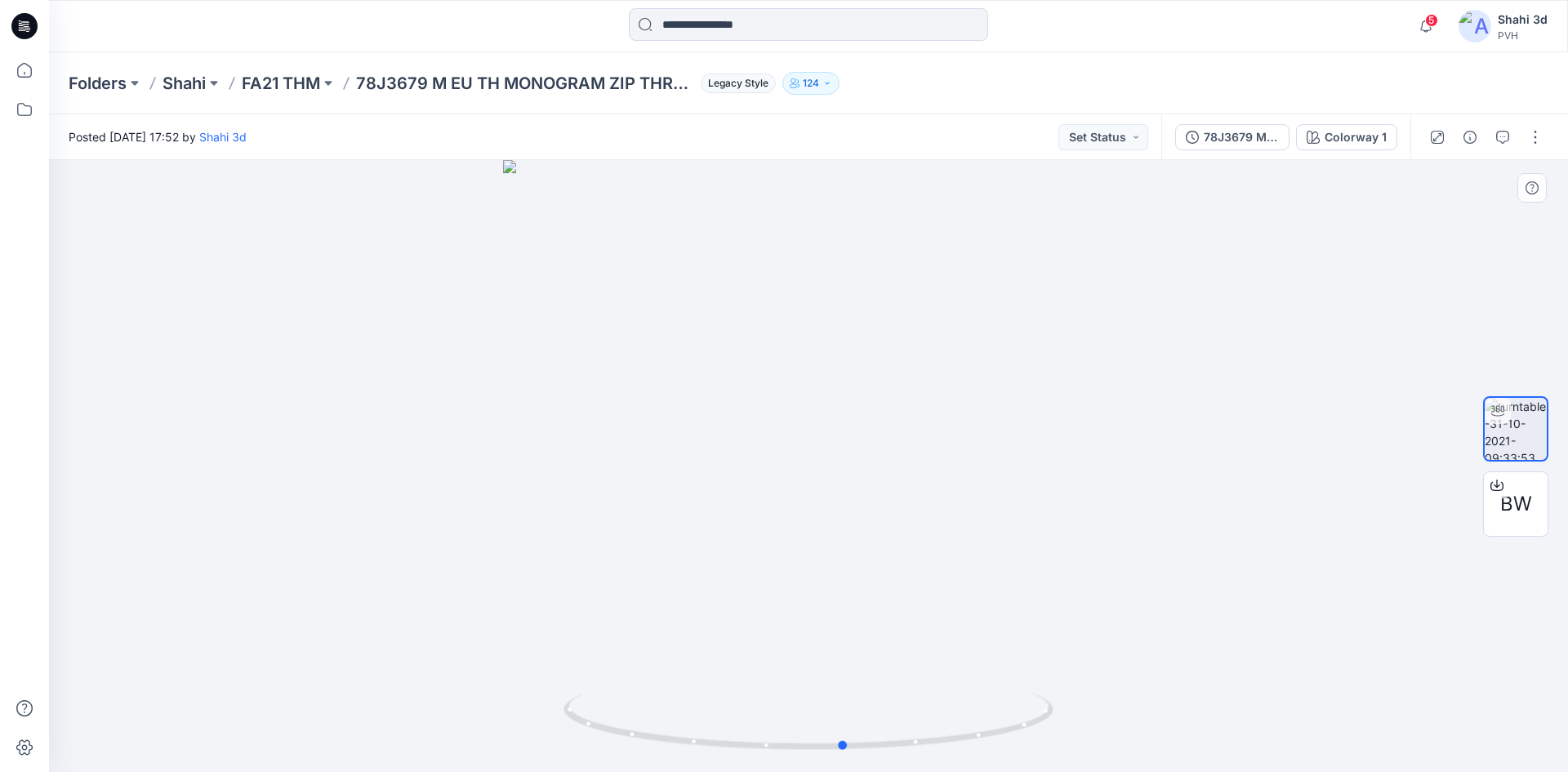
drag, startPoint x: 821, startPoint y: 506, endPoint x: 857, endPoint y: 551, distance: 57.6
click at [857, 551] on div at bounding box center [807, 465] width 1519 height 611
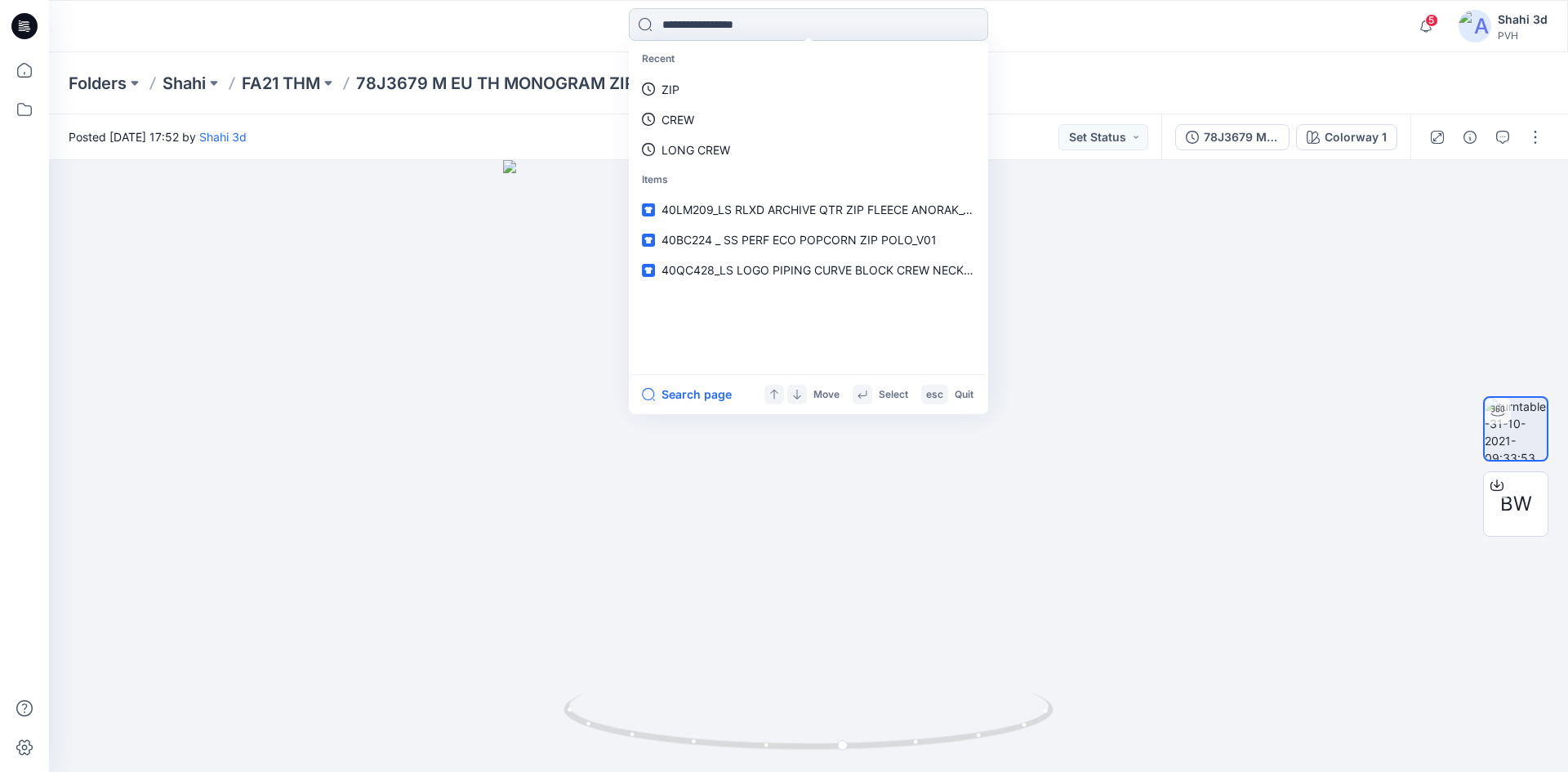
click at [774, 16] on input at bounding box center [808, 24] width 359 height 33
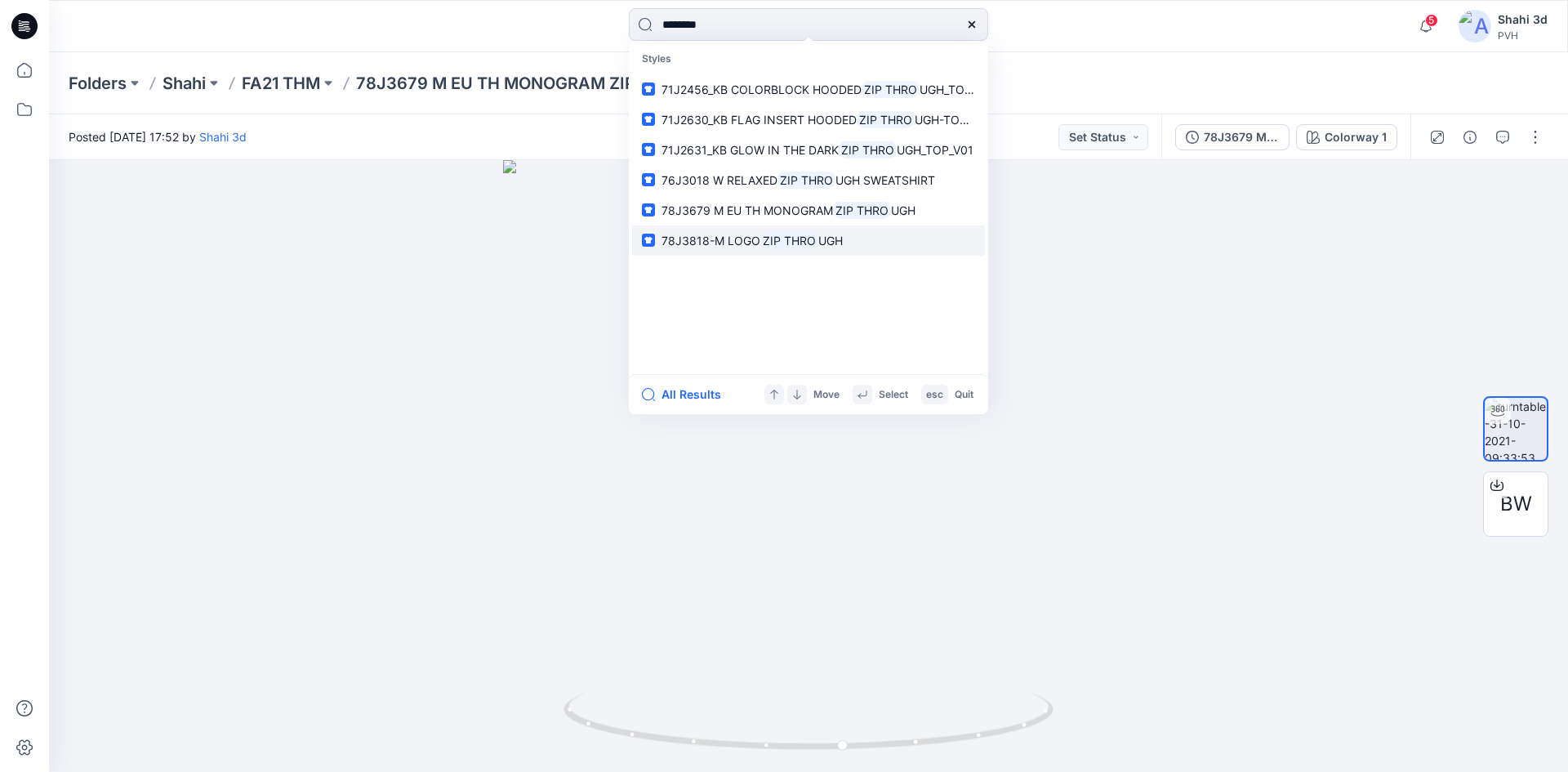
type input "********"
click at [754, 236] on span "78J3818-M LOGO" at bounding box center [711, 241] width 99 height 14
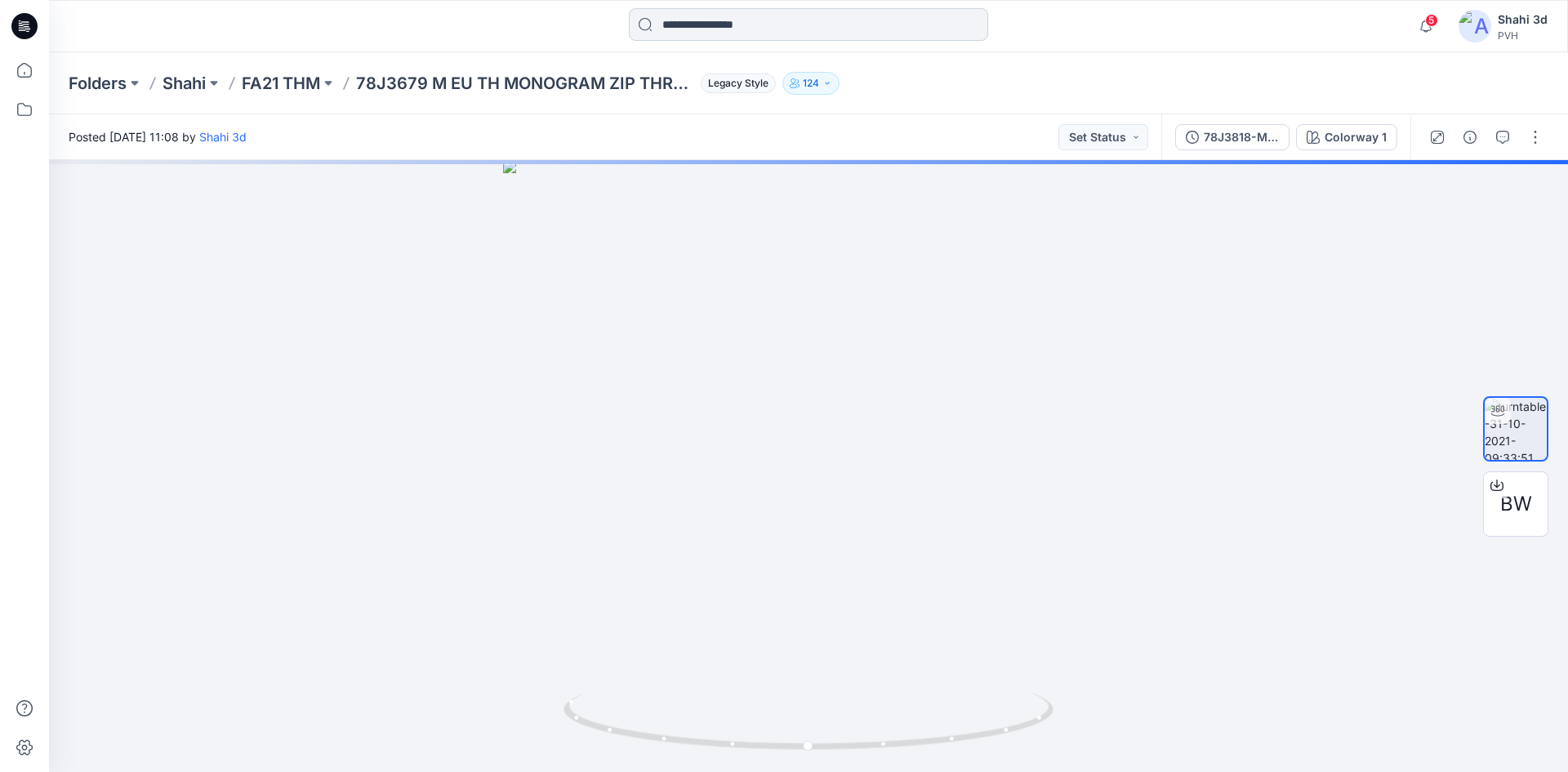
click at [754, 21] on input at bounding box center [808, 24] width 359 height 33
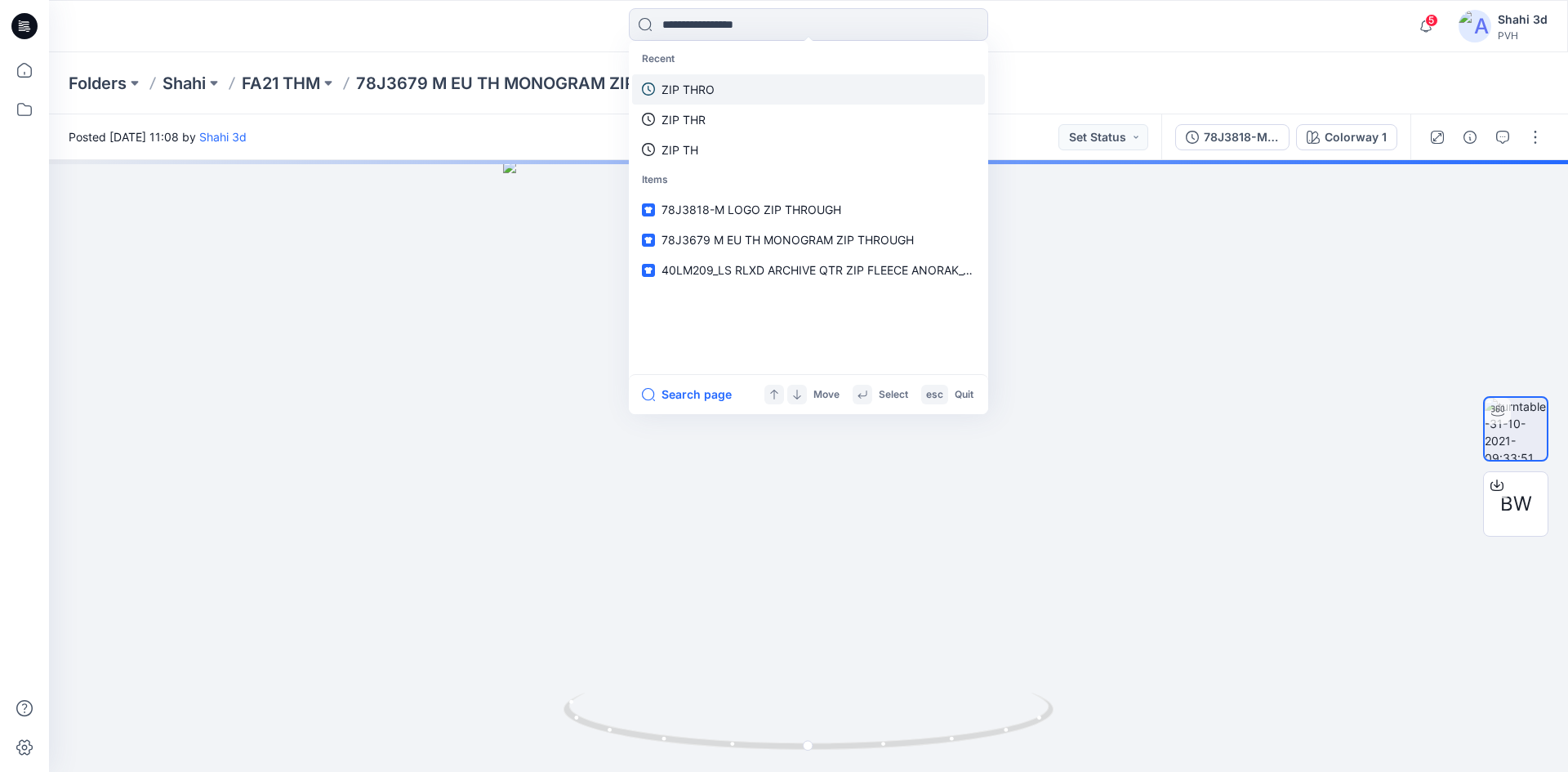
click at [717, 94] on link "ZIP THRO" at bounding box center [808, 89] width 352 height 30
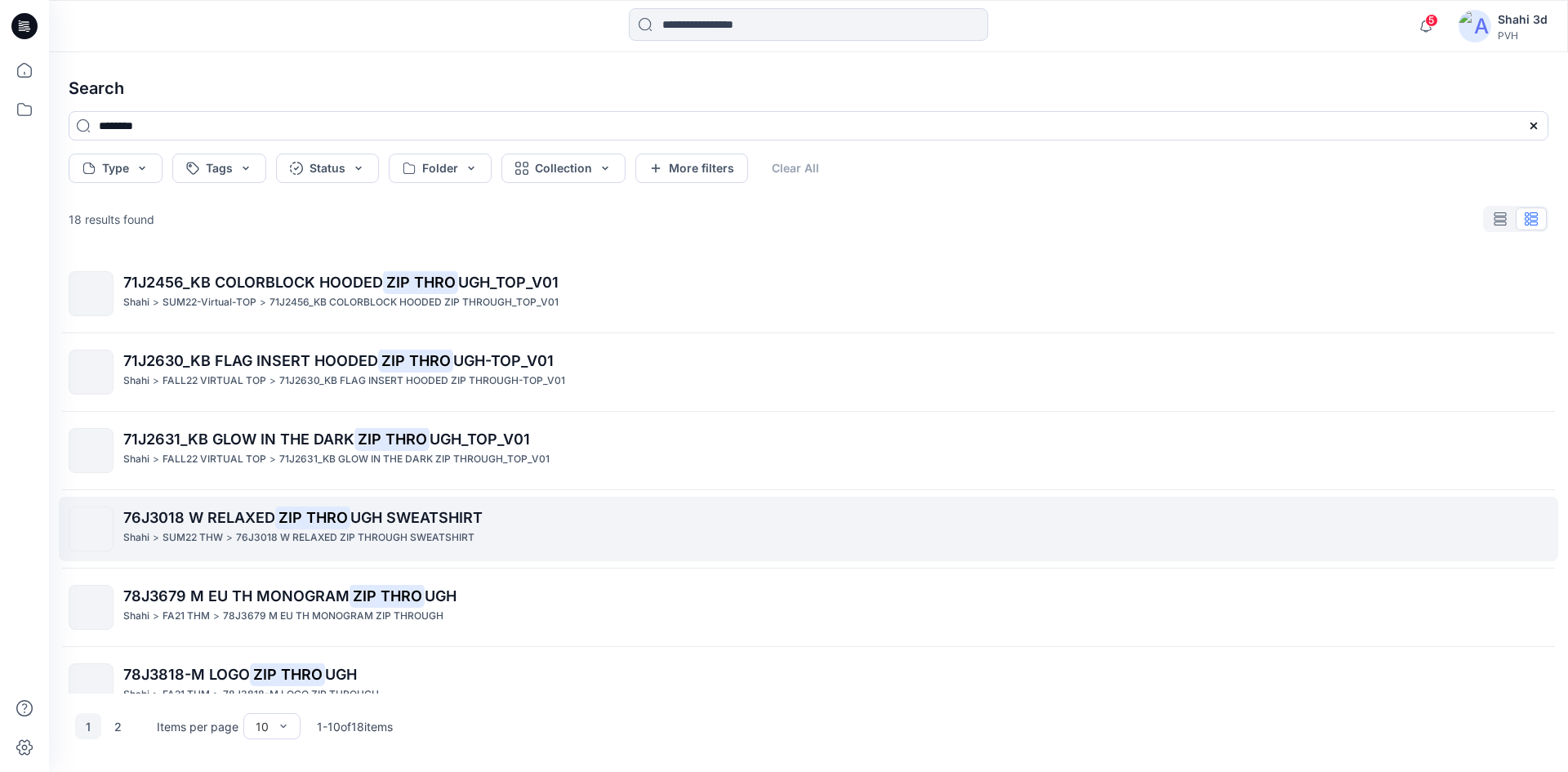
click at [336, 527] on mark "ZIP THRO" at bounding box center [313, 517] width 76 height 23
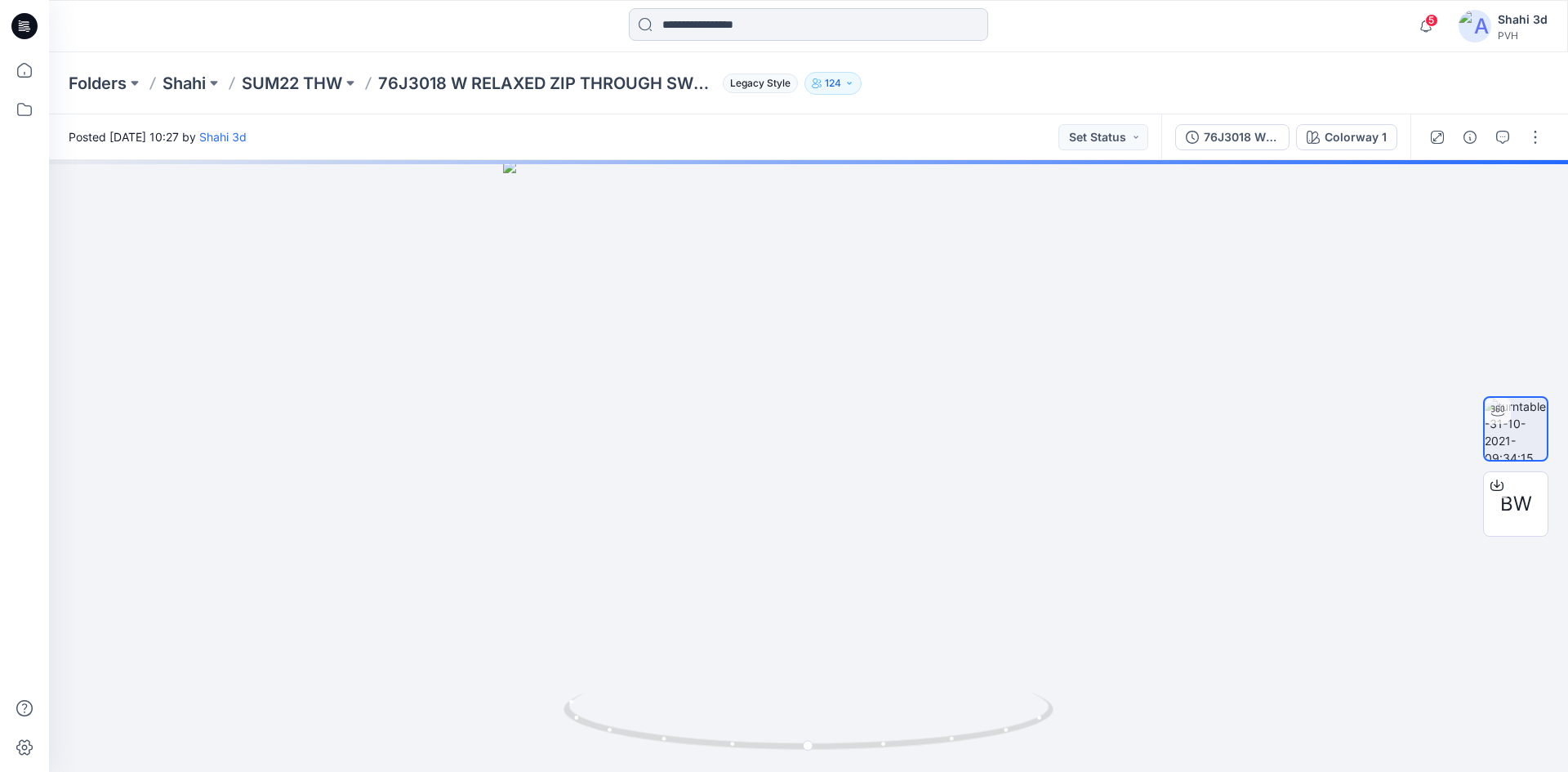
click at [747, 10] on input at bounding box center [808, 24] width 359 height 33
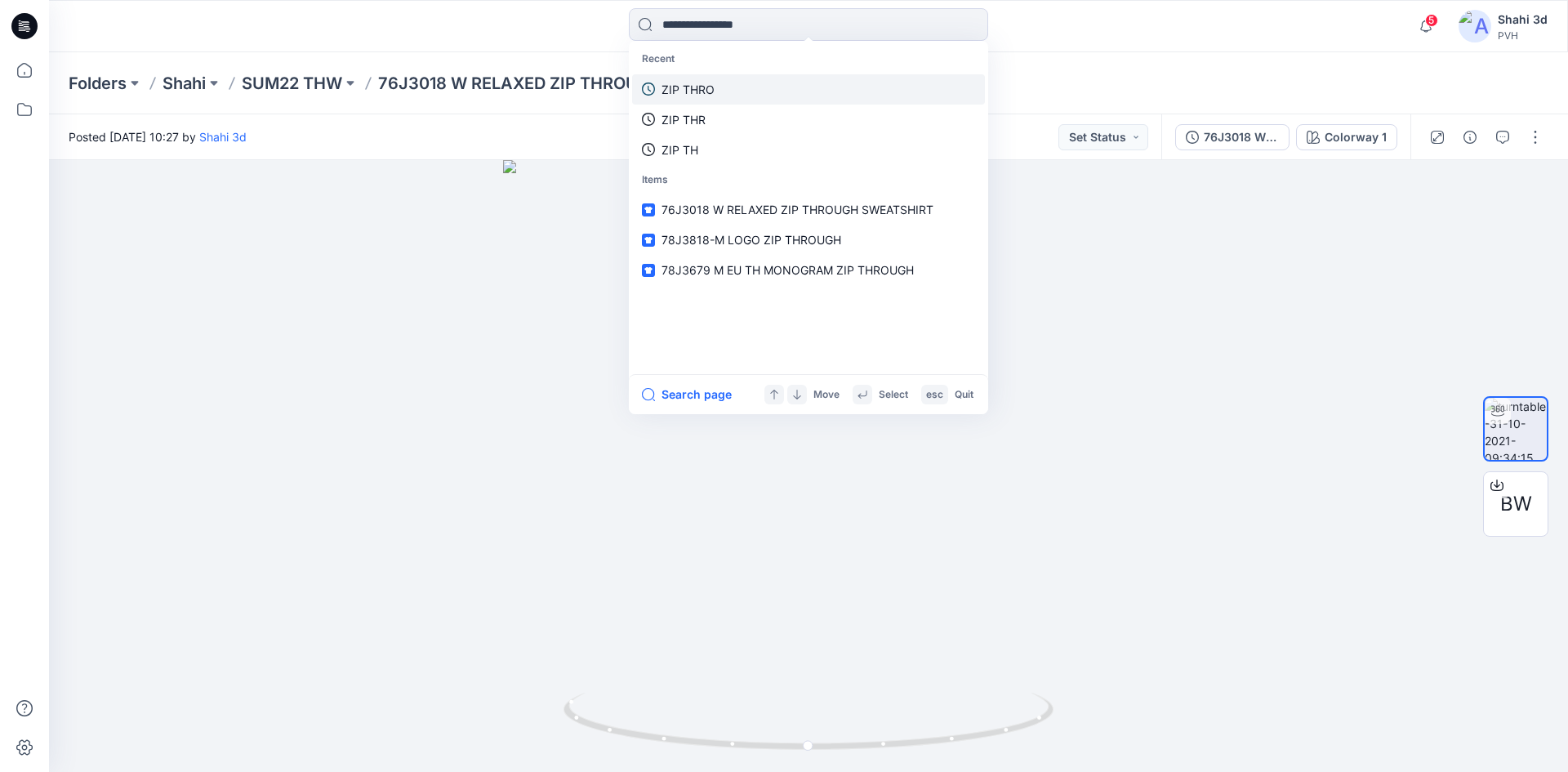
click at [712, 100] on link "ZIP THRO" at bounding box center [808, 89] width 352 height 30
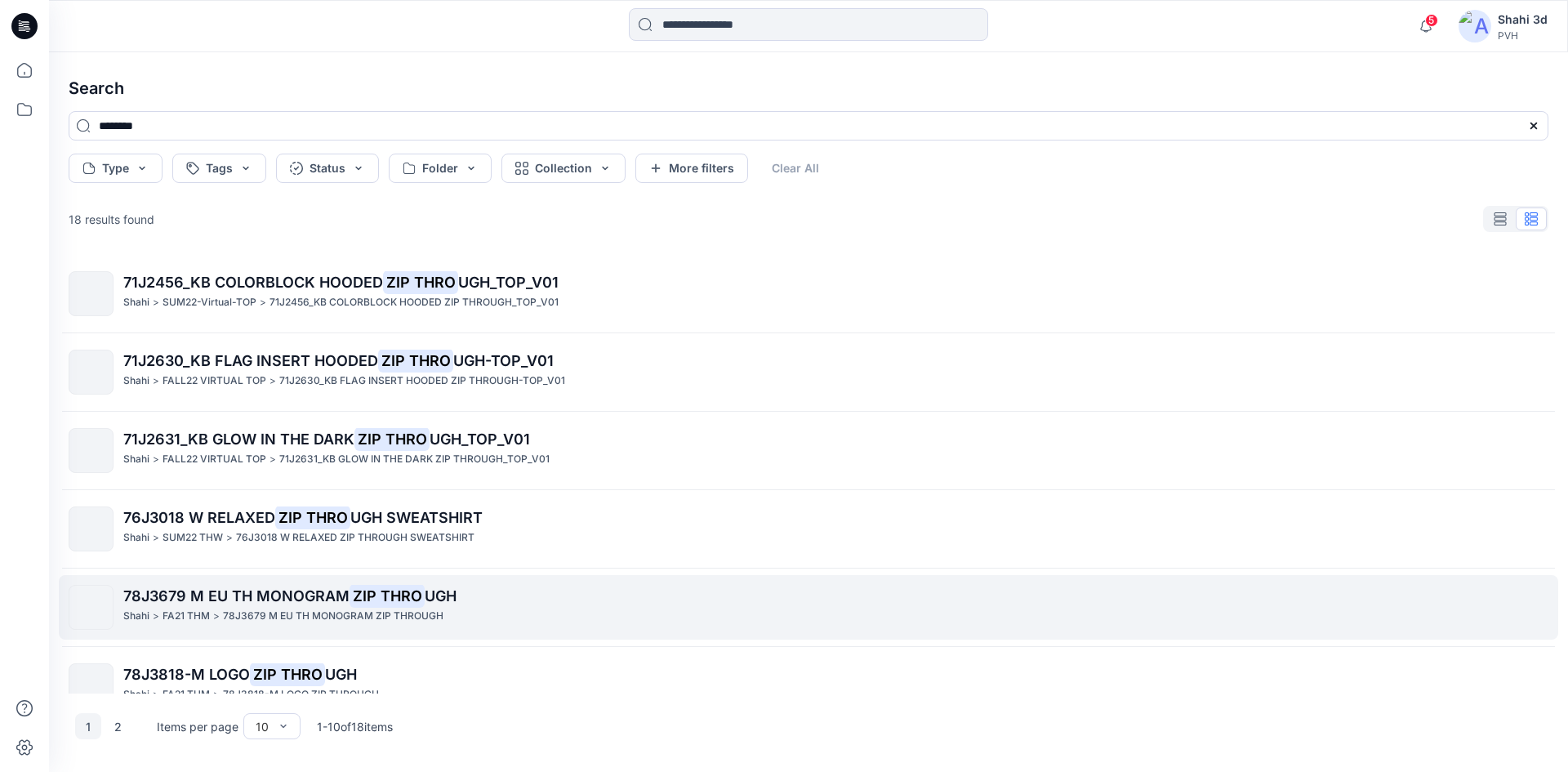
click at [252, 599] on span "78J3679 M EU TH MONOGRAM" at bounding box center [236, 596] width 226 height 17
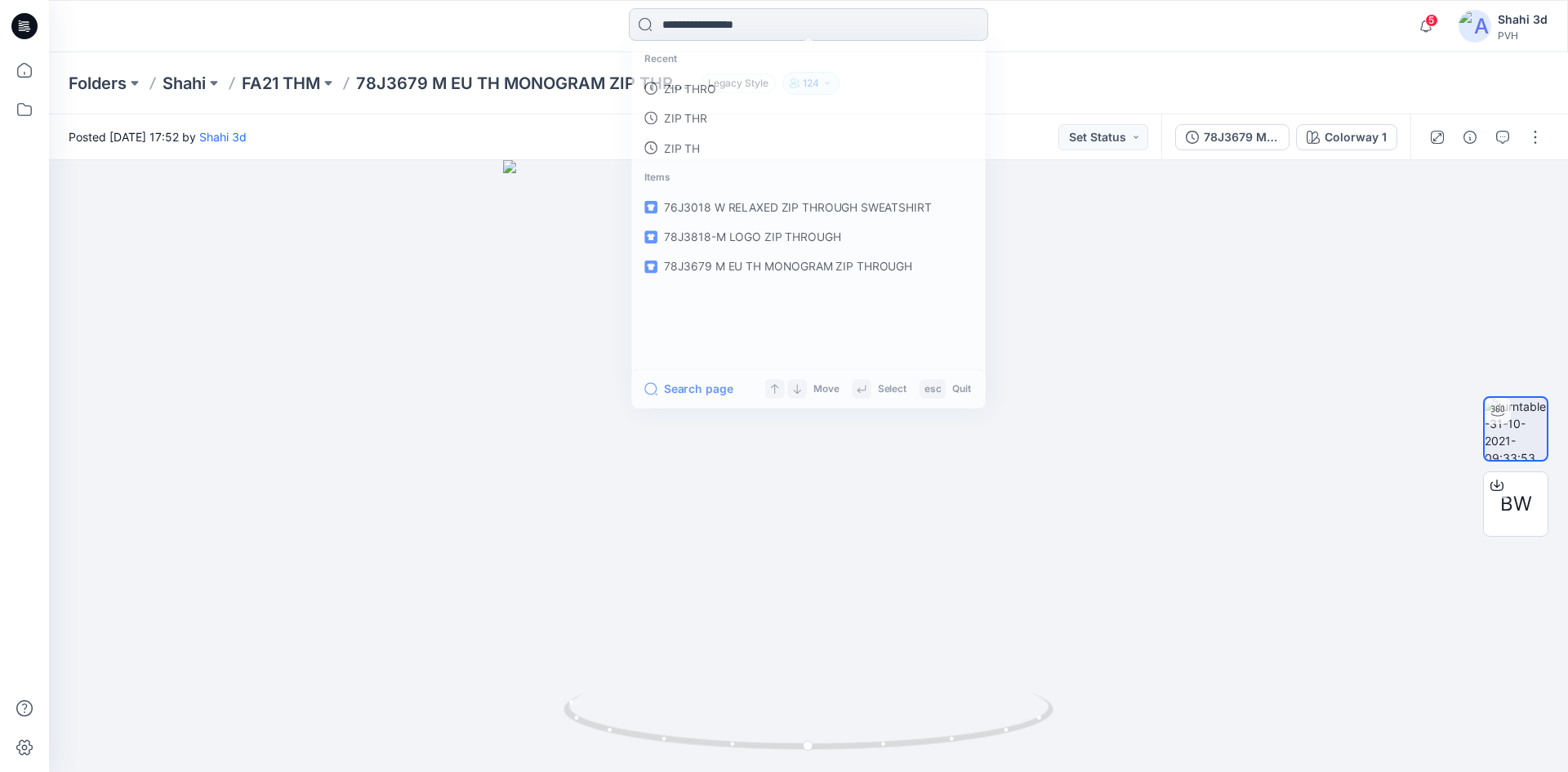
click at [807, 16] on input at bounding box center [808, 24] width 359 height 33
click at [733, 91] on link "ZIP THRO" at bounding box center [808, 89] width 352 height 30
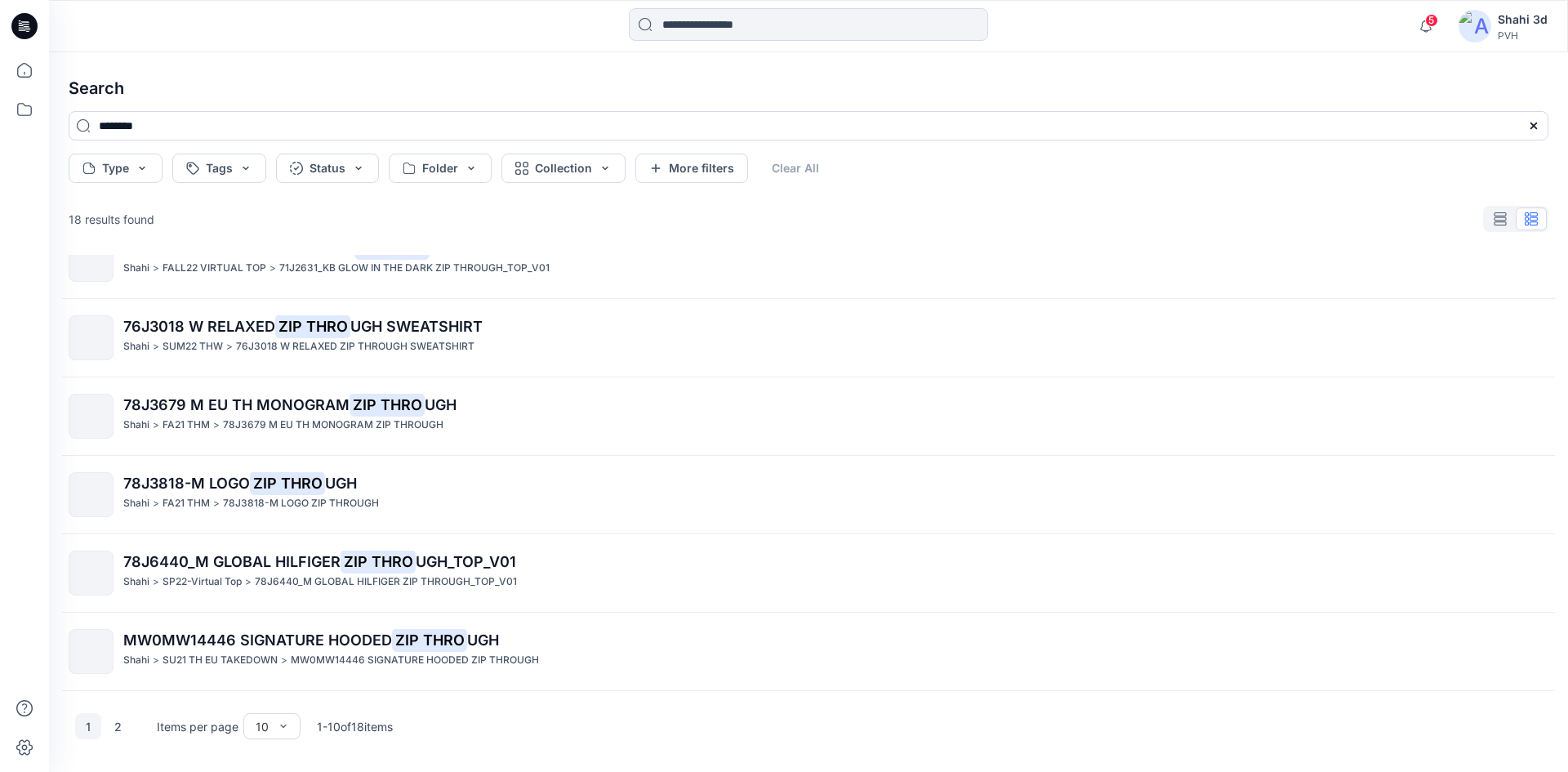
scroll to position [163, 0]
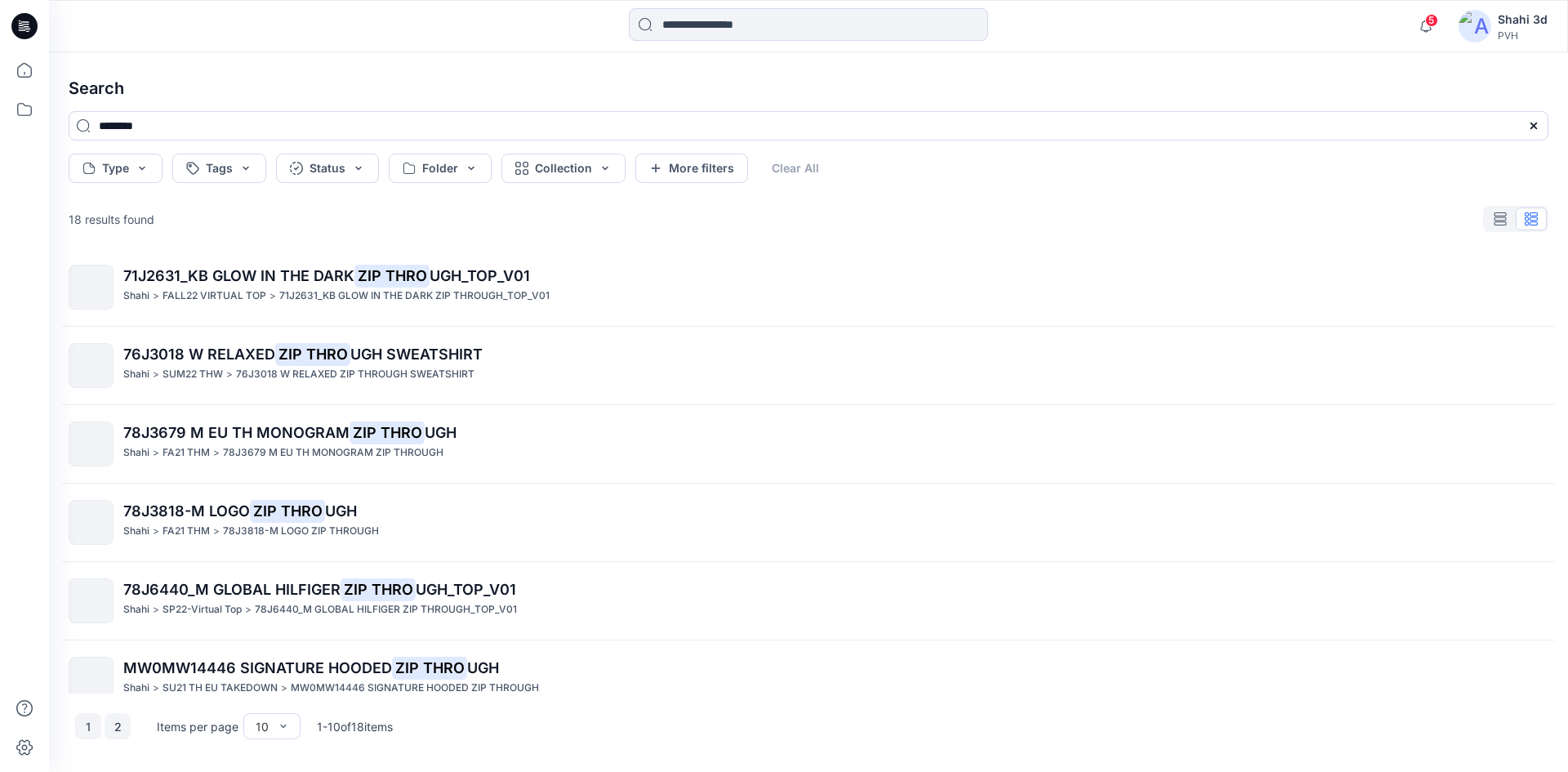
click at [122, 727] on button "2" at bounding box center [117, 726] width 26 height 26
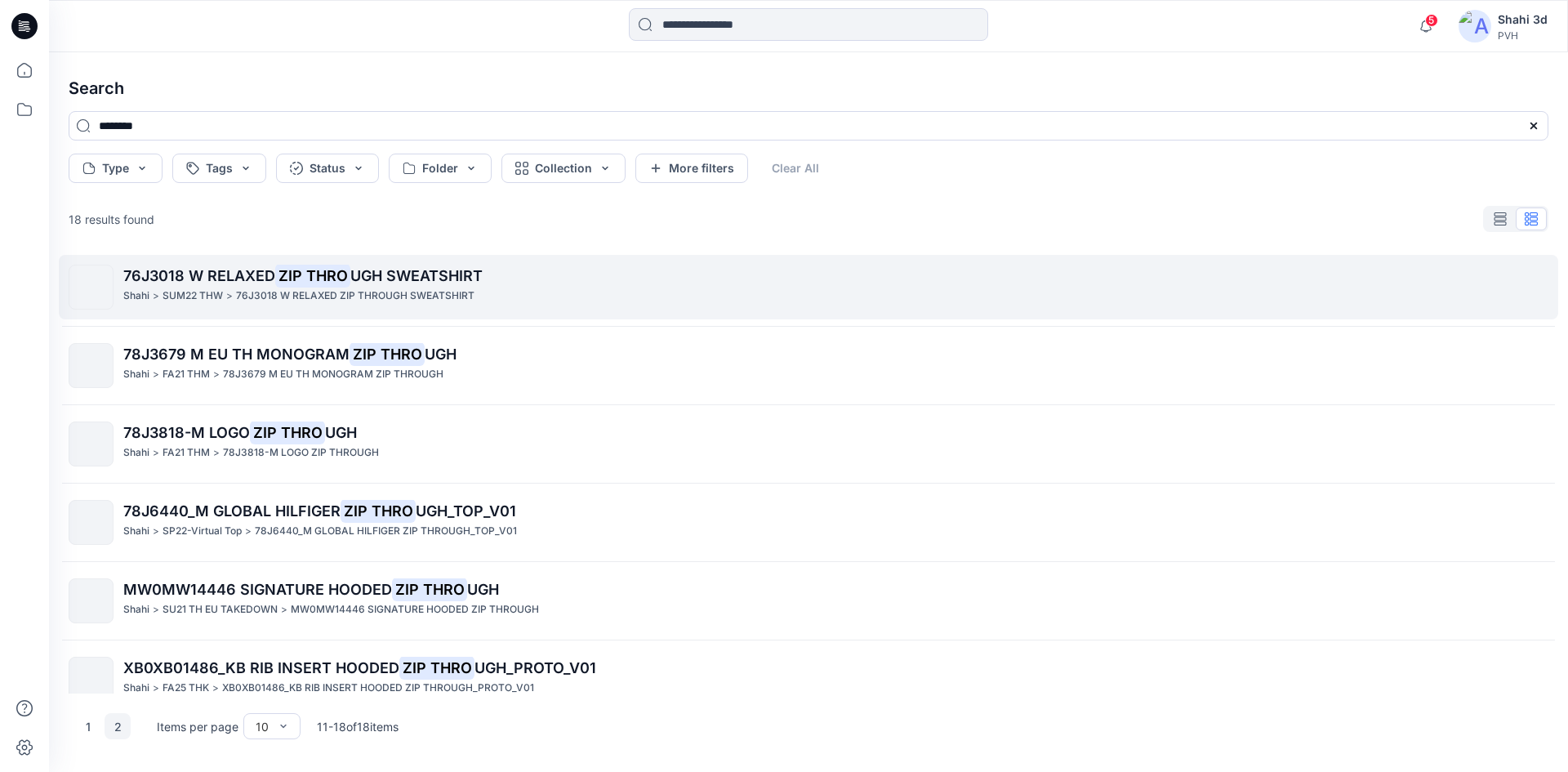
click at [196, 294] on p "SUM22 THW" at bounding box center [193, 296] width 61 height 17
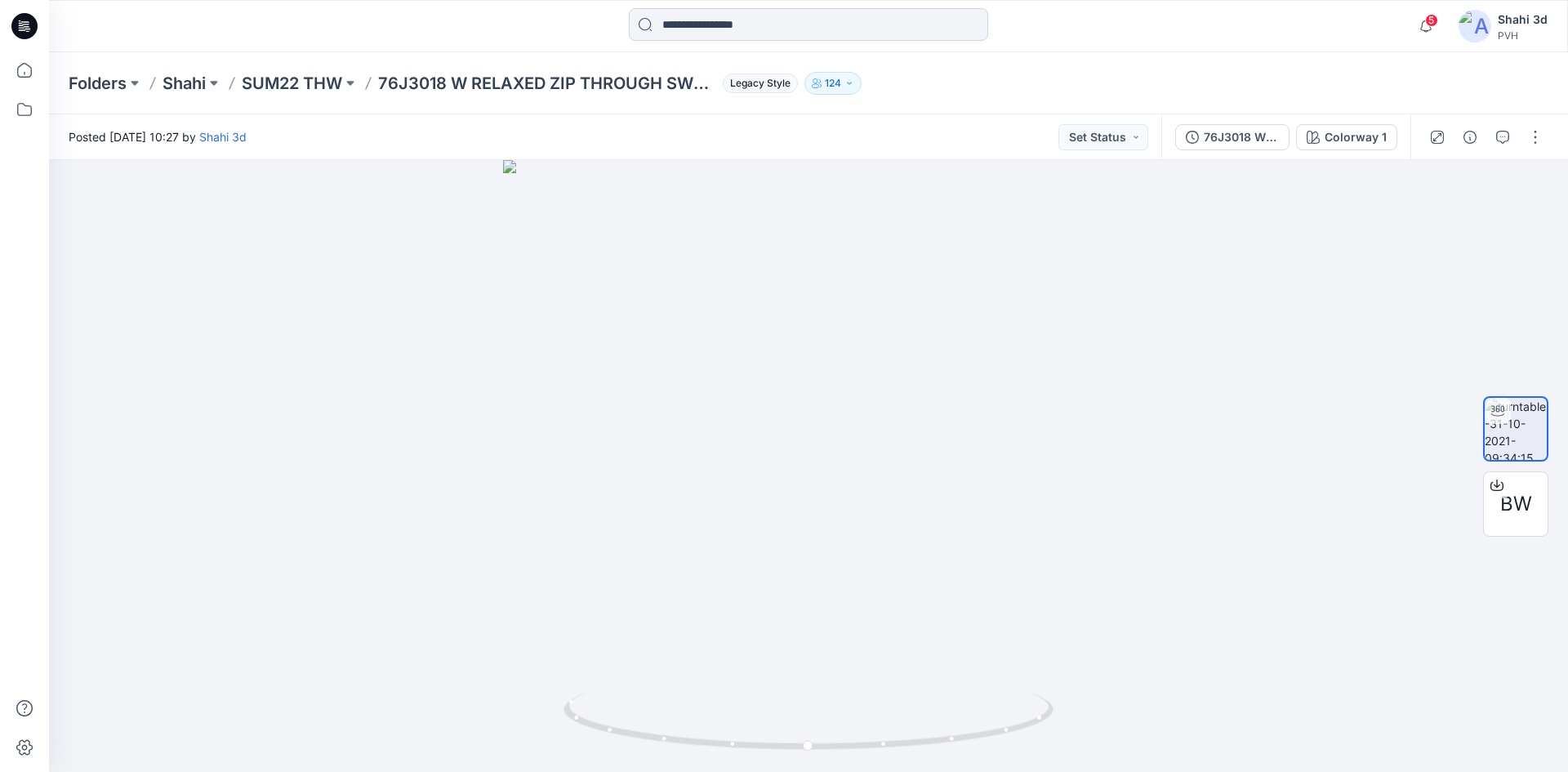
click at [748, 18] on input at bounding box center [808, 24] width 359 height 33
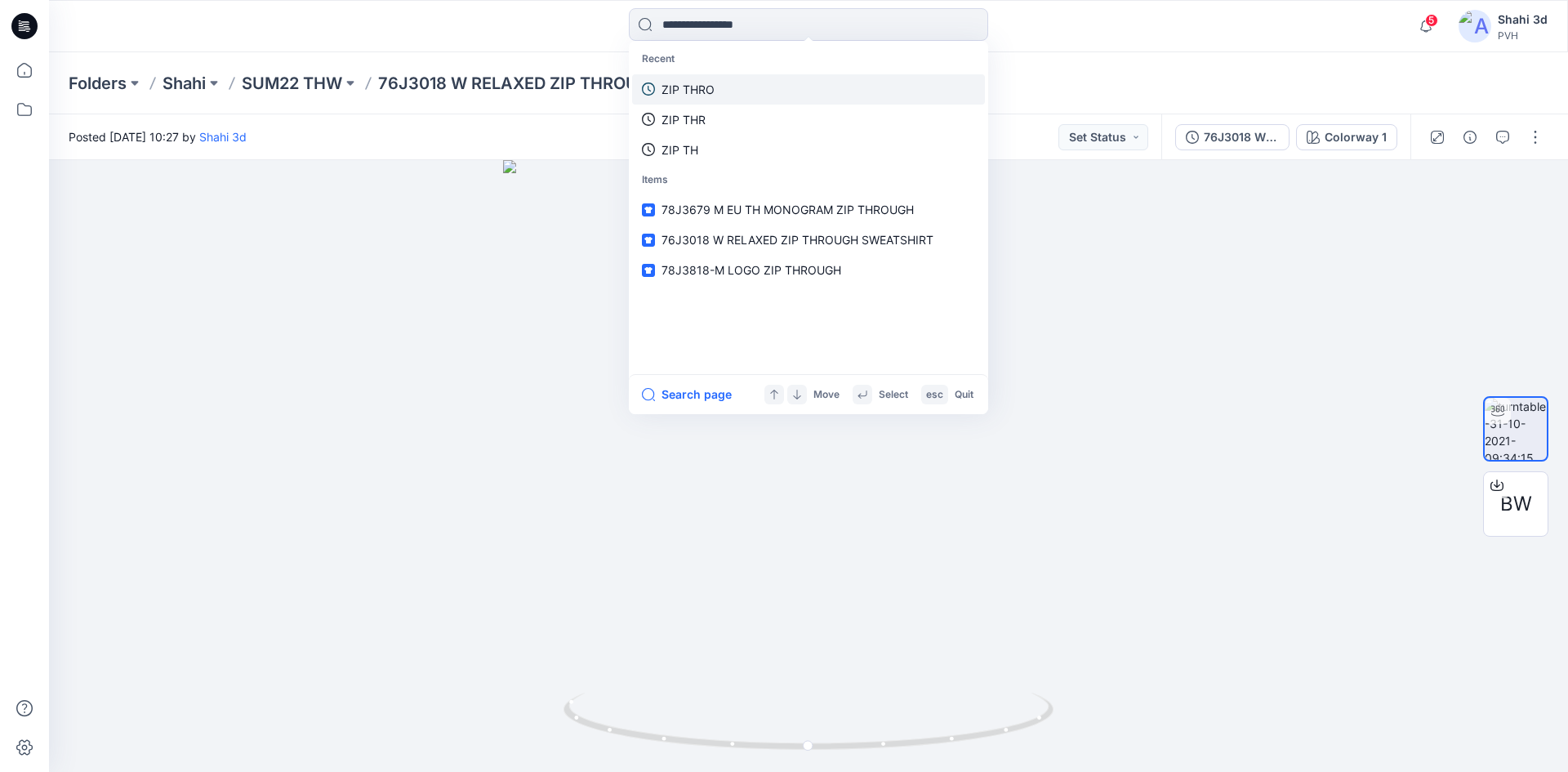
click at [728, 89] on link "ZIP THRO" at bounding box center [808, 89] width 352 height 30
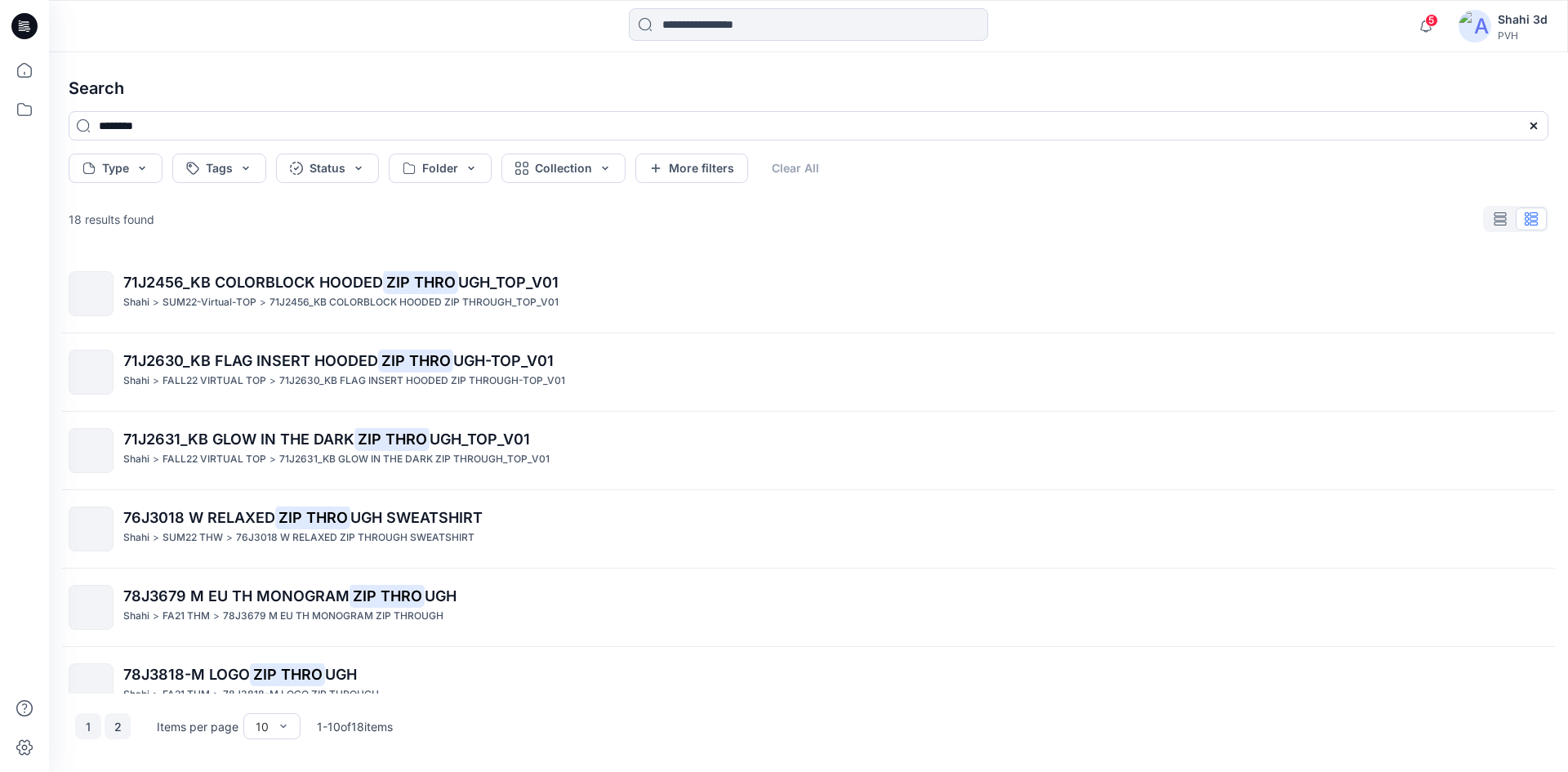
click at [111, 724] on button "2" at bounding box center [117, 726] width 26 height 26
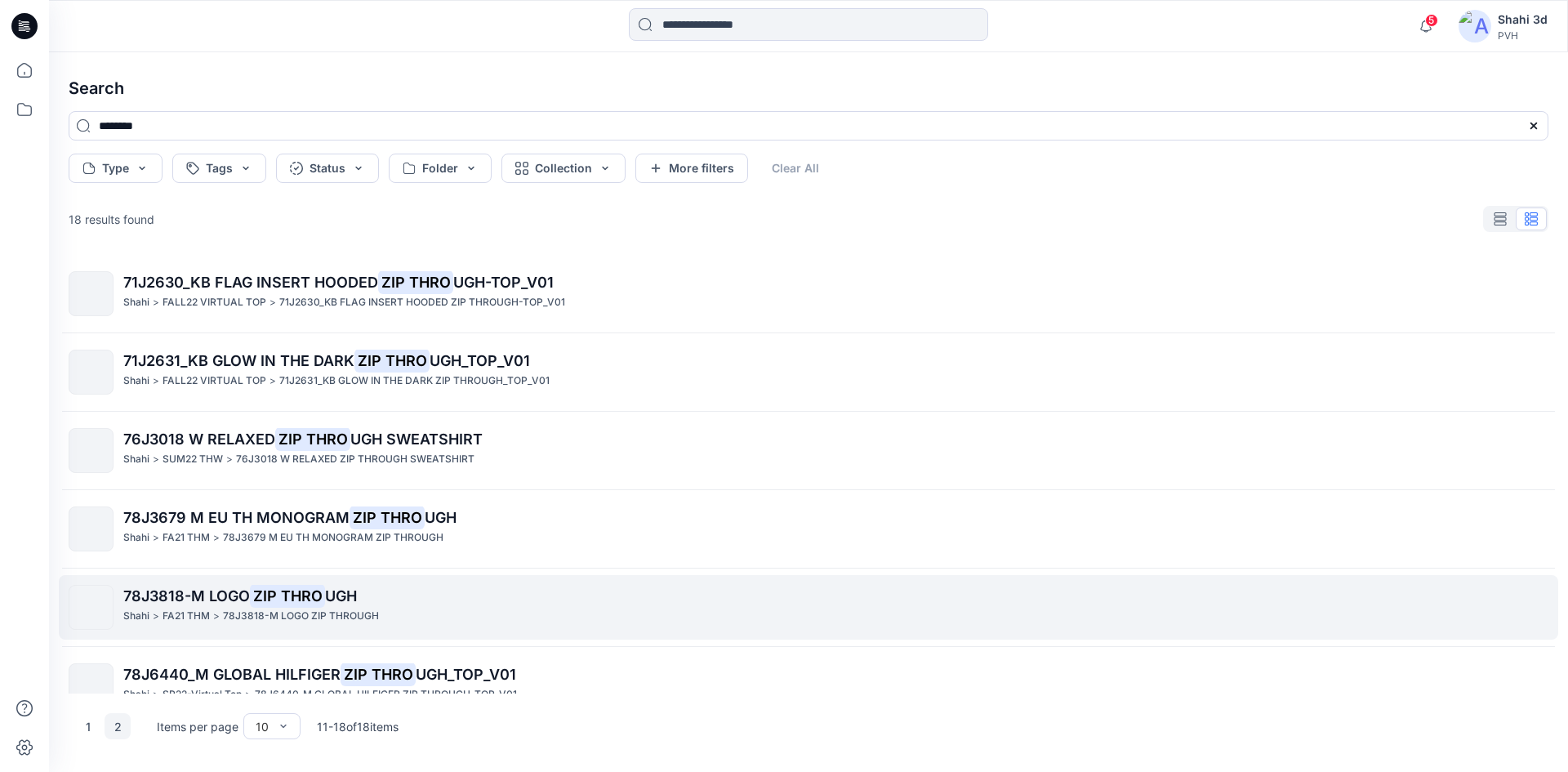
scroll to position [188, 0]
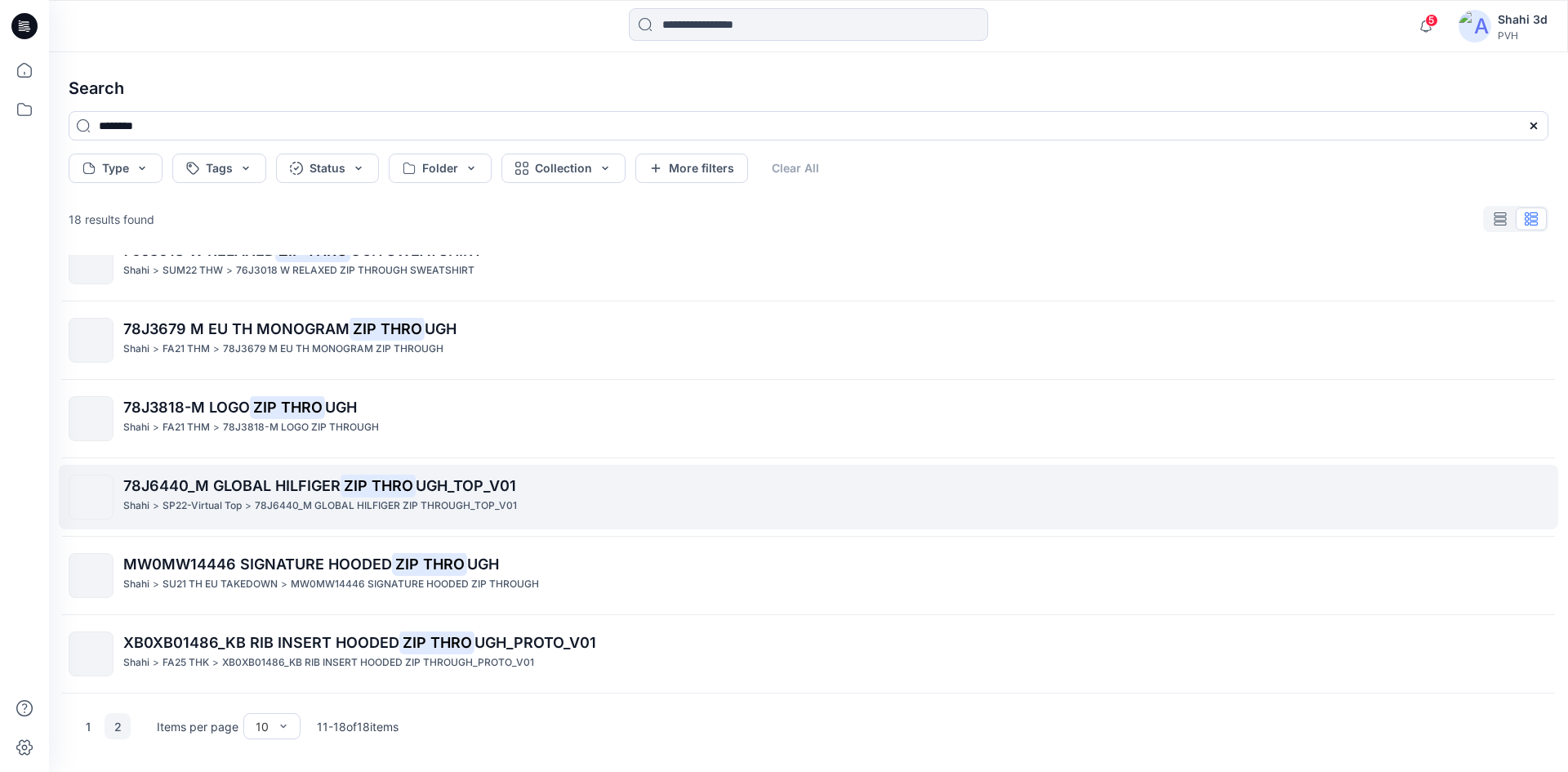
click at [212, 491] on span "78J6440_M GLOBAL HILFIGER" at bounding box center [232, 485] width 217 height 17
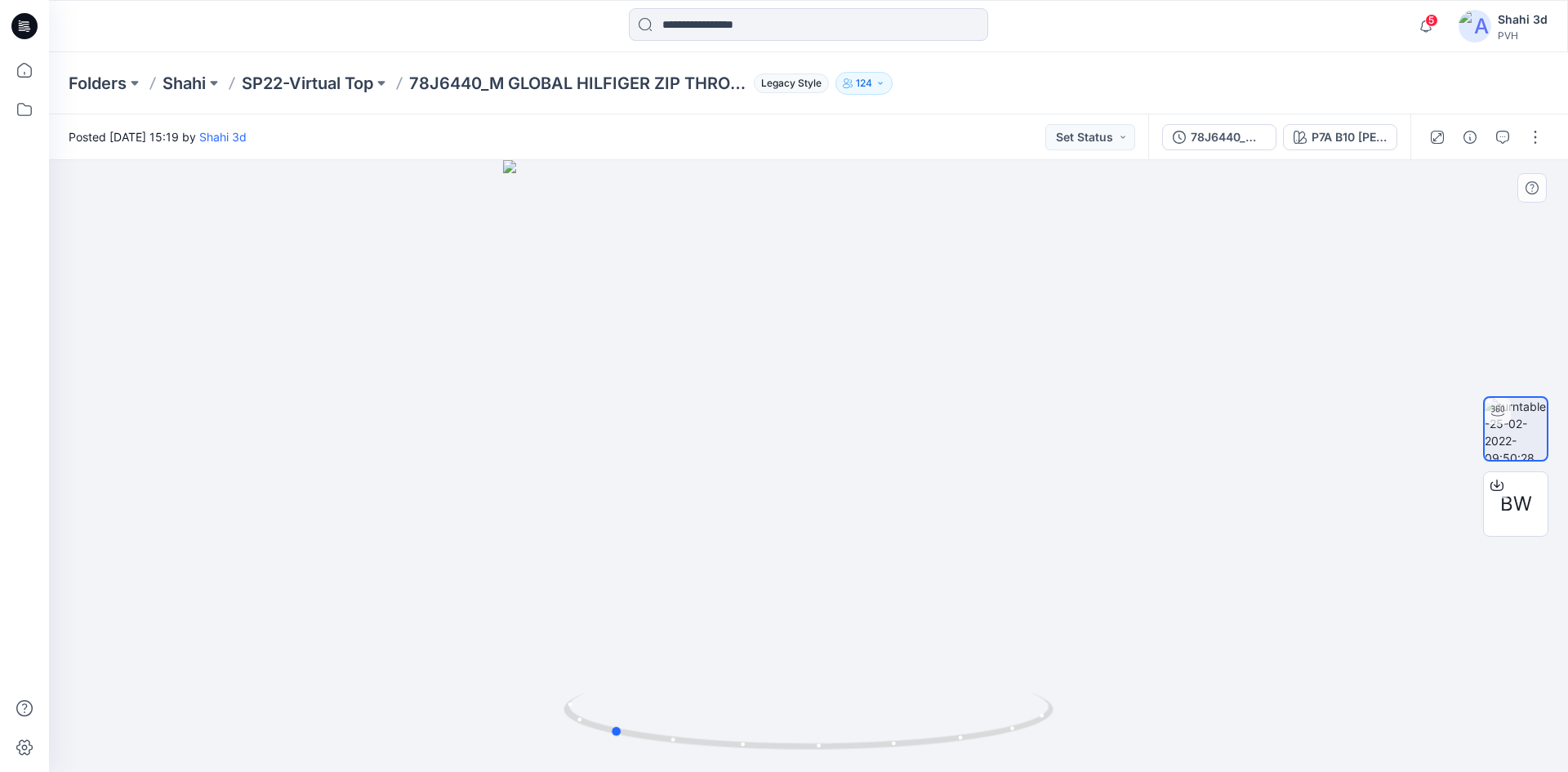
drag, startPoint x: 847, startPoint y: 350, endPoint x: 649, endPoint y: 349, distance: 198.0
click at [649, 349] on div at bounding box center [807, 465] width 1519 height 611
click at [737, 25] on input at bounding box center [808, 24] width 359 height 33
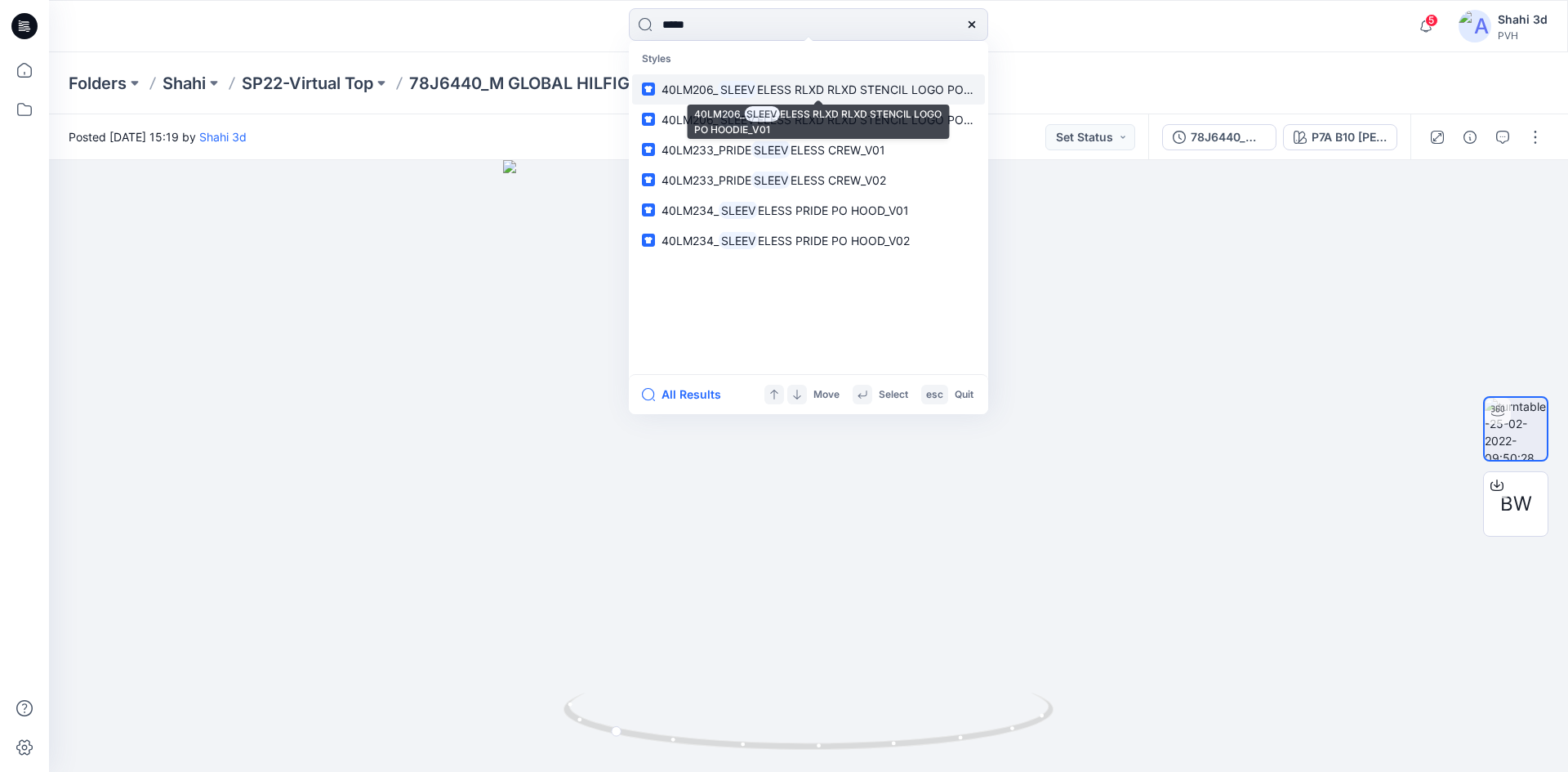
type input "*****"
click at [809, 88] on span "ELESS RLXD RLXD STENCIL LOGO PO HOODIE_V01" at bounding box center [896, 89] width 279 height 14
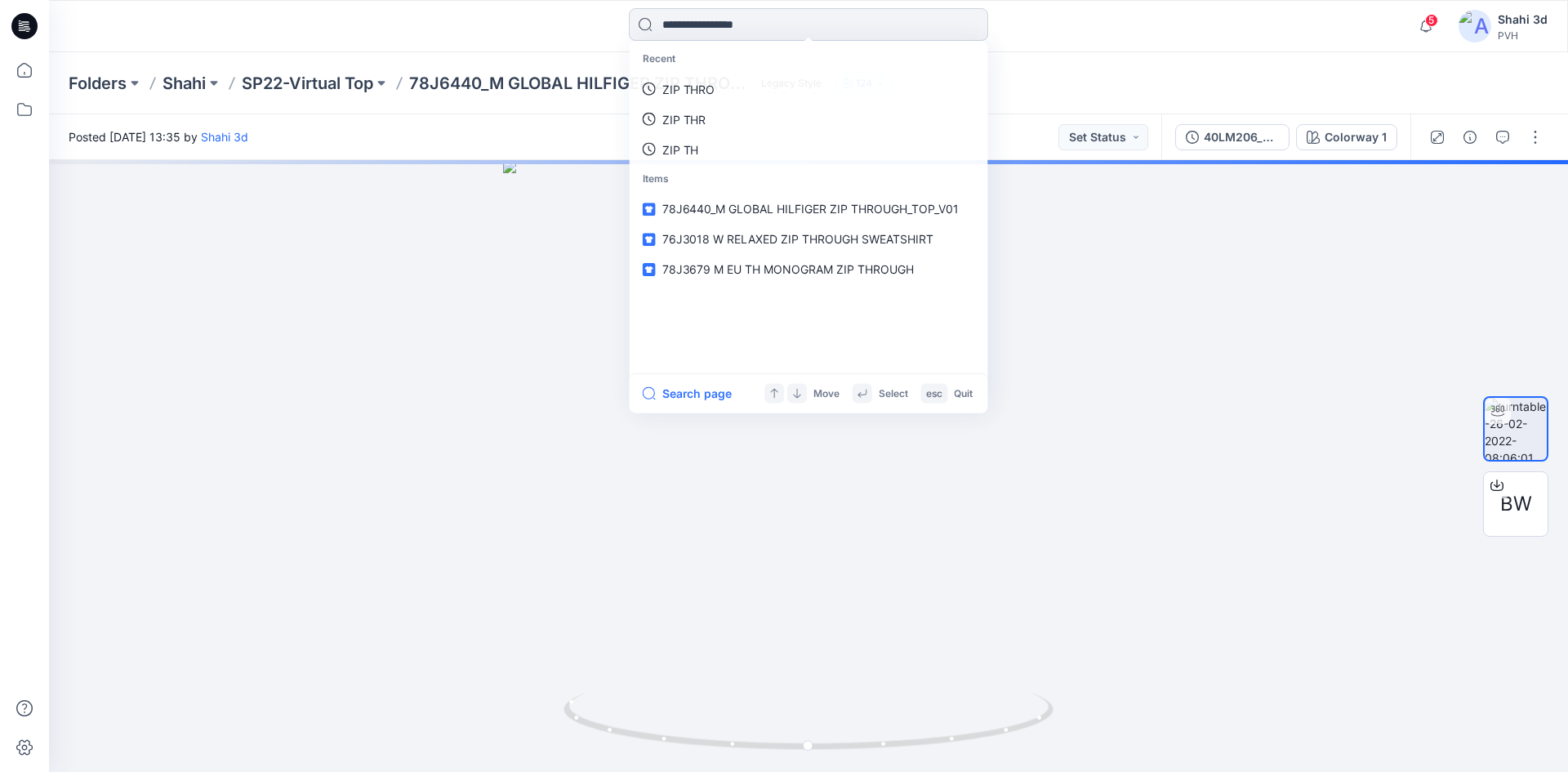
click at [752, 28] on input at bounding box center [808, 24] width 359 height 33
click at [720, 89] on link "SLEEV" at bounding box center [808, 89] width 352 height 30
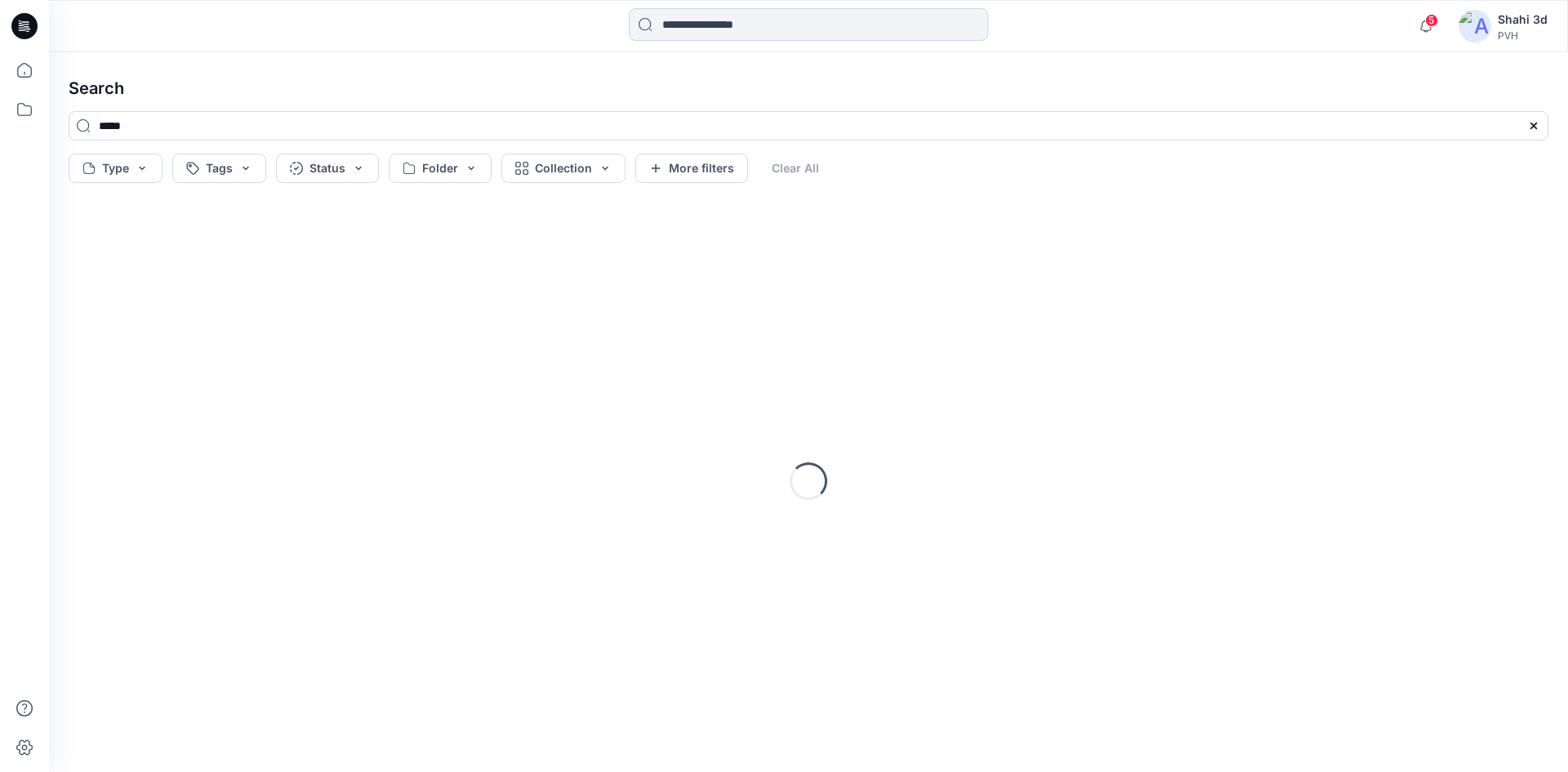
click at [719, 23] on input at bounding box center [808, 24] width 359 height 33
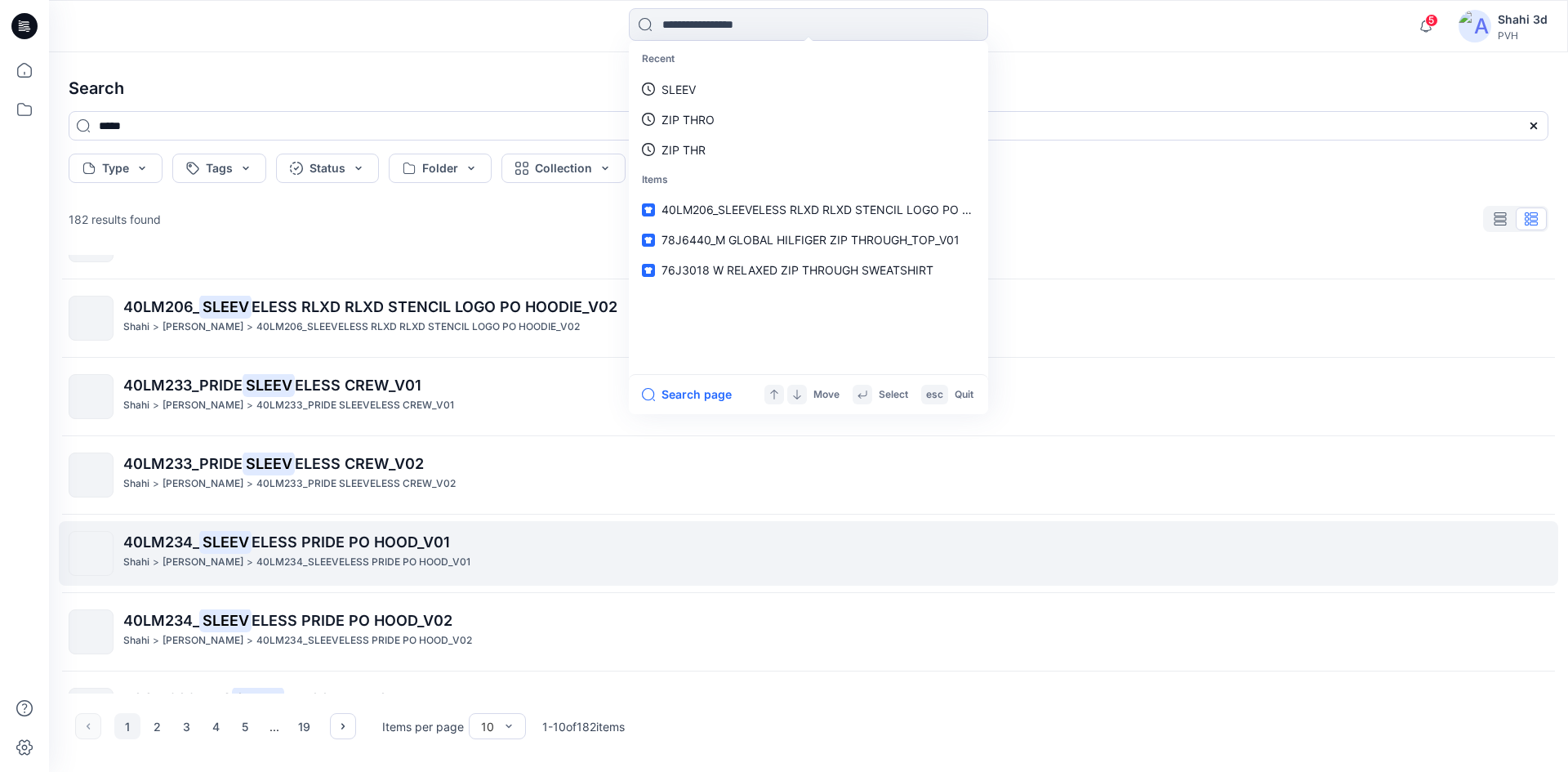
scroll to position [82, 0]
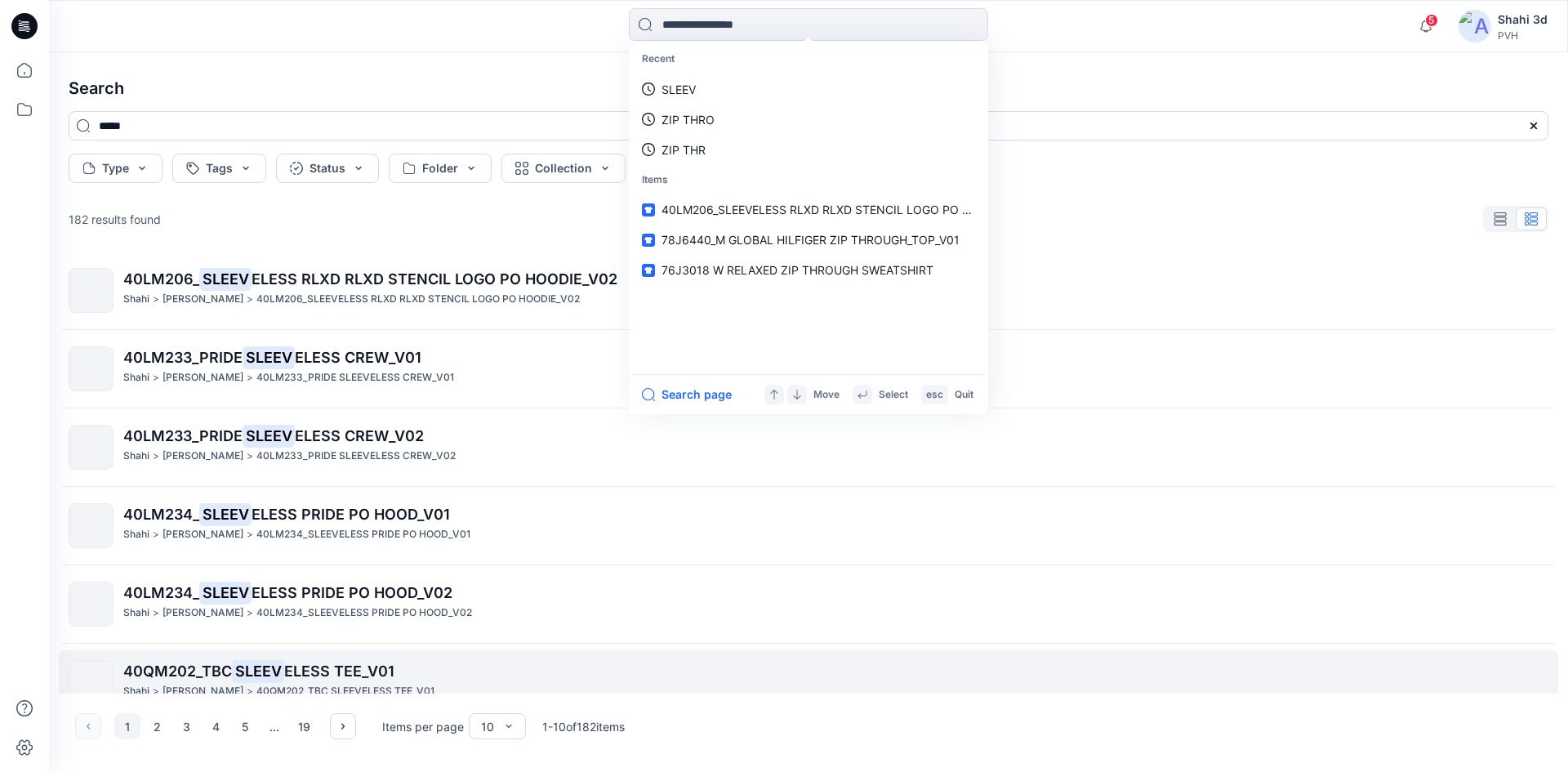
click at [266, 680] on mark "SLEEV" at bounding box center [258, 670] width 52 height 23
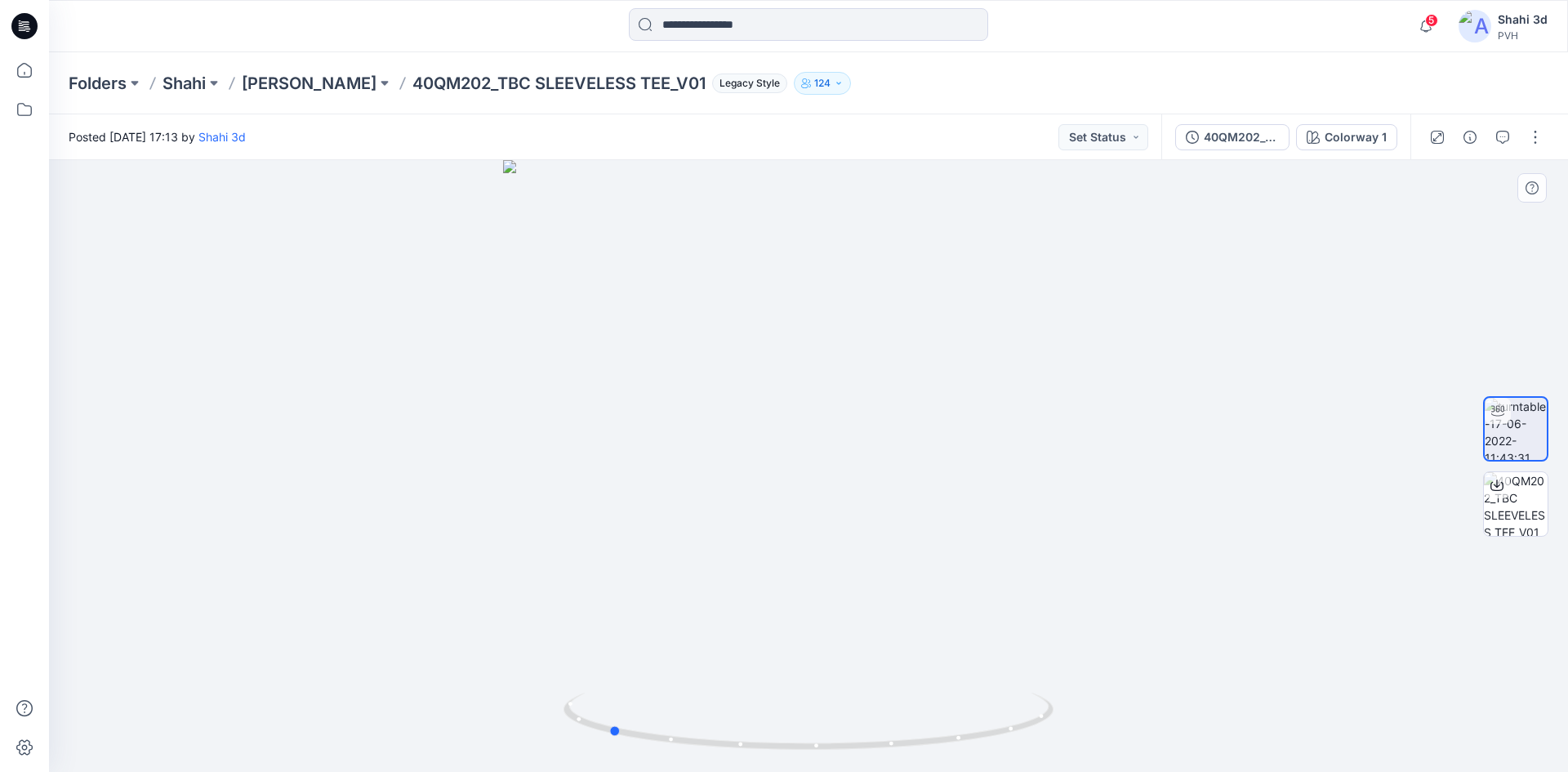
drag, startPoint x: 938, startPoint y: 307, endPoint x: 737, endPoint y: 300, distance: 201.1
click at [737, 300] on div at bounding box center [807, 465] width 1519 height 611
click at [775, 30] on input at bounding box center [808, 24] width 359 height 33
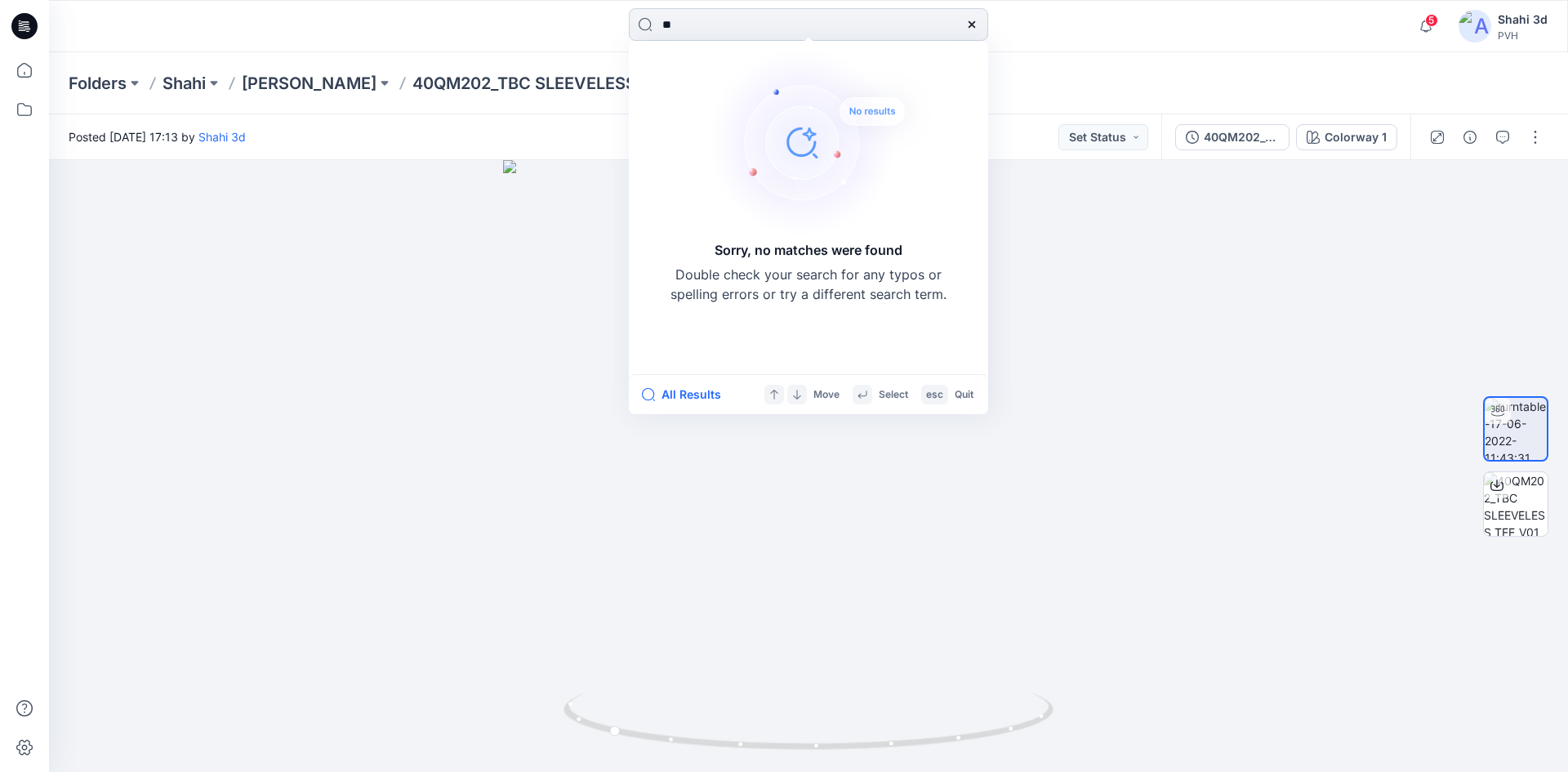
type input "*"
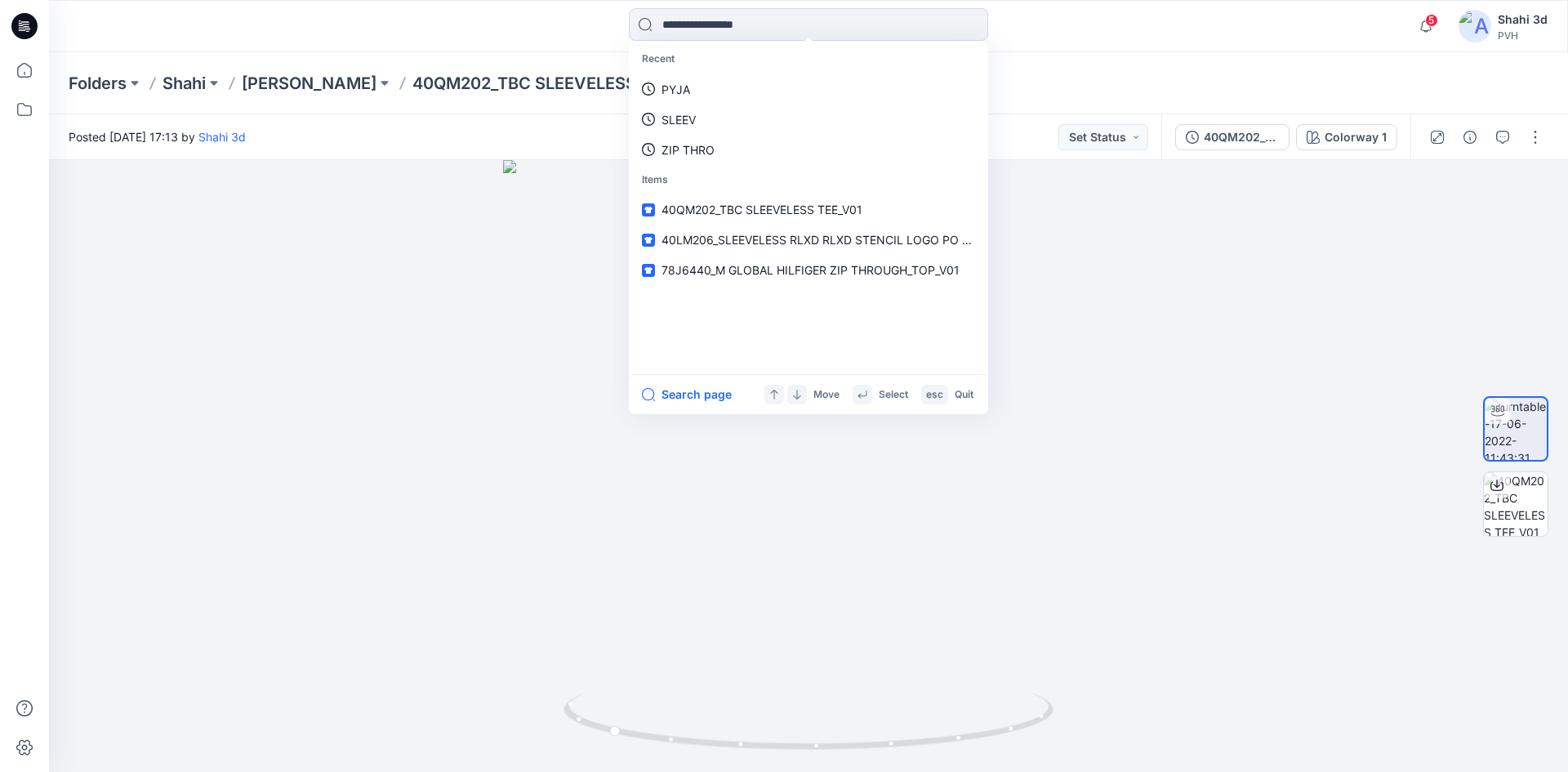
click at [1078, 87] on div "Folders [PERSON_NAME] 40QM202_TBC SLEEVELESS TEE_V01 Legacy Style 124" at bounding box center [744, 83] width 1352 height 23
